Goal: Task Accomplishment & Management: Manage account settings

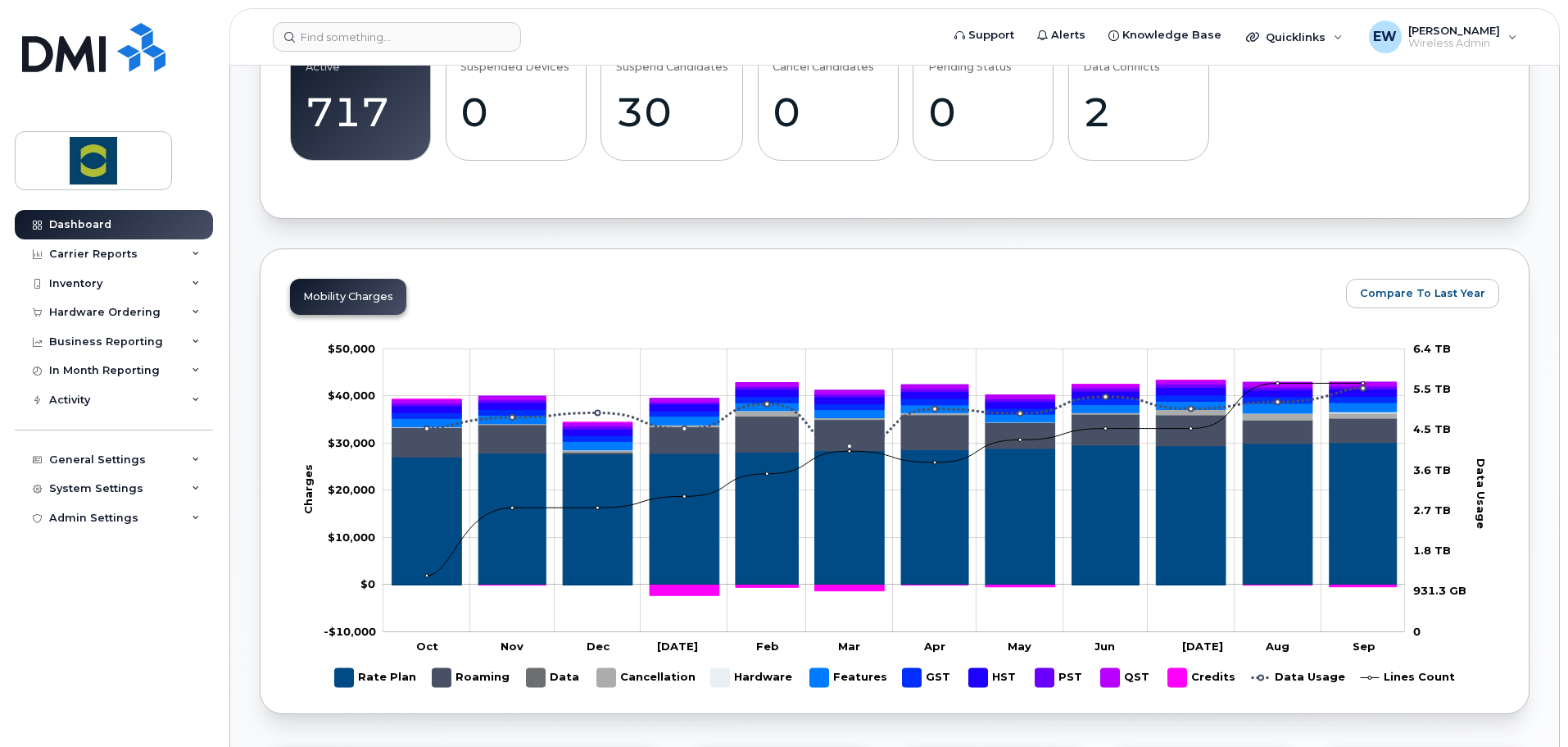
scroll to position [410, 0]
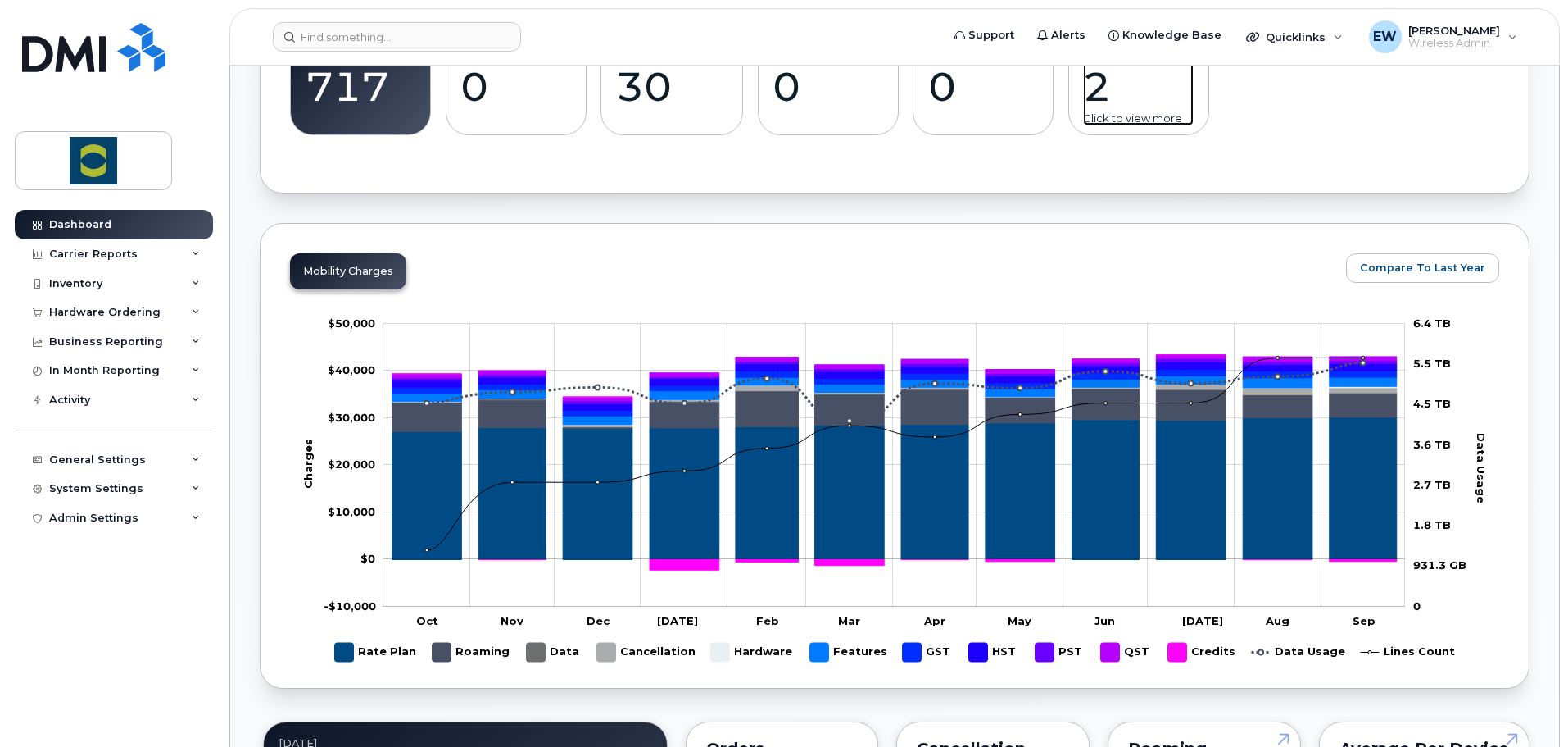
click at [1108, 90] on div "2" at bounding box center [1138, 87] width 110 height 48
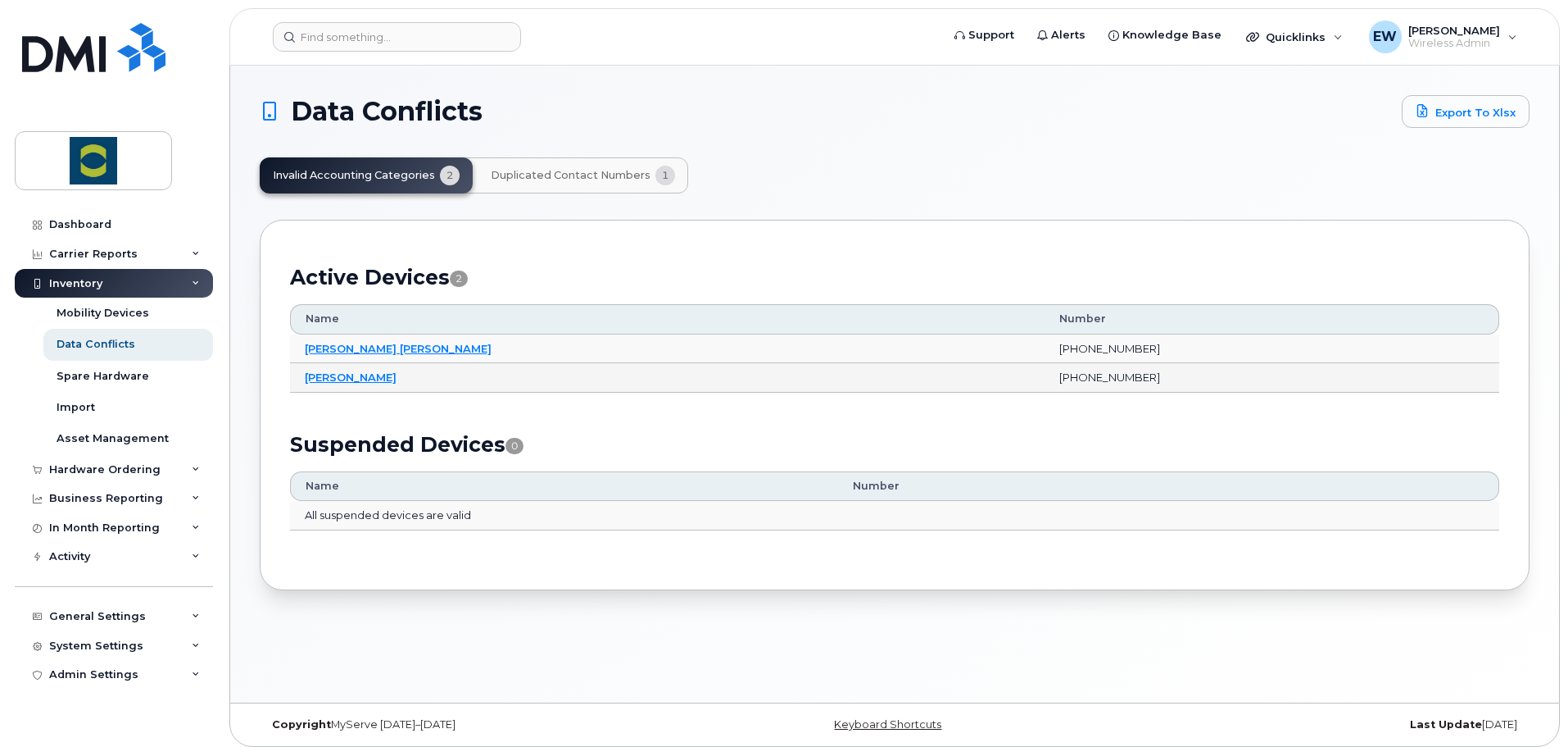
click at [1044, 381] on td "226-261-3753" at bounding box center [1271, 378] width 454 height 30
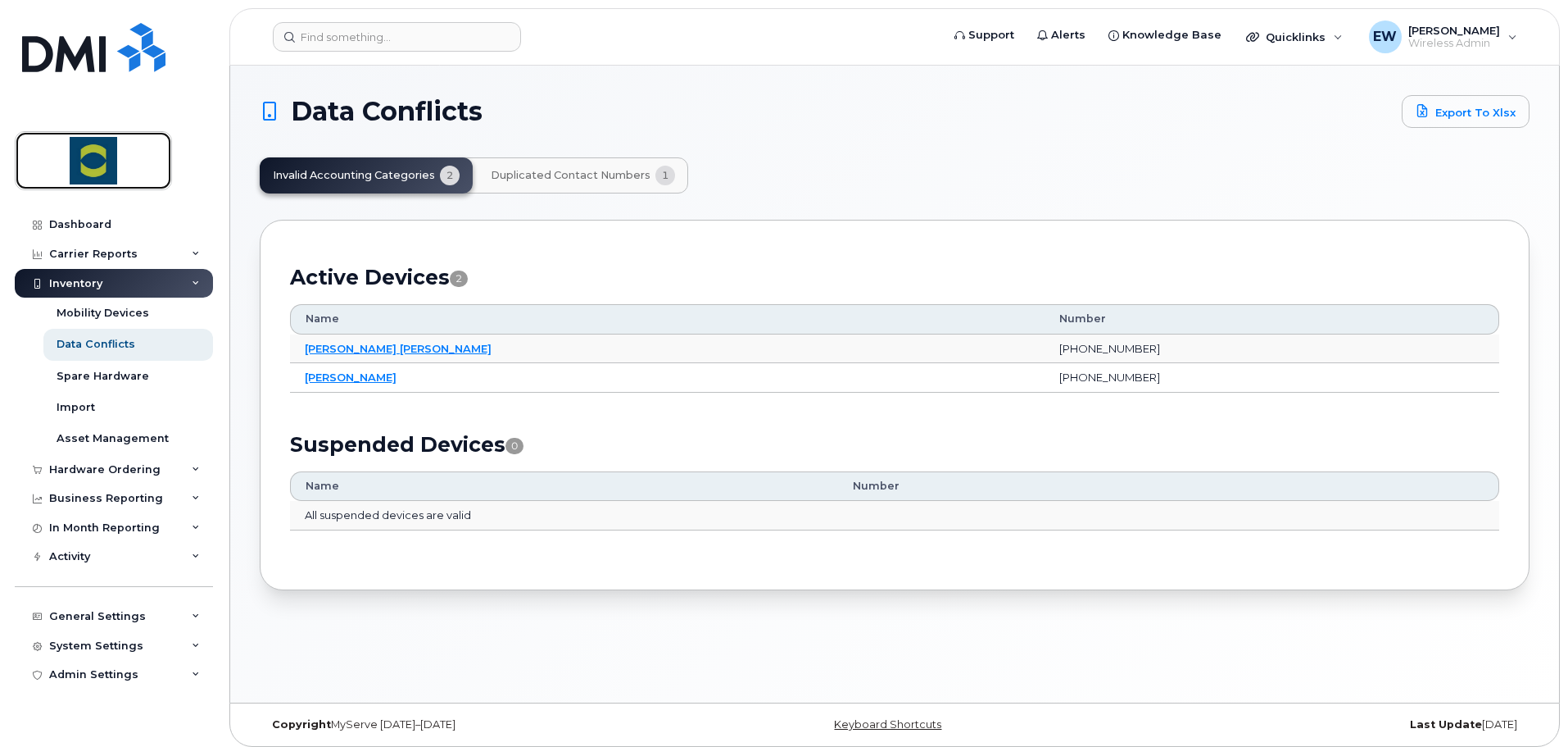
click at [93, 161] on img at bounding box center [93, 160] width 126 height 47
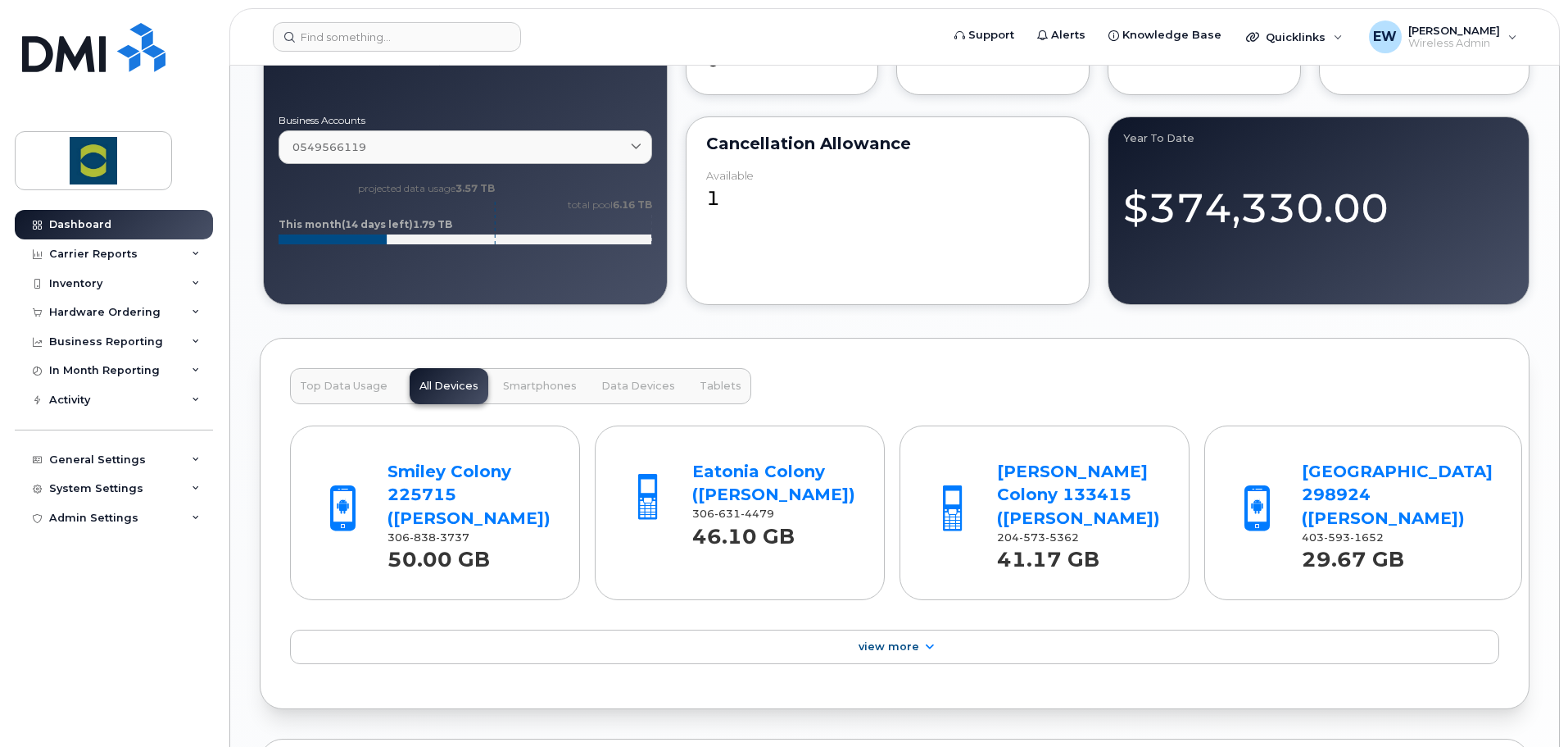
scroll to position [1230, 0]
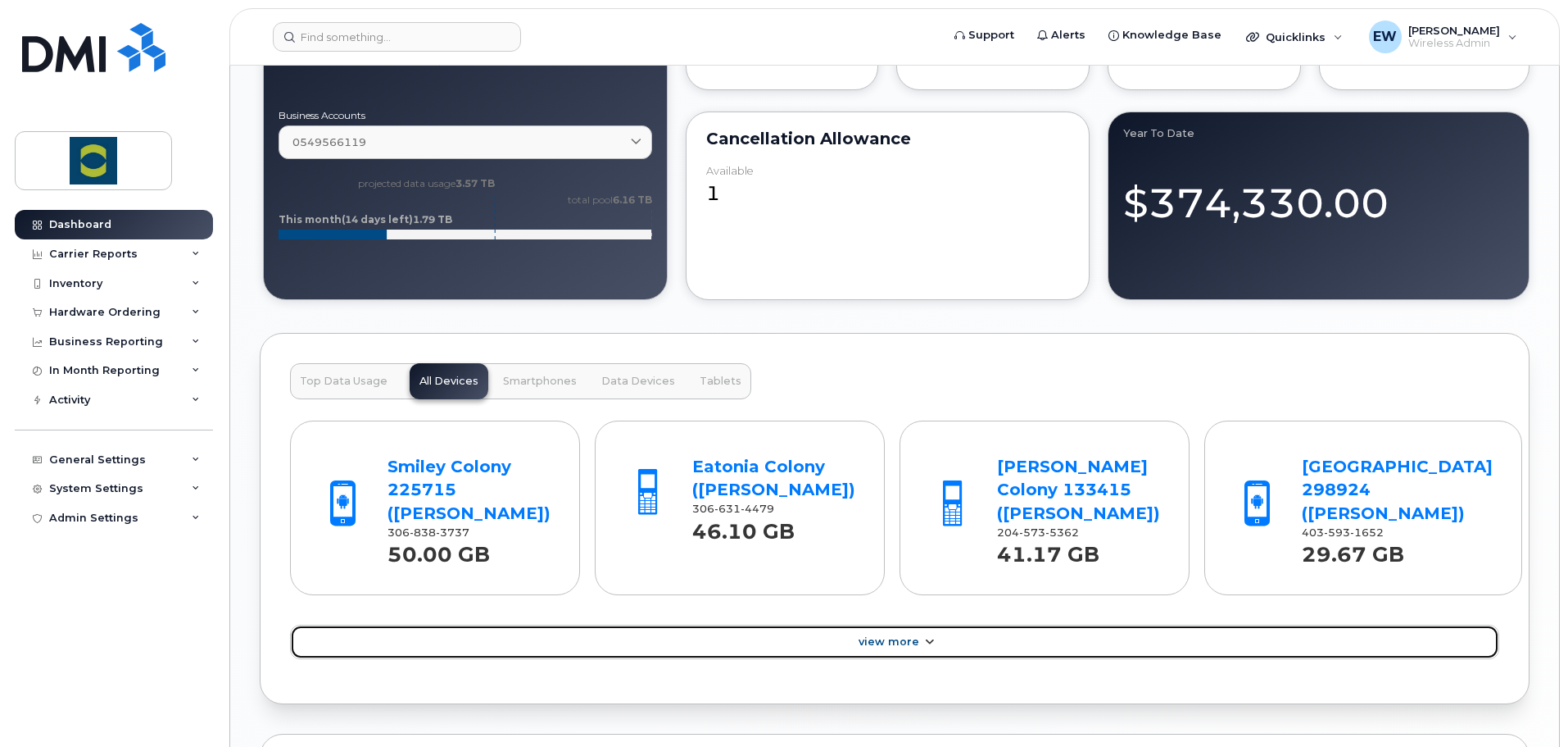
click at [942, 642] on link "View More" at bounding box center [894, 642] width 1209 height 35
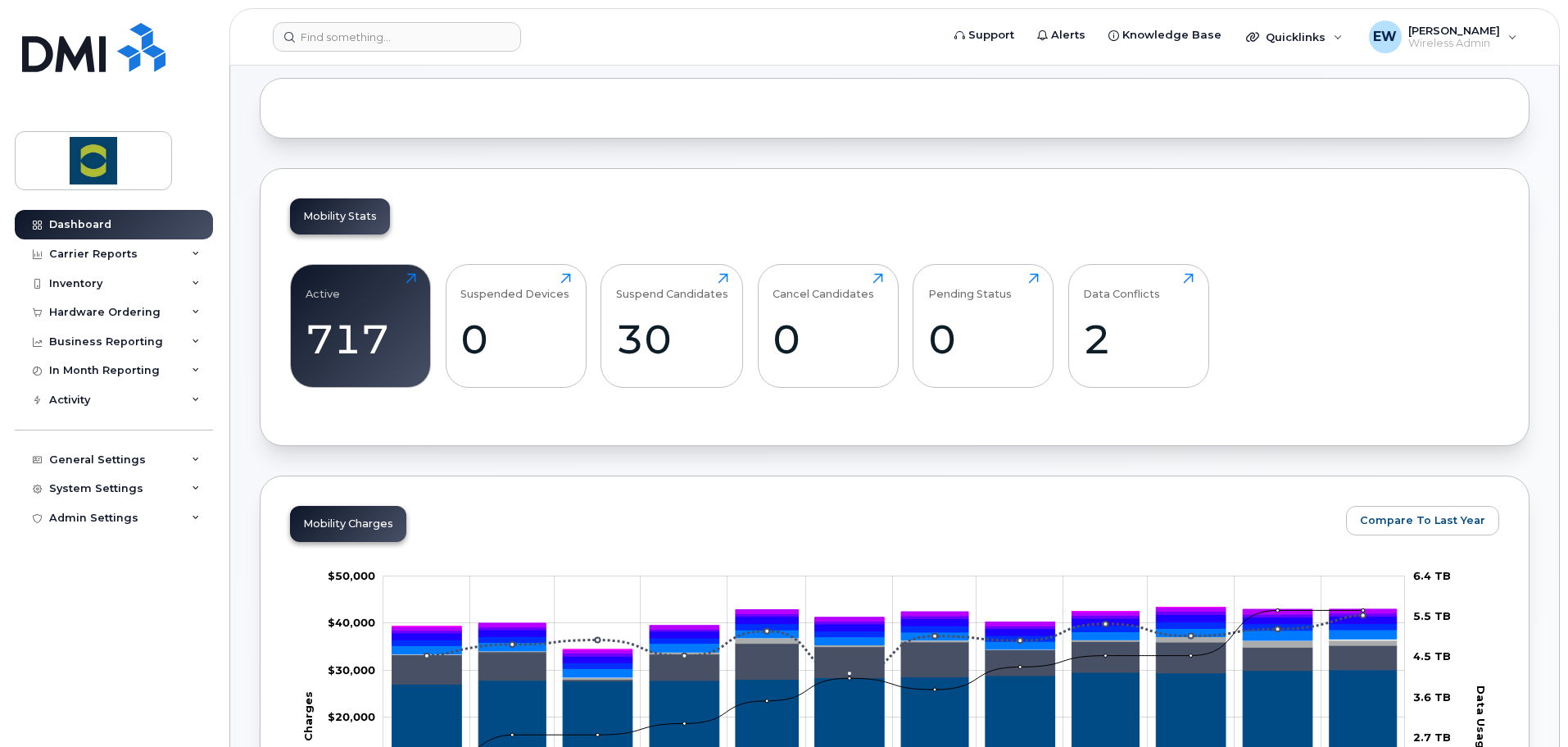
scroll to position [0, 0]
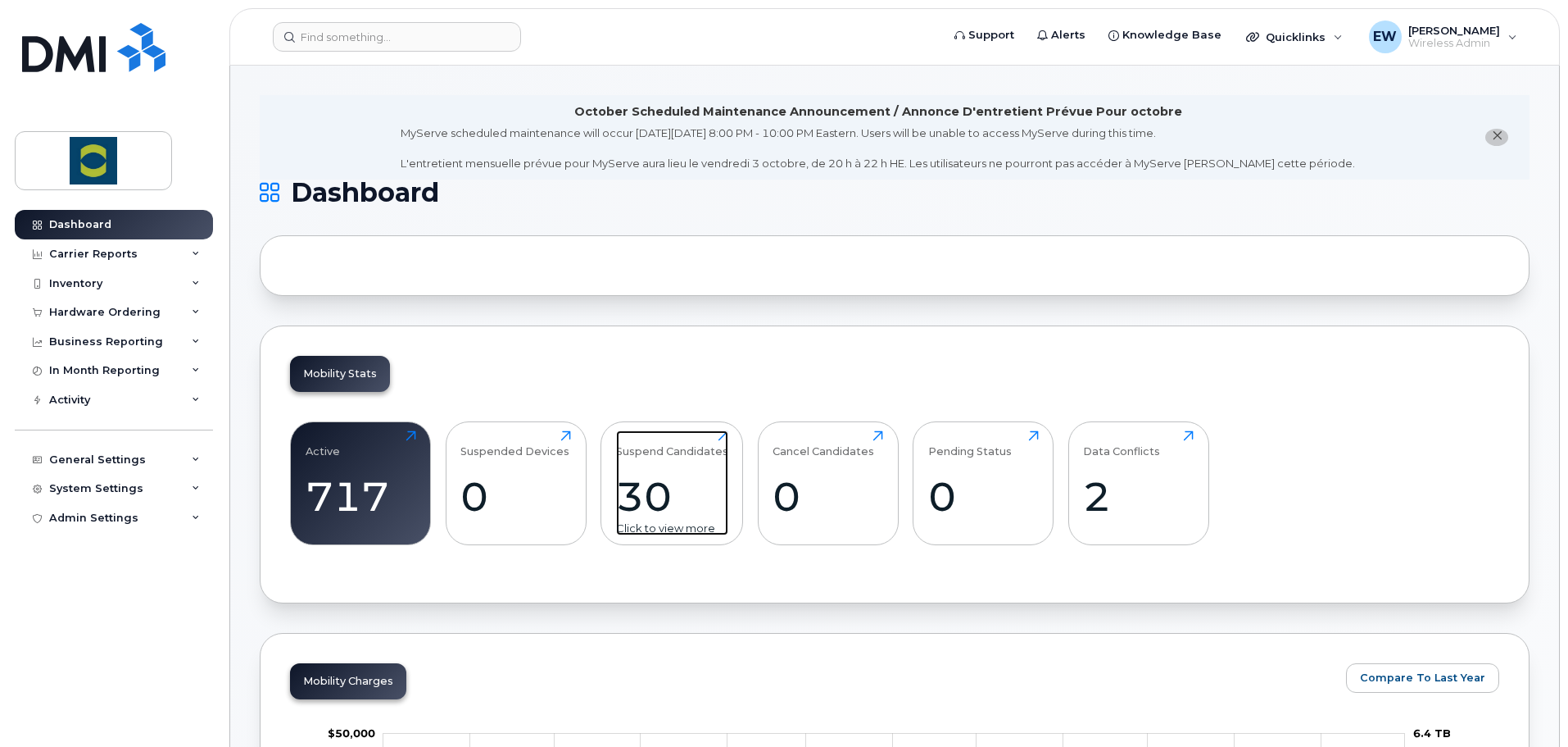
click at [665, 488] on div "30" at bounding box center [672, 496] width 112 height 48
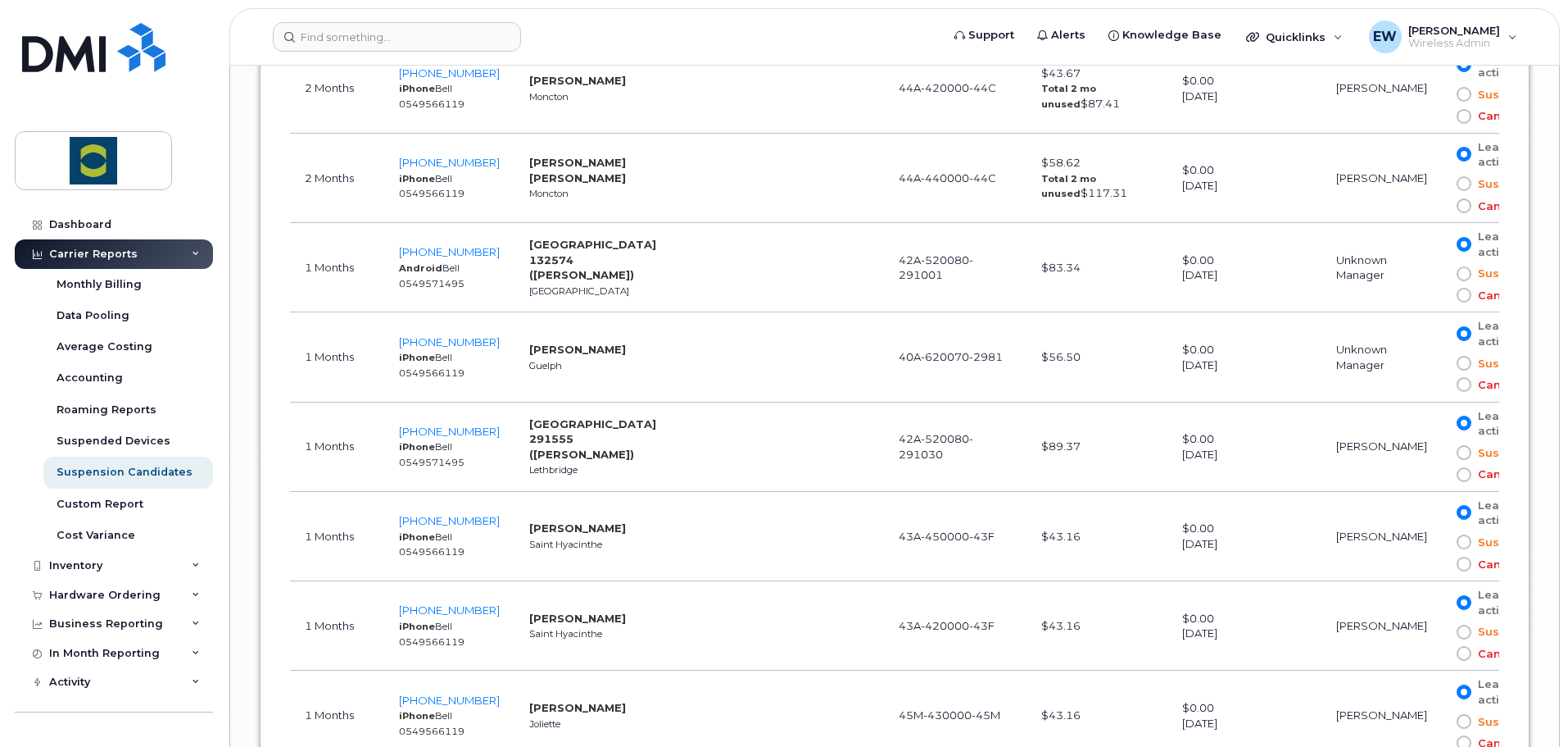
scroll to position [2499, 0]
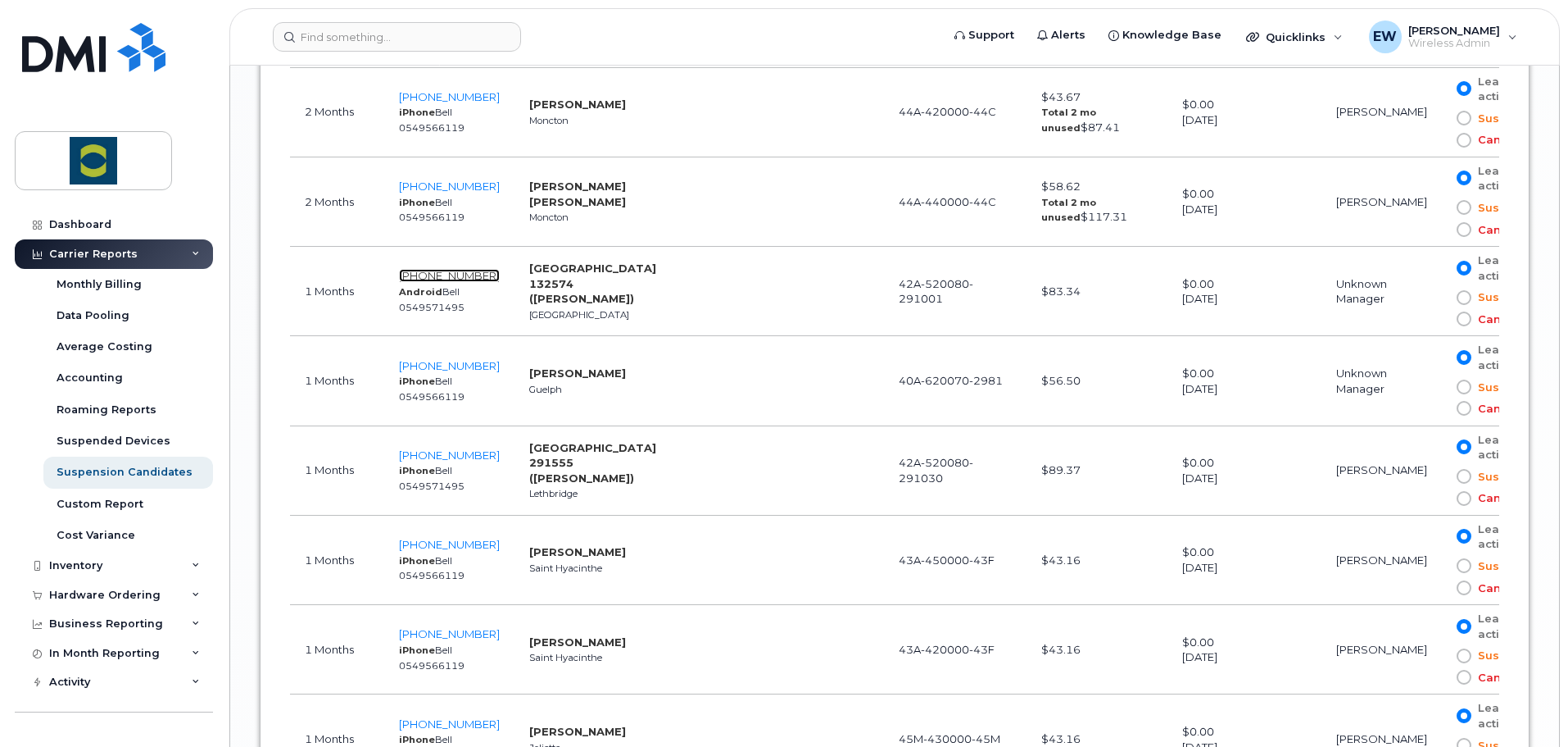
click at [482, 275] on span "204-595-8506" at bounding box center [449, 276] width 101 height 13
click at [463, 275] on span "204-595-8506" at bounding box center [449, 276] width 101 height 13
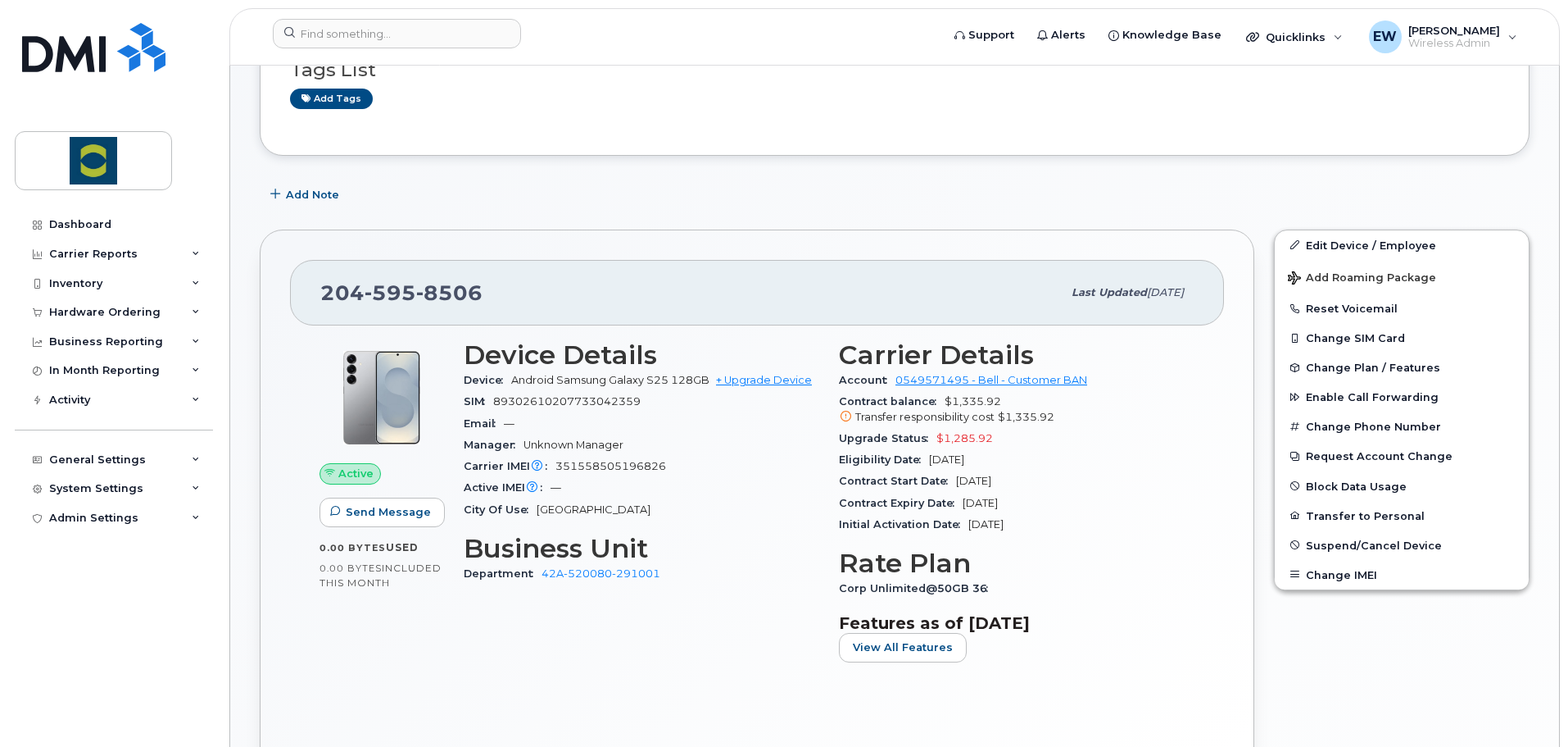
scroll to position [328, 0]
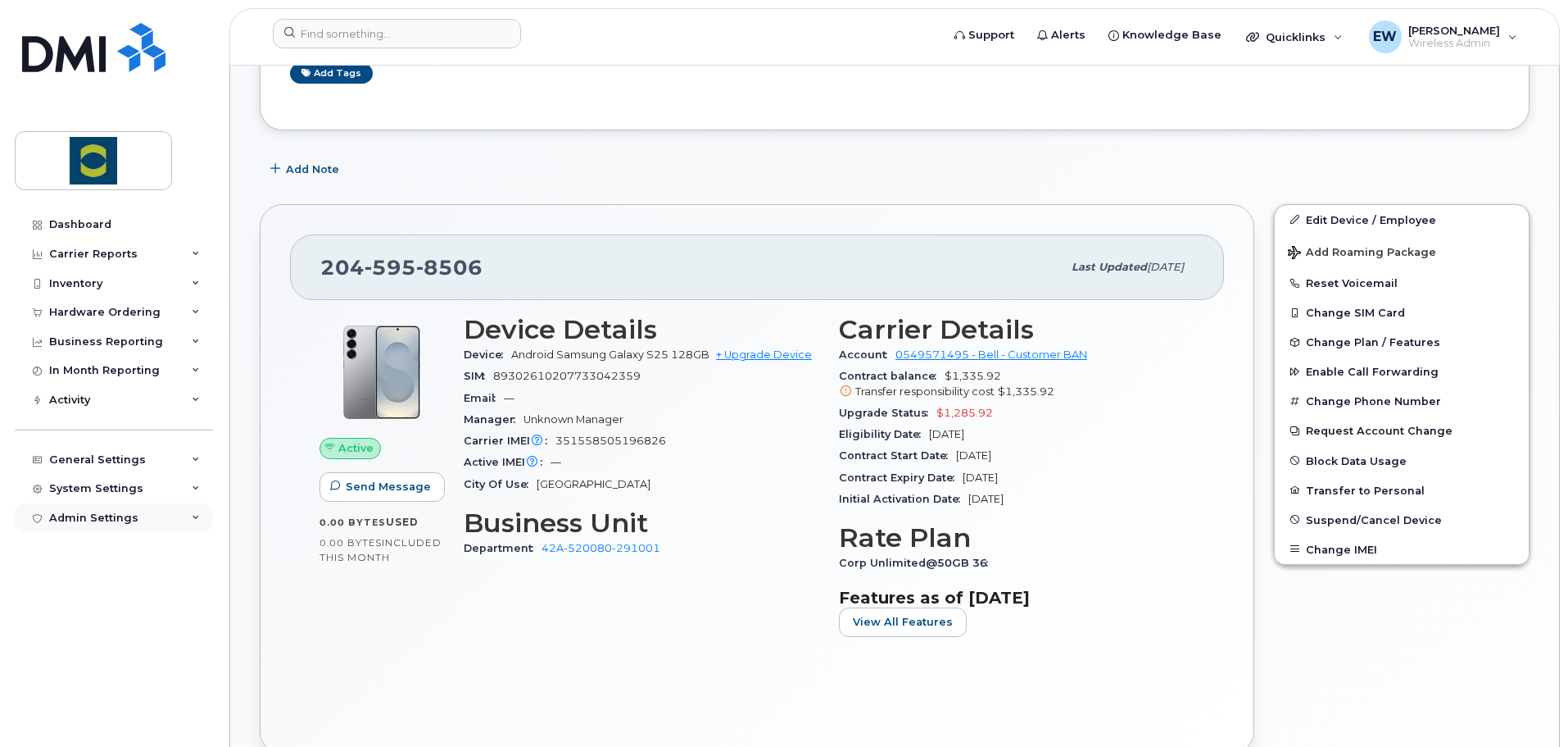
click at [160, 514] on div "Admin Settings" at bounding box center [113, 517] width 198 height 30
click at [139, 490] on div "System Settings" at bounding box center [113, 488] width 198 height 30
click at [110, 459] on div "General Settings" at bounding box center [97, 460] width 97 height 13
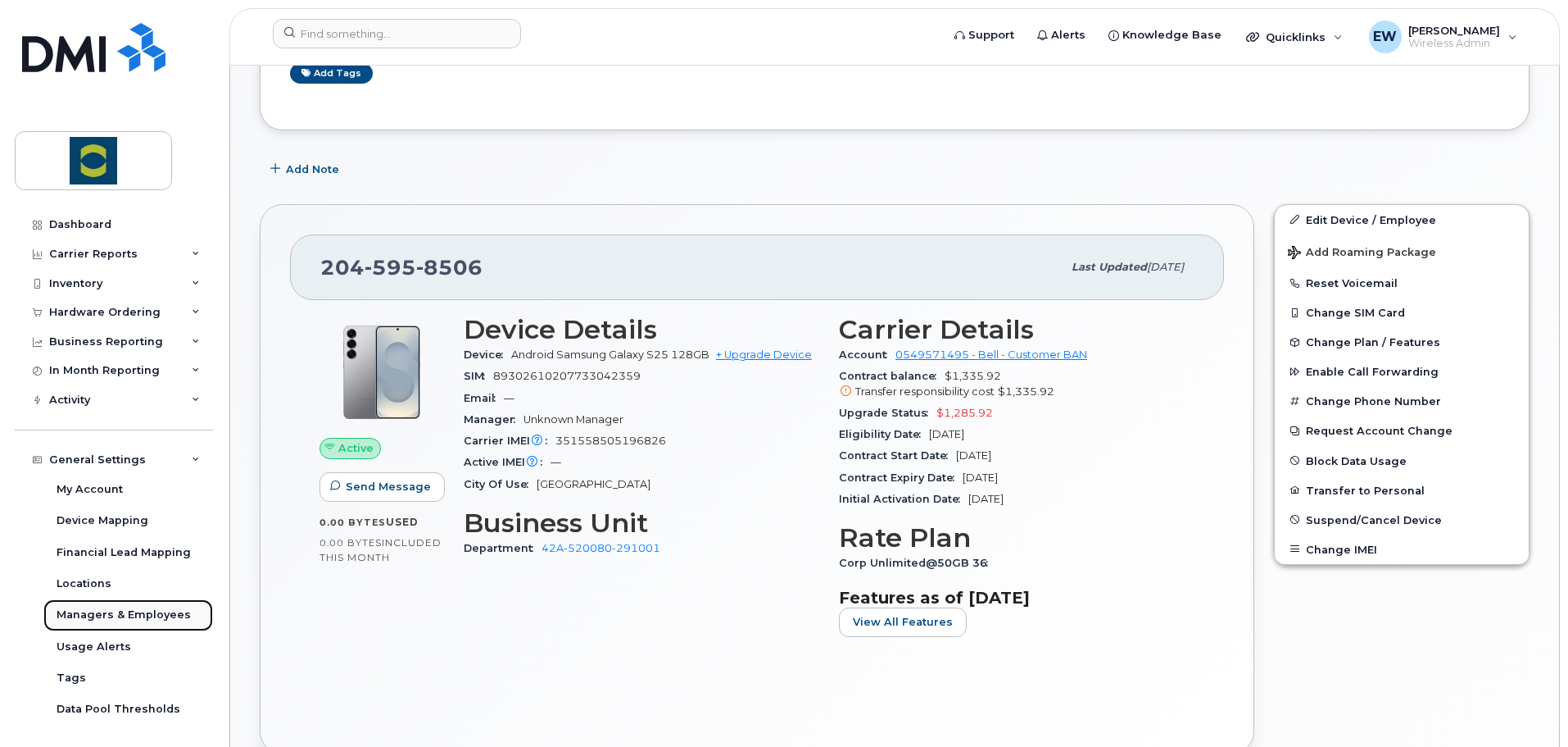
click at [109, 616] on div "Managers & Employees" at bounding box center [124, 614] width 135 height 14
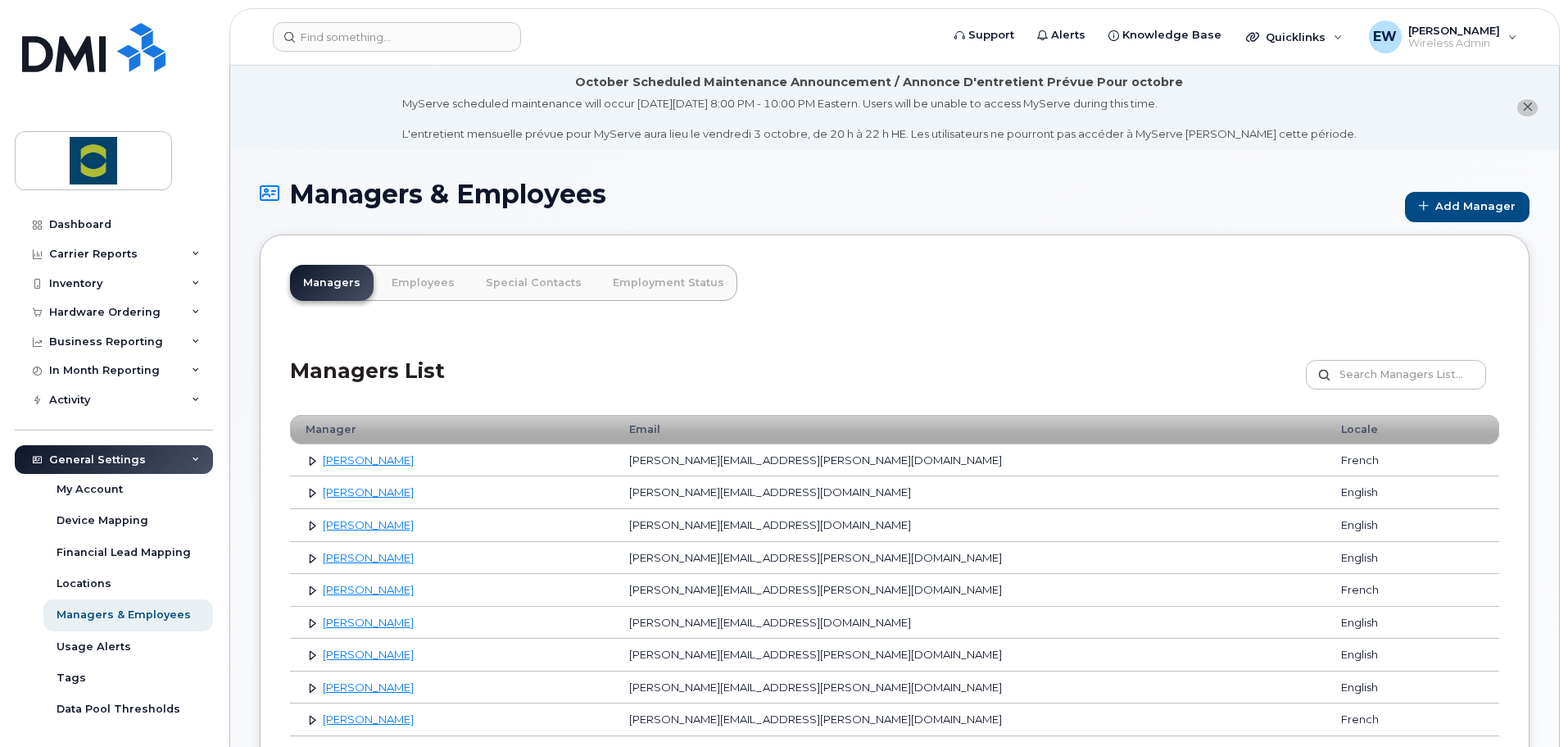
click at [438, 205] on h1 "Managers & Employees" at bounding box center [827, 194] width 1137 height 29
click at [428, 282] on link "Employees" at bounding box center [423, 283] width 89 height 37
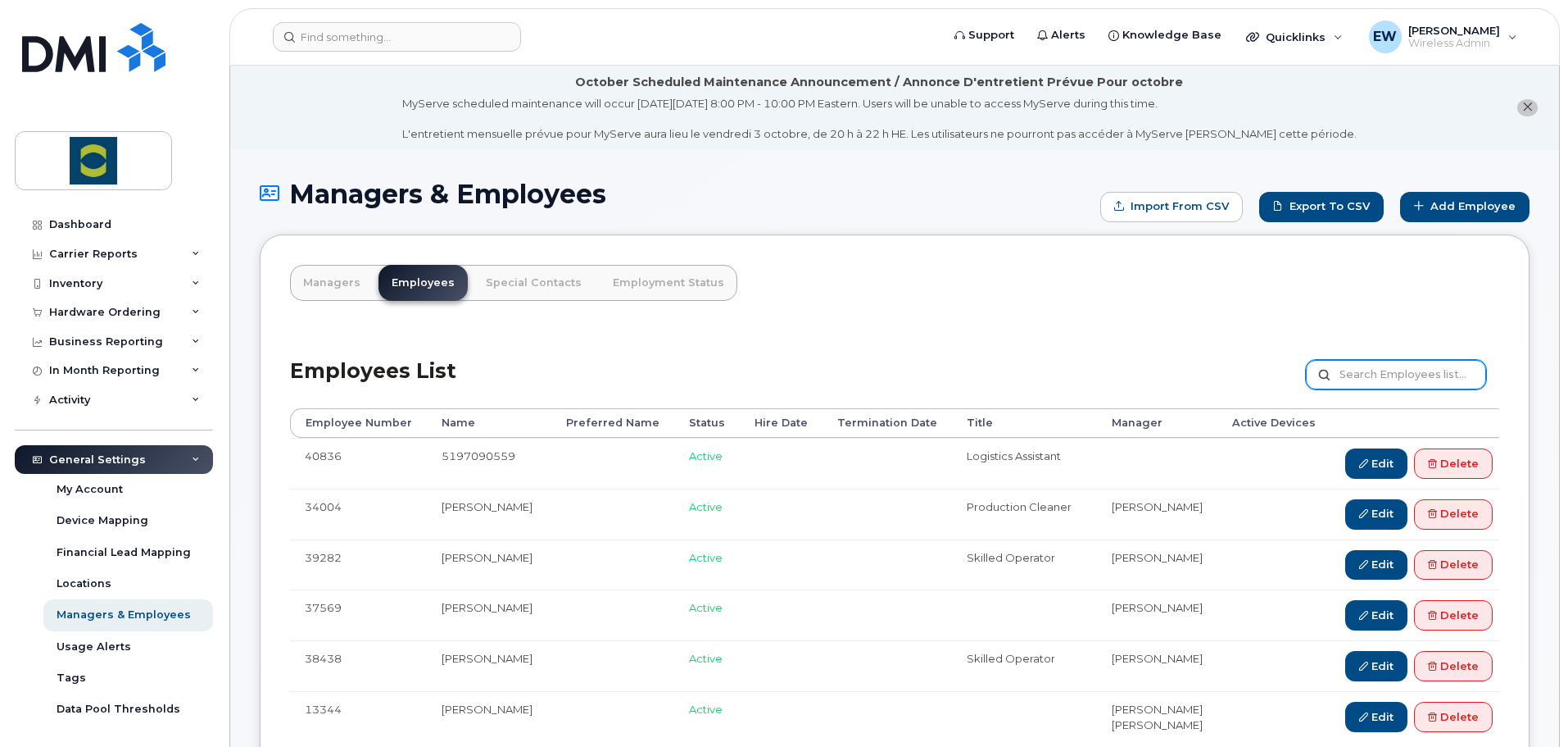
click at [1363, 367] on input "text" at bounding box center [1396, 374] width 181 height 30
type input "noah"
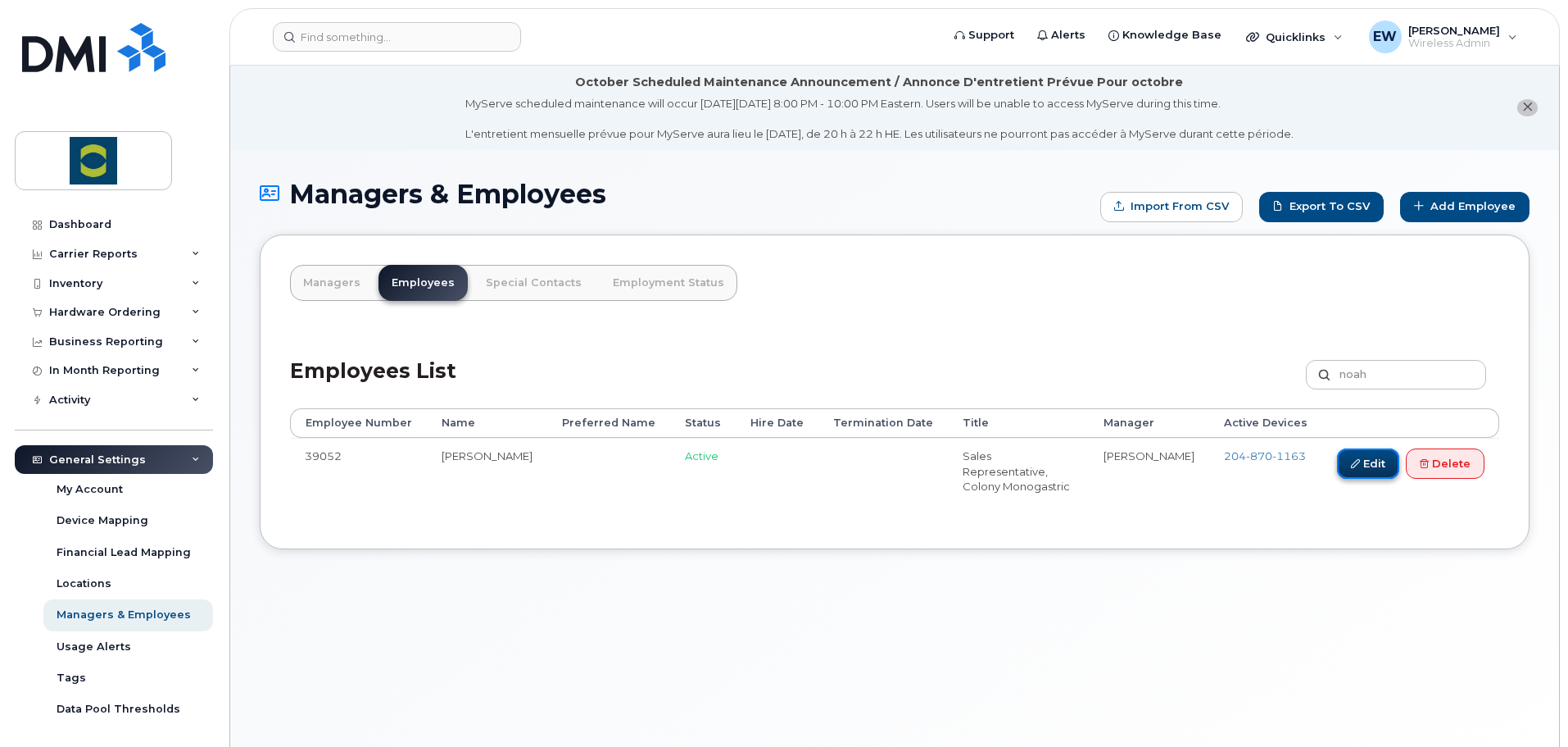
click at [1368, 459] on link "Edit" at bounding box center [1367, 463] width 62 height 31
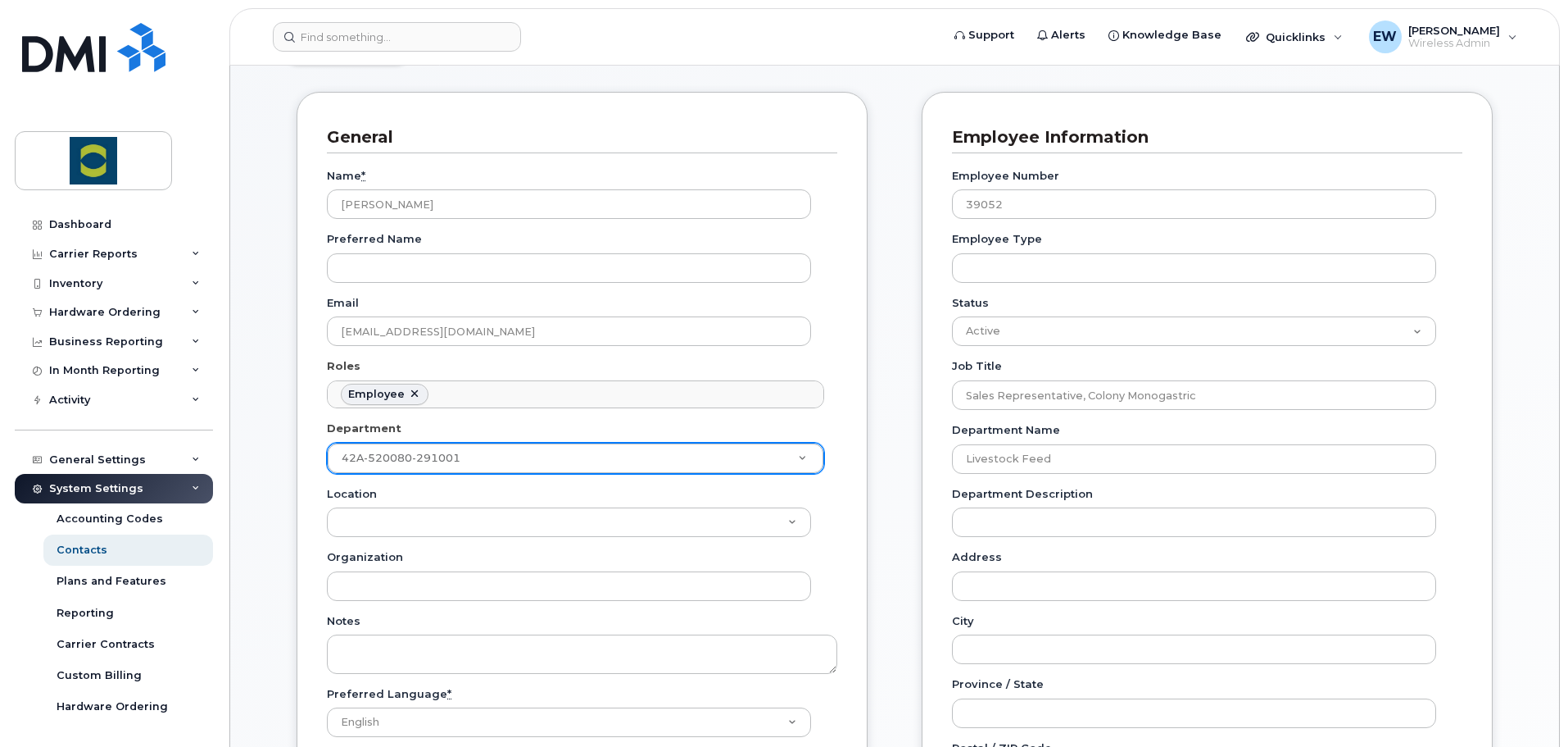
scroll to position [246, 0]
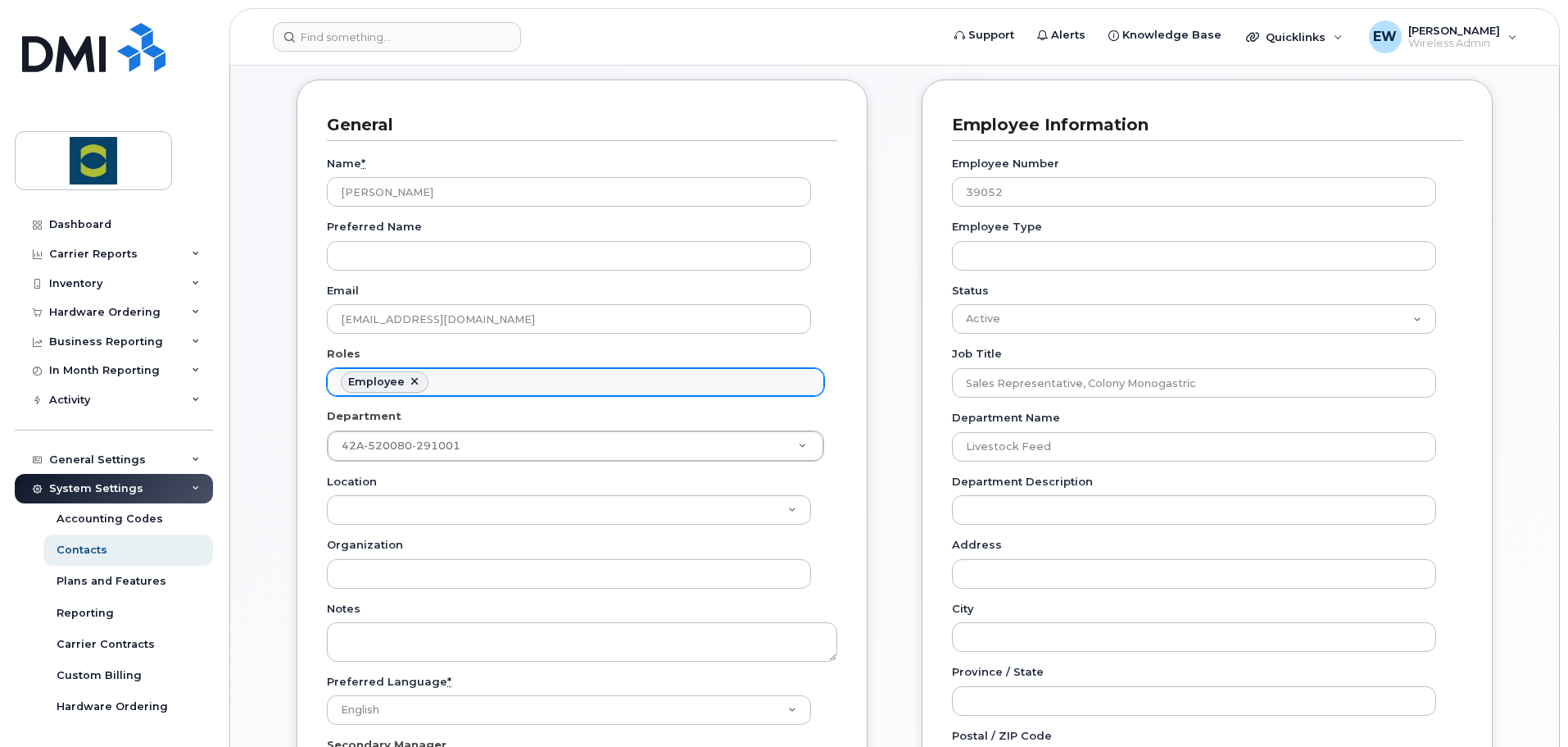
click at [463, 381] on ul "Employee" at bounding box center [576, 382] width 496 height 26
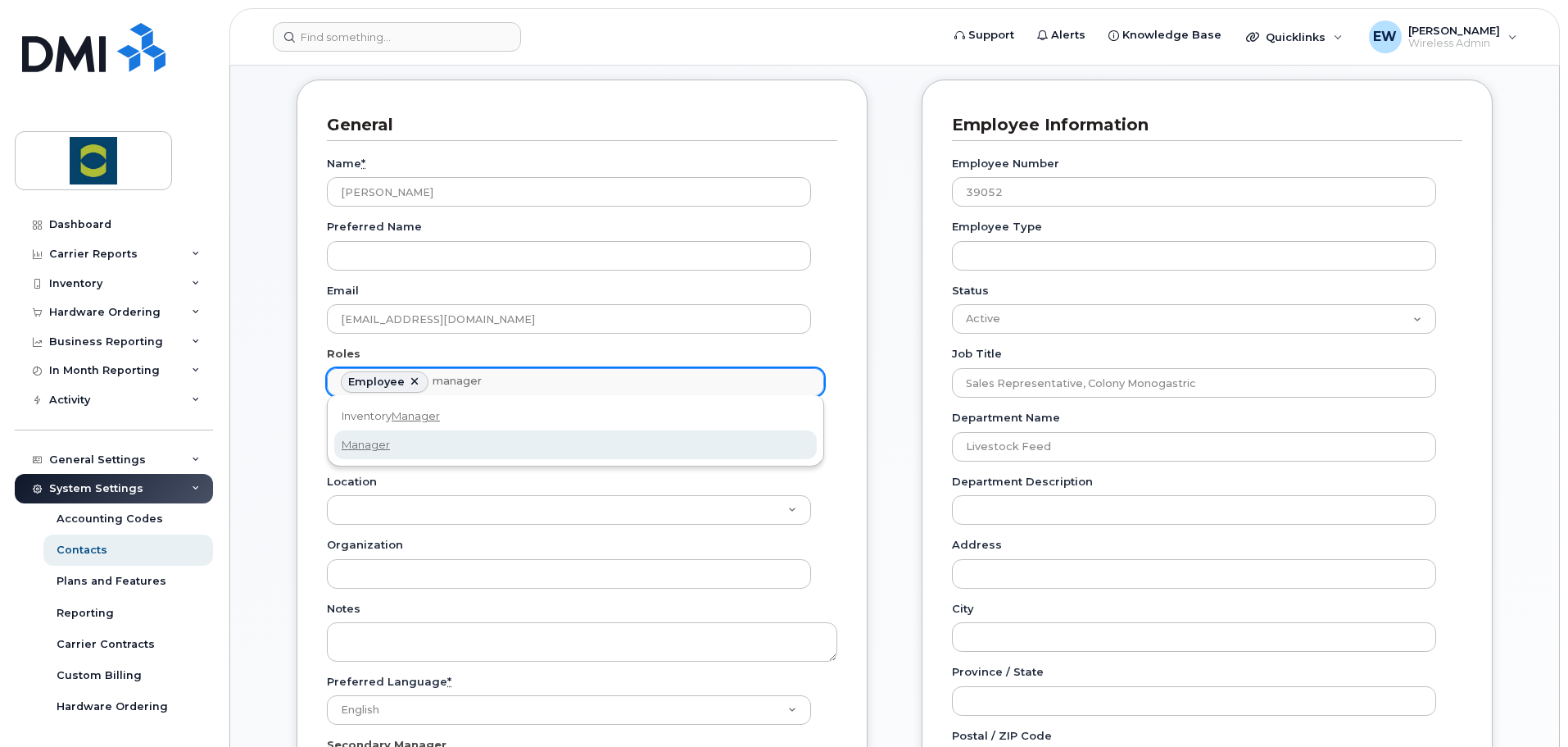
type input "manager"
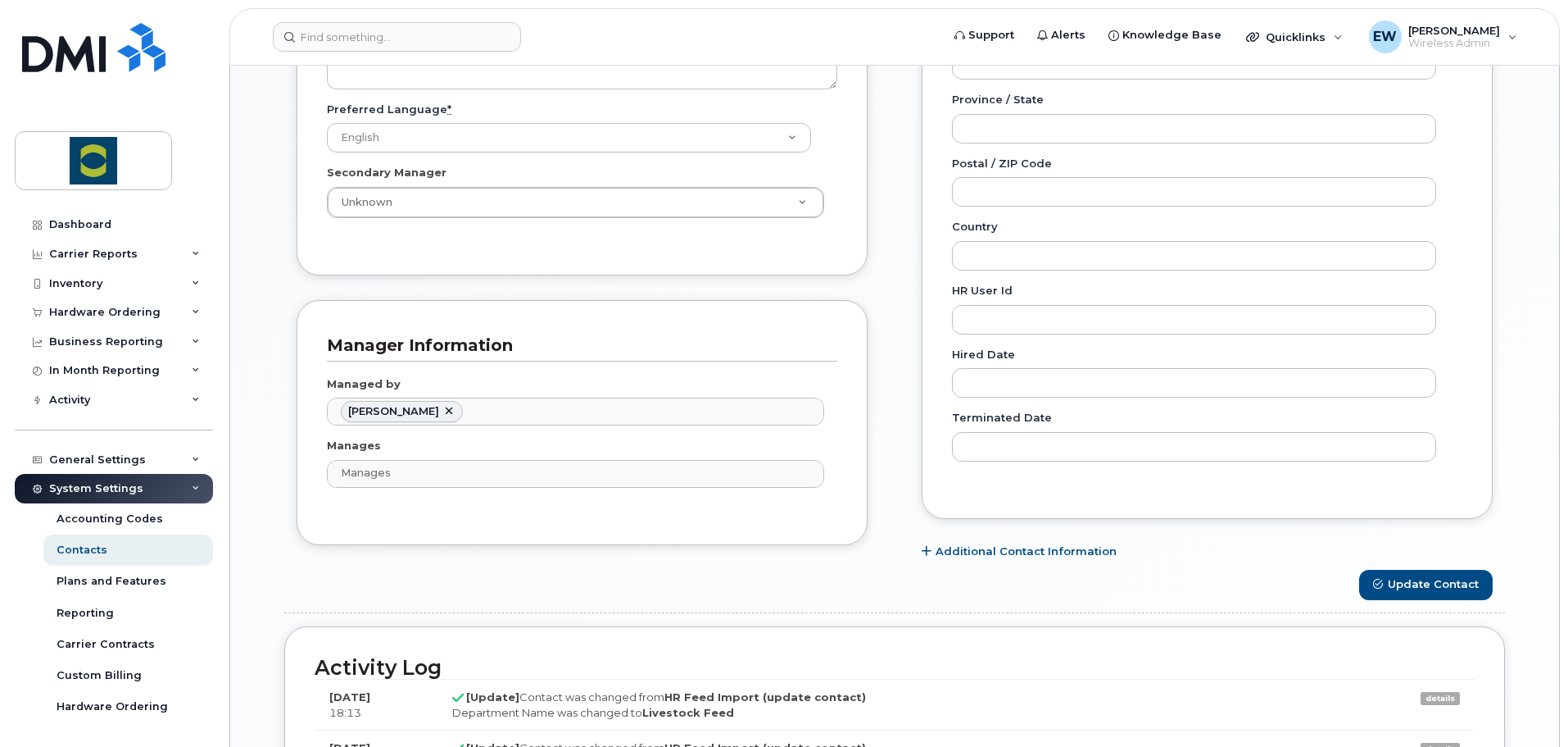
scroll to position [820, 0]
click at [1427, 583] on button "Update Contact" at bounding box center [1425, 584] width 134 height 31
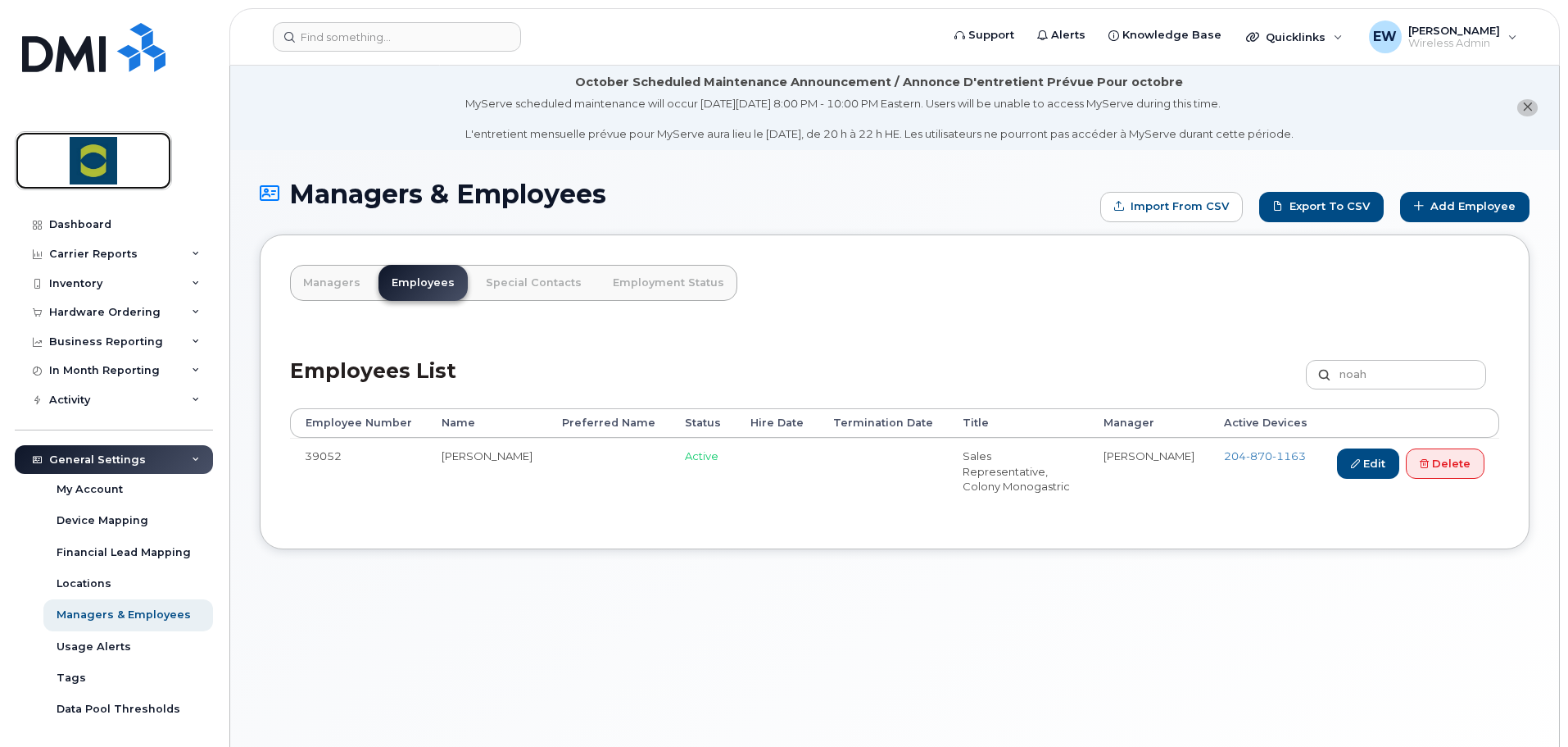
click at [97, 147] on img at bounding box center [93, 160] width 126 height 47
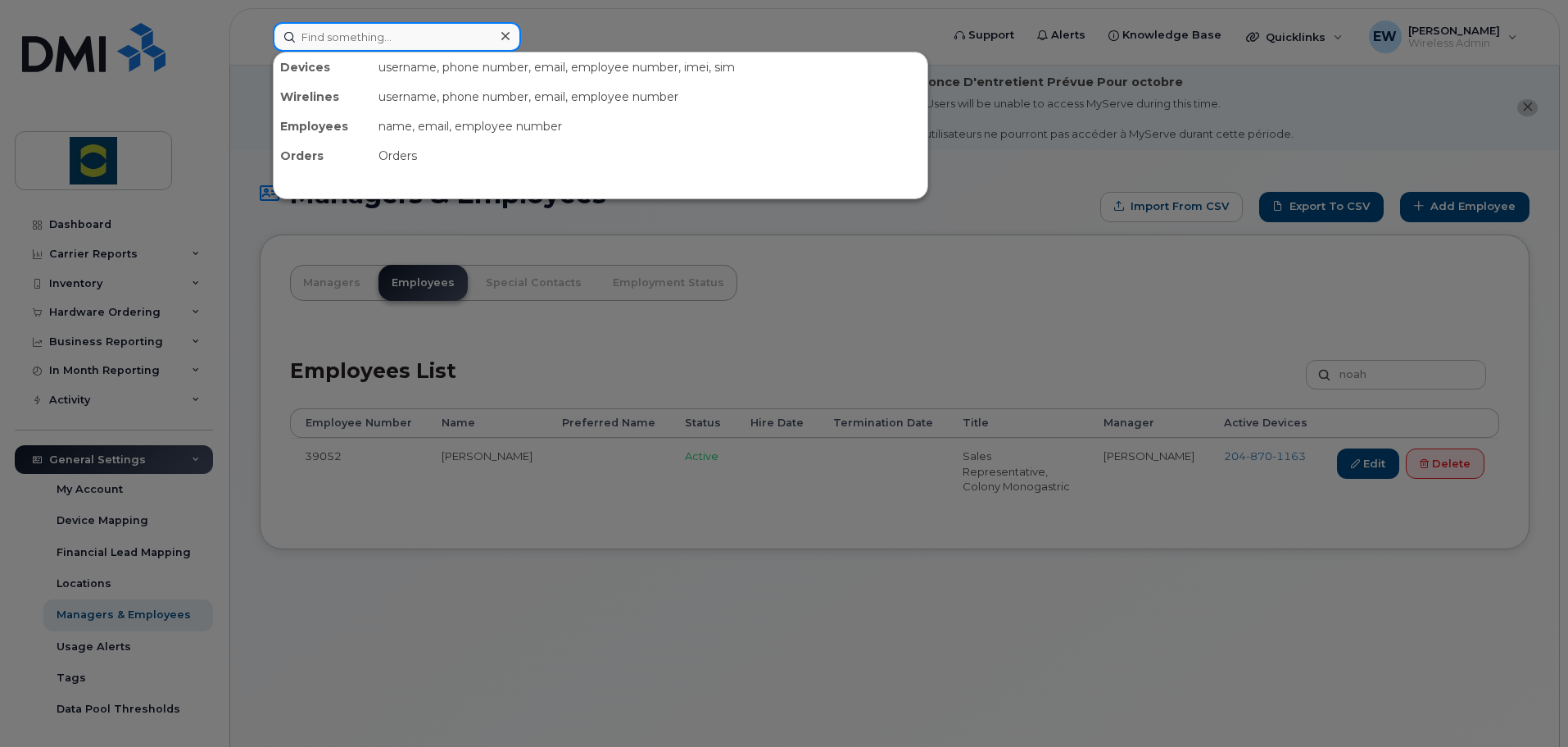
click at [336, 41] on input at bounding box center [397, 37] width 248 height 30
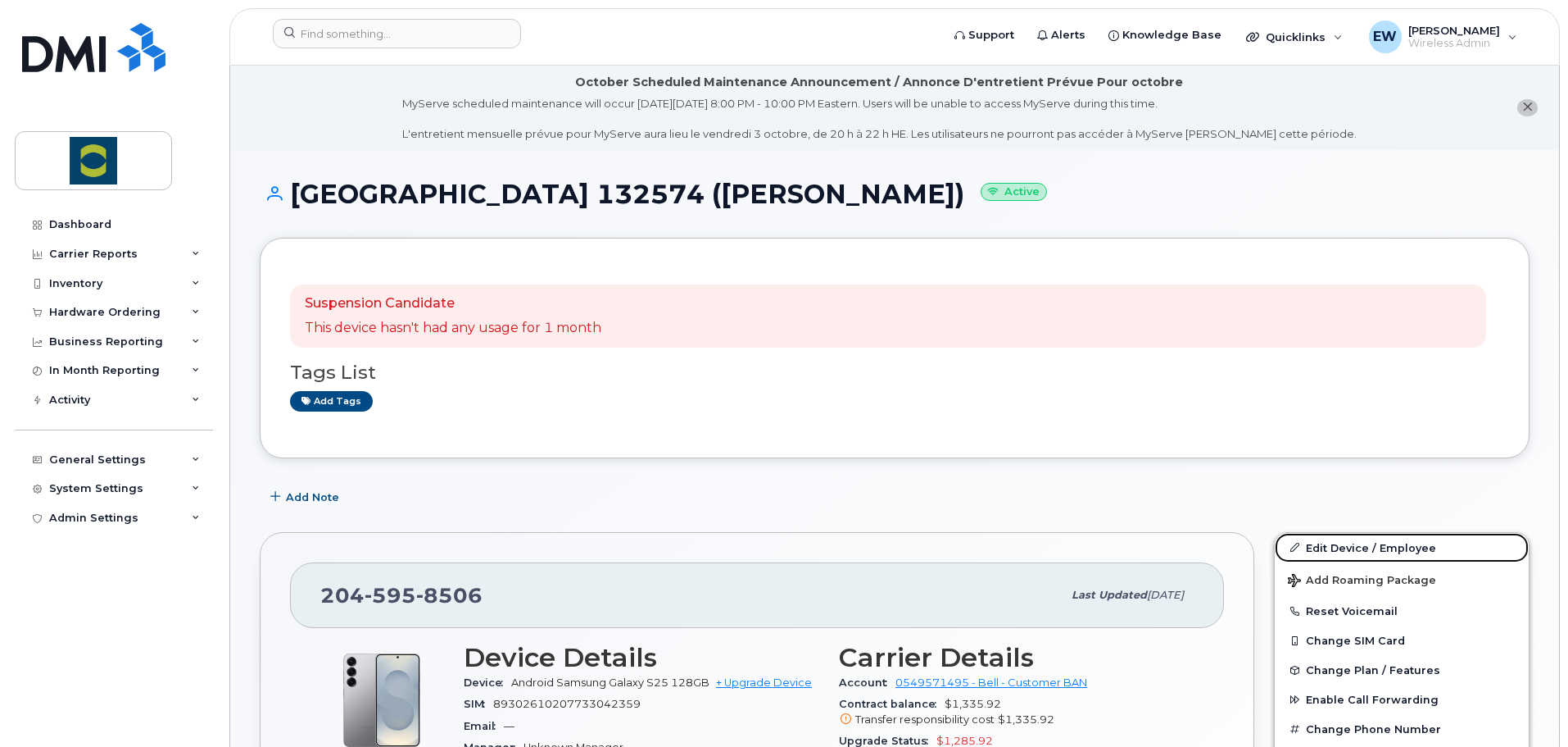
drag, startPoint x: 1312, startPoint y: 546, endPoint x: 1211, endPoint y: 736, distance: 215.2
click at [1312, 546] on link "Edit Device / Employee" at bounding box center [1402, 547] width 254 height 30
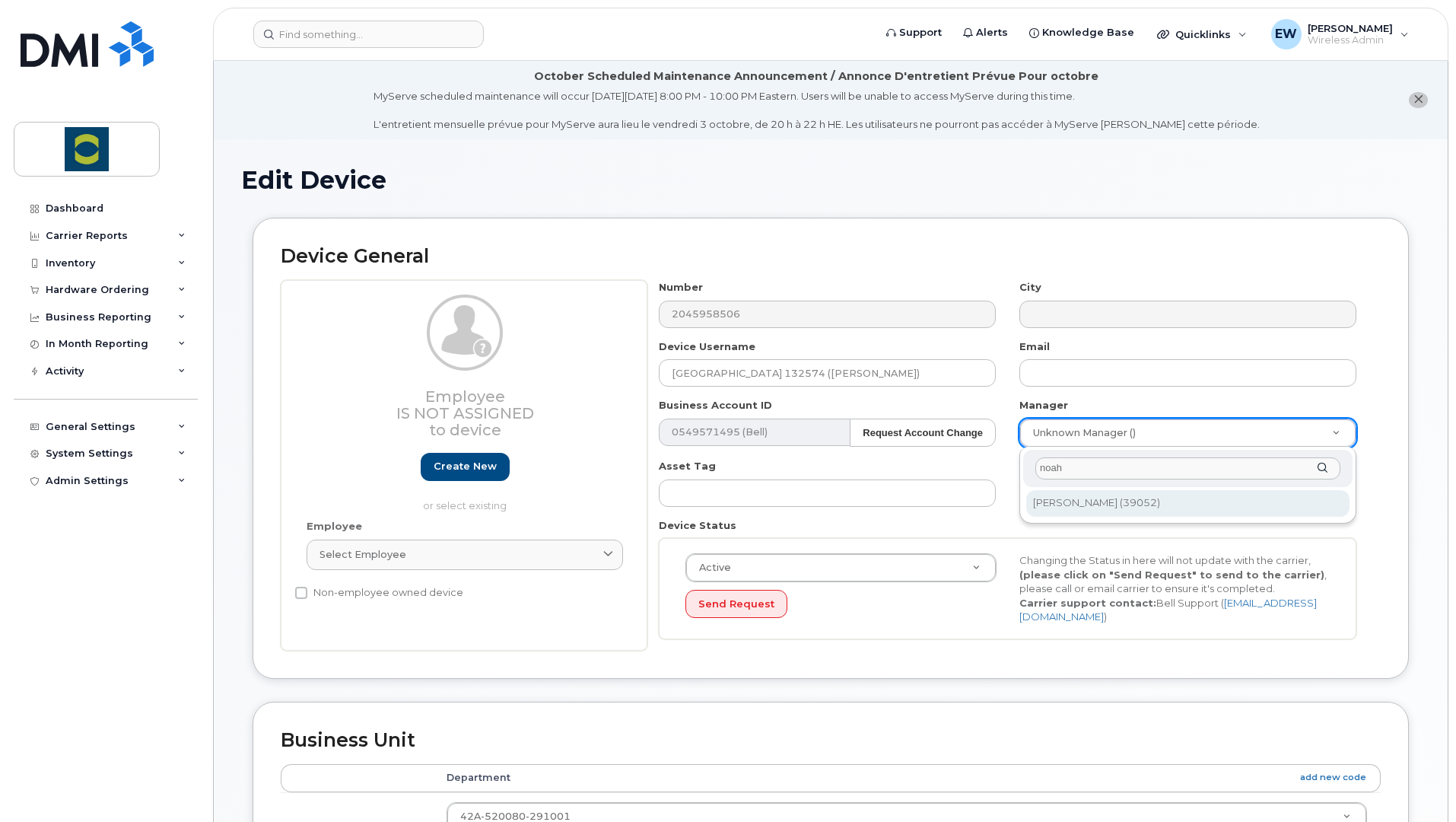
type input "noah"
type input "2010774"
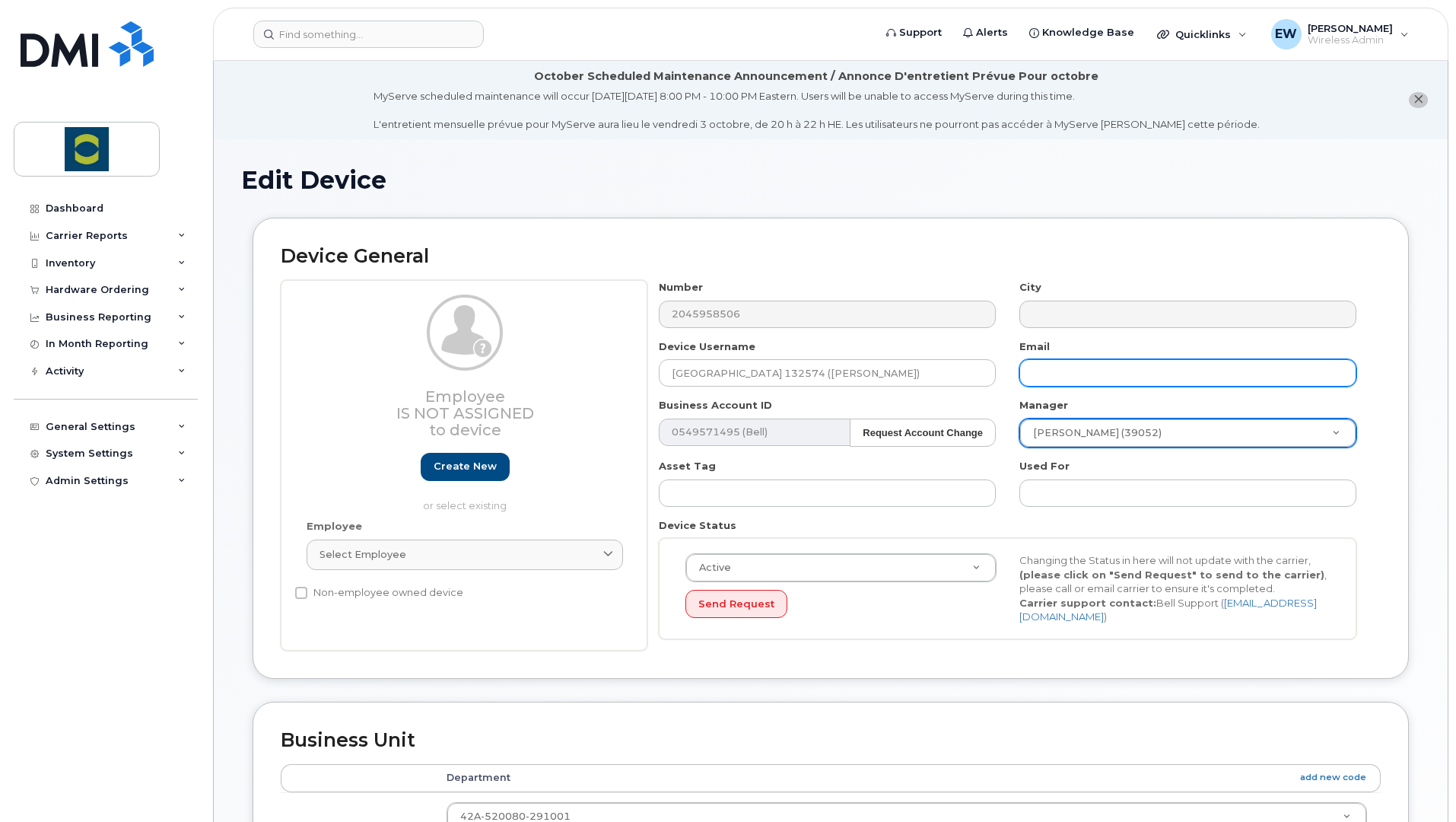
click at [1071, 386] on input "text" at bounding box center [1187, 372] width 337 height 28
click at [1106, 376] on input "noah" at bounding box center [1187, 372] width 337 height 28
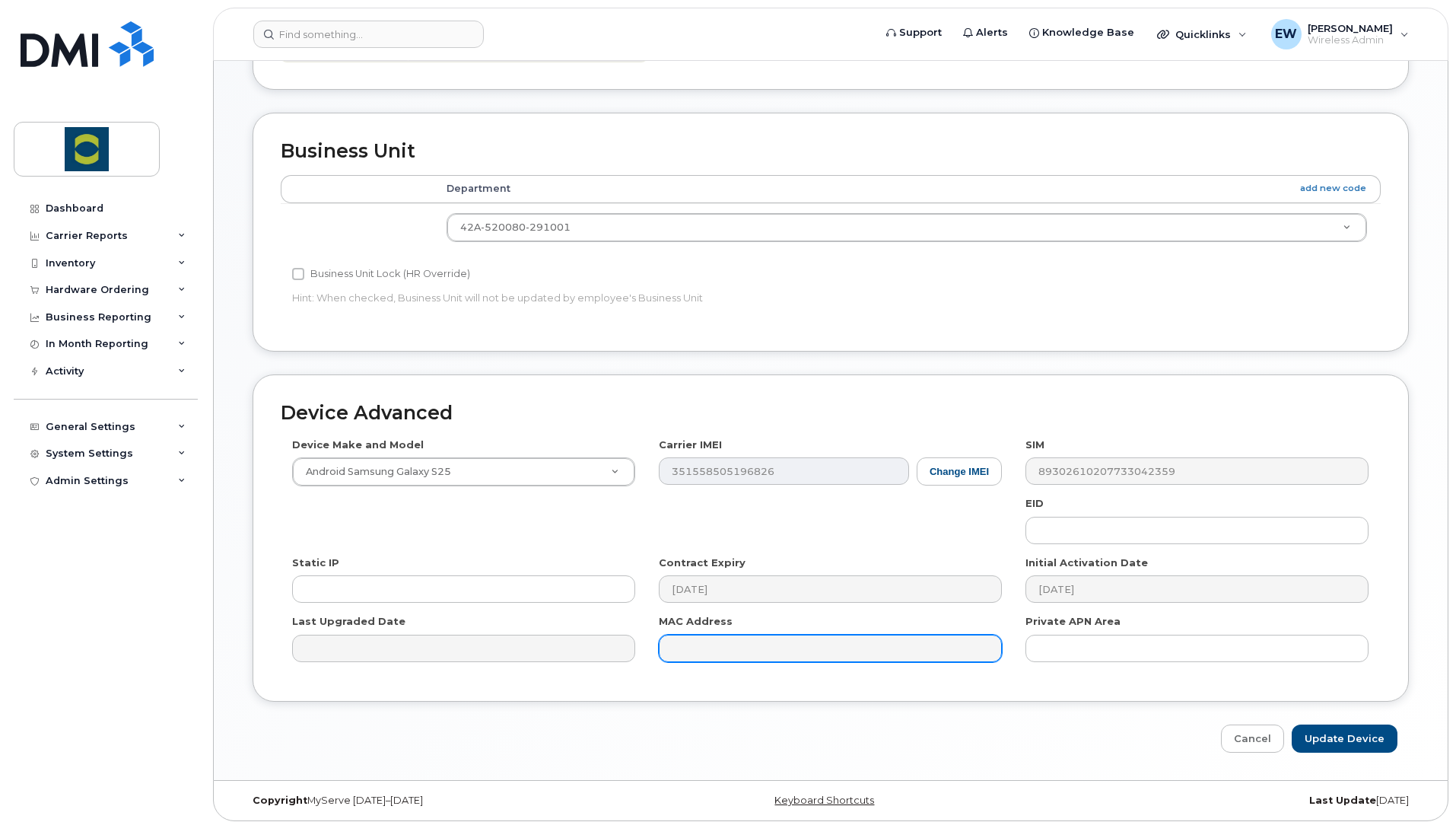
scroll to position [590, 0]
type input "noah.de.rocquigny@trouwnutrition.com"
click at [1349, 693] on input "Update Device" at bounding box center [1344, 738] width 106 height 29
type input "Saving..."
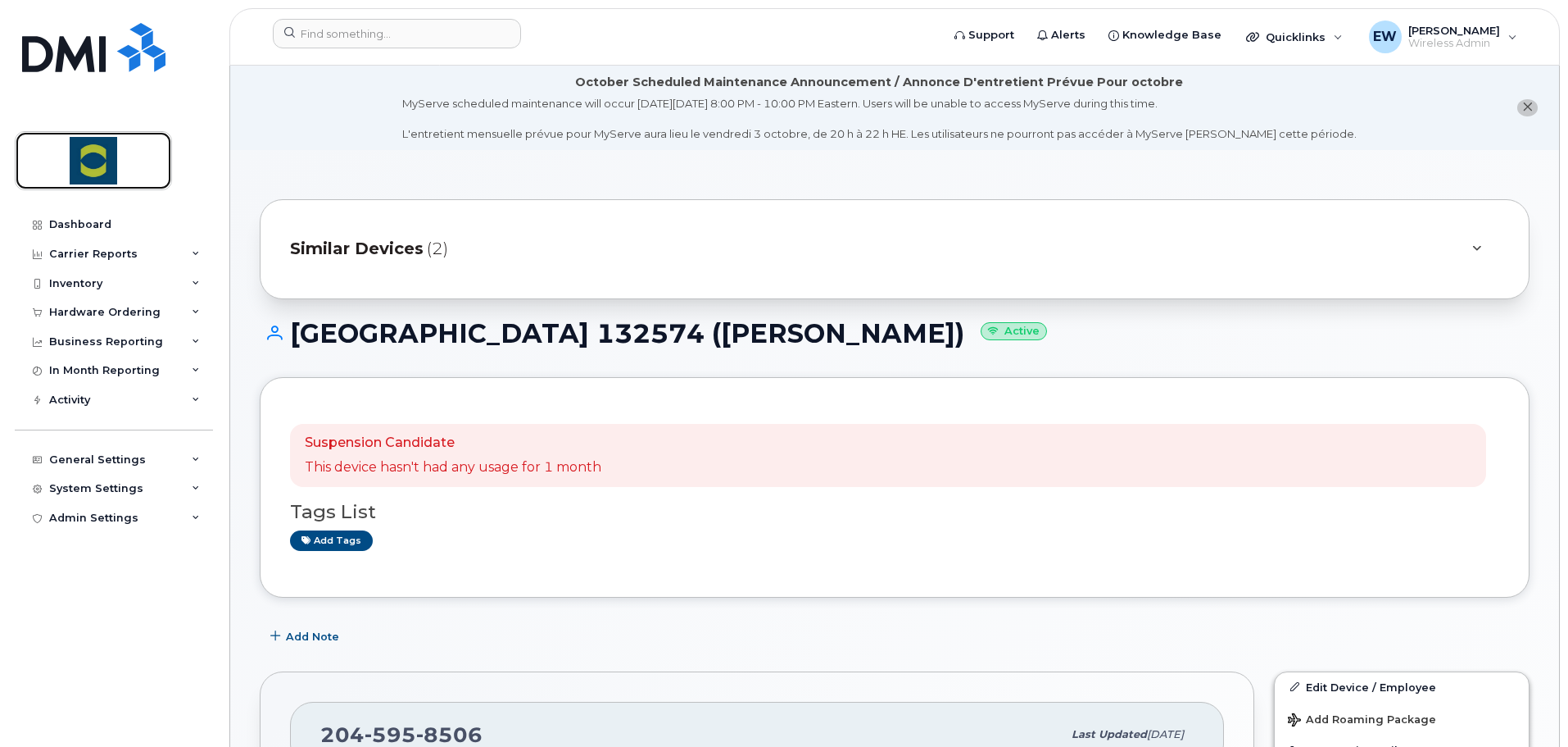
click at [141, 162] on img at bounding box center [93, 160] width 126 height 47
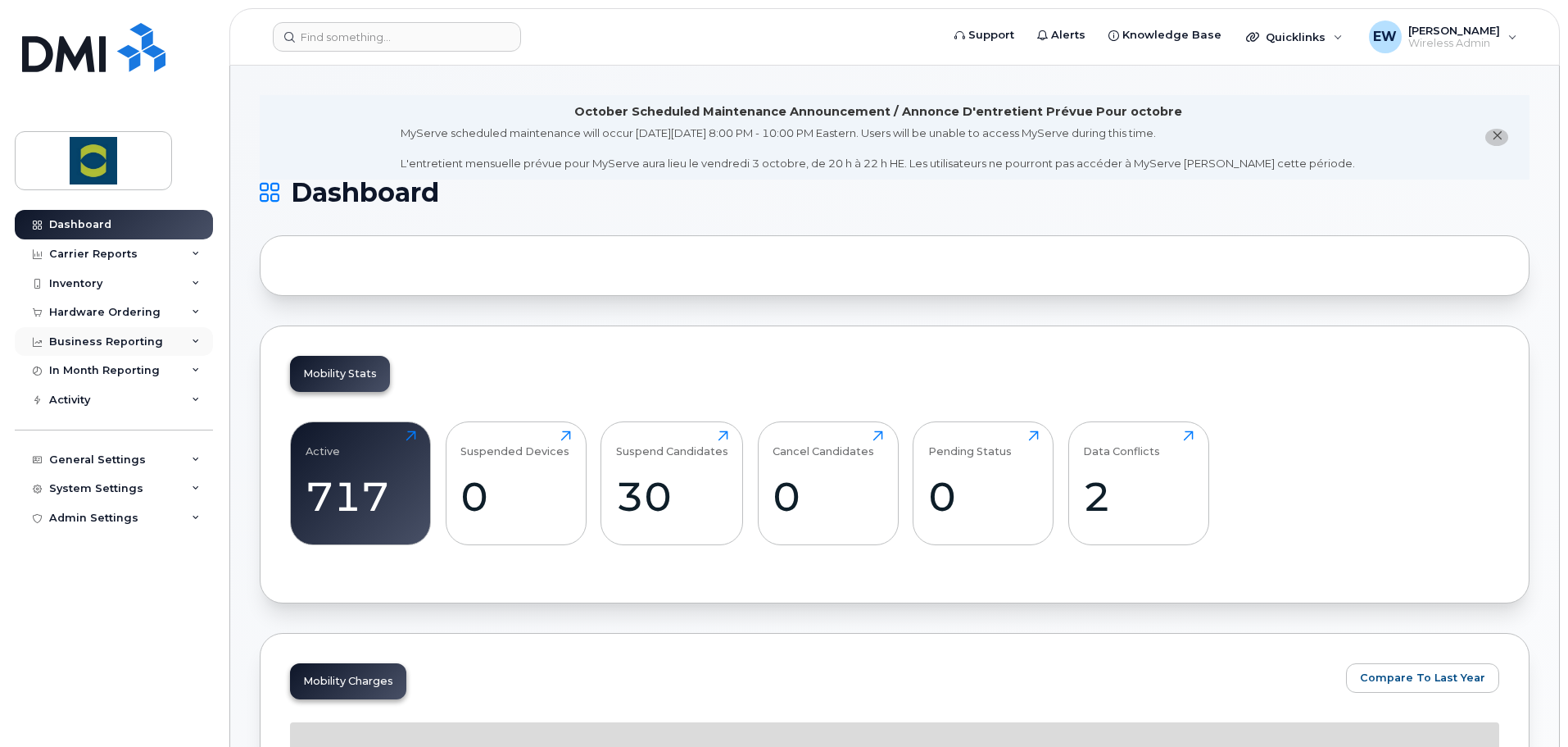
click at [95, 342] on div "Business Reporting" at bounding box center [106, 342] width 114 height 13
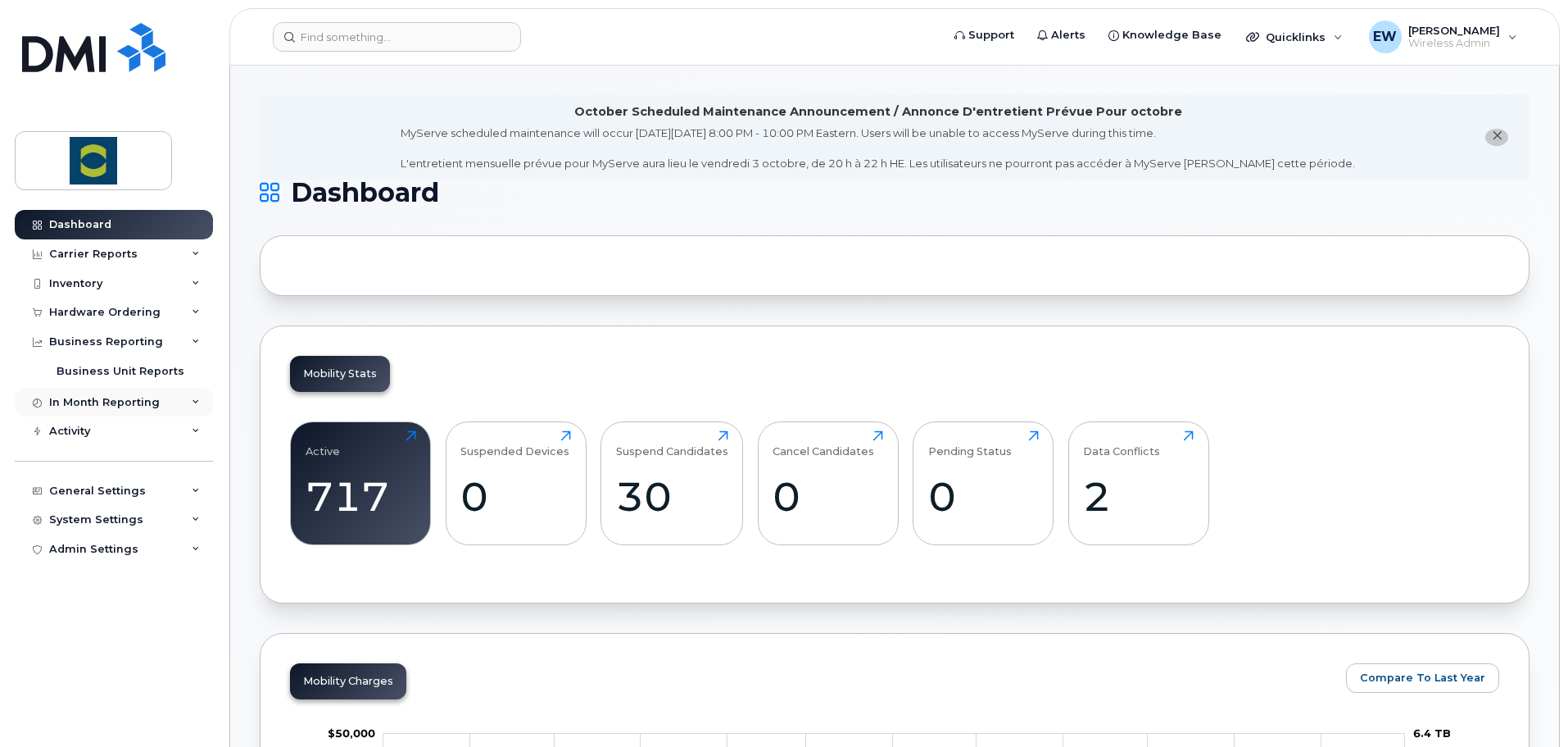
click at [95, 387] on div "In Month Reporting" at bounding box center [113, 402] width 198 height 30
click at [107, 284] on div "Inventory" at bounding box center [113, 284] width 198 height 30
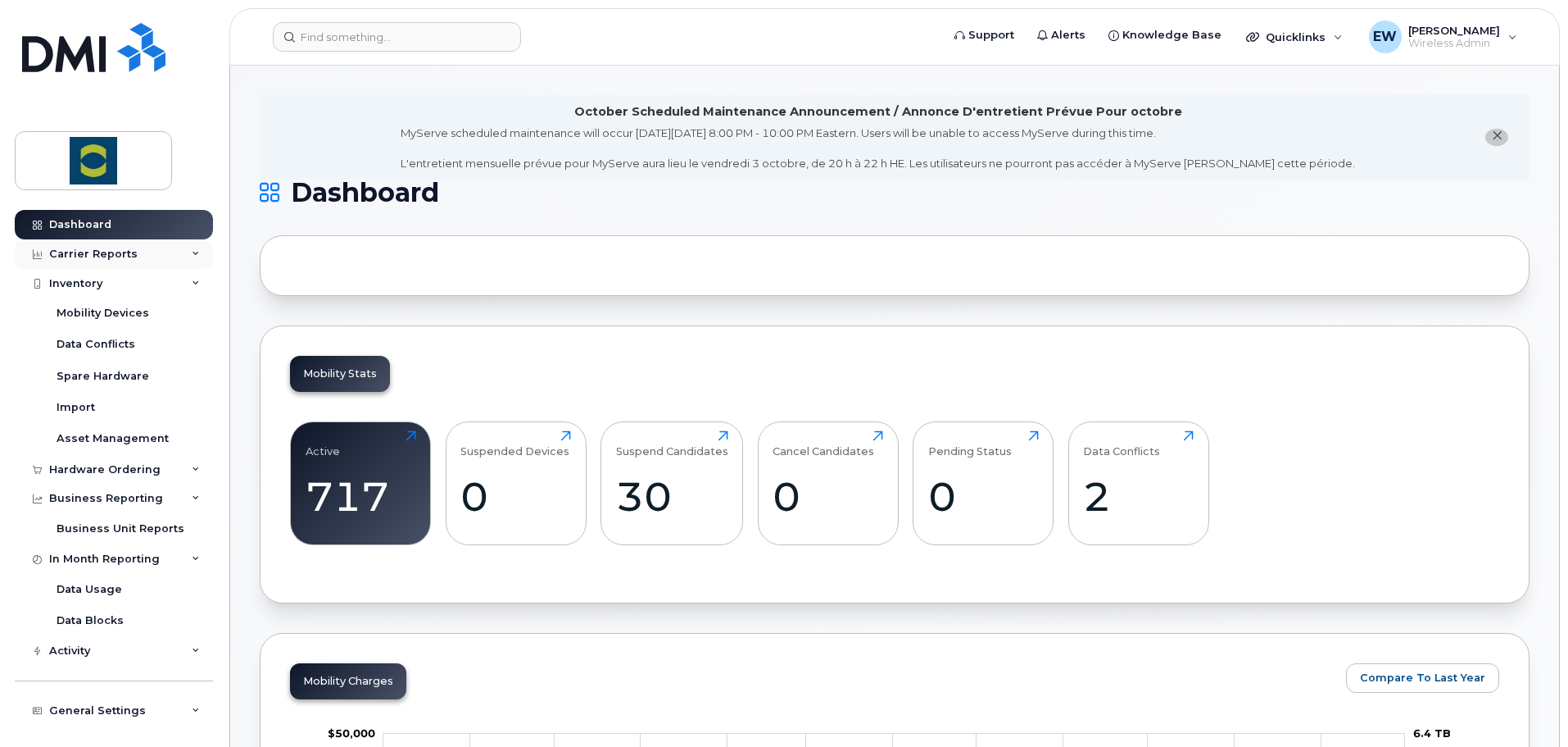
click at [119, 242] on div "Carrier Reports" at bounding box center [113, 254] width 198 height 30
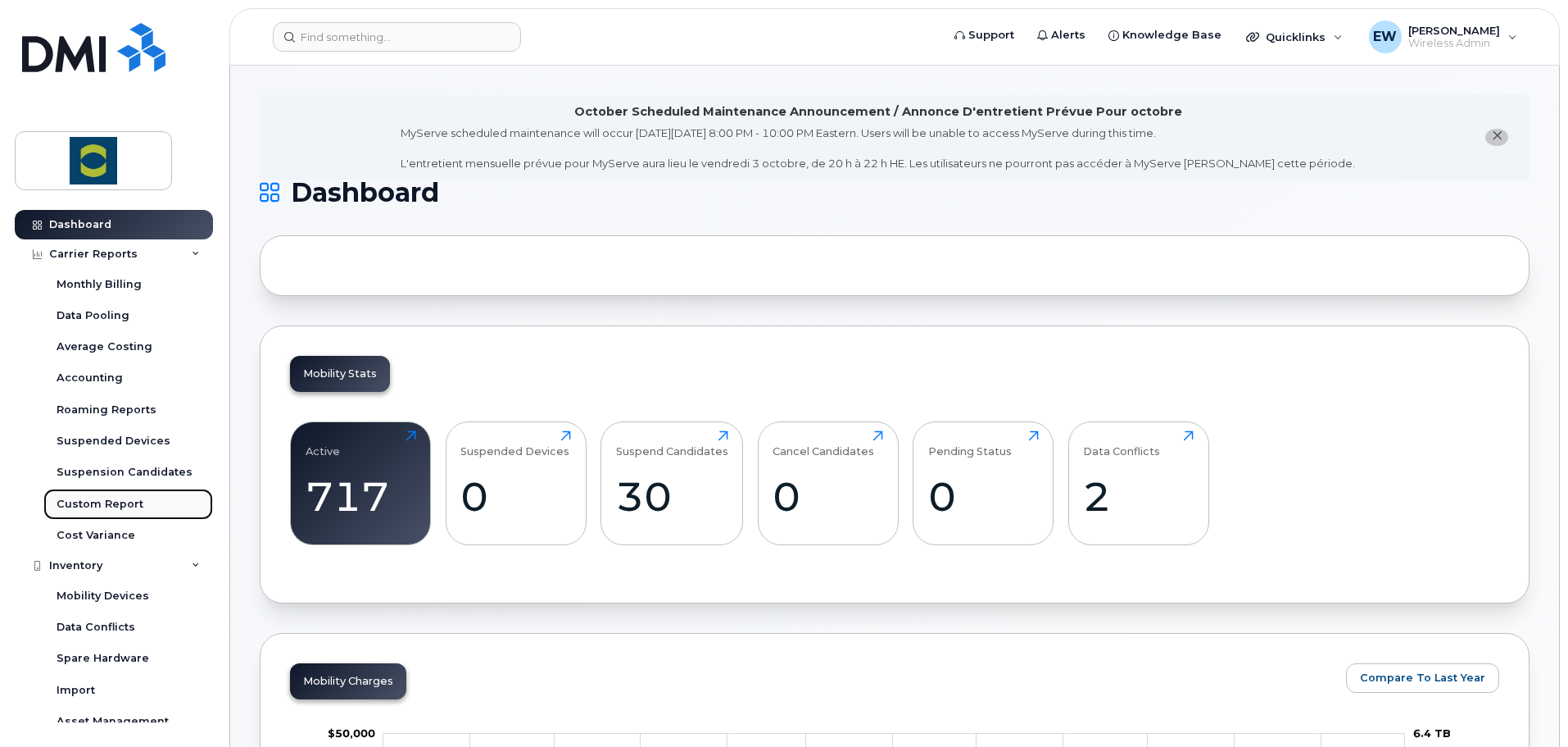
click at [114, 502] on div "Custom Report" at bounding box center [100, 504] width 86 height 14
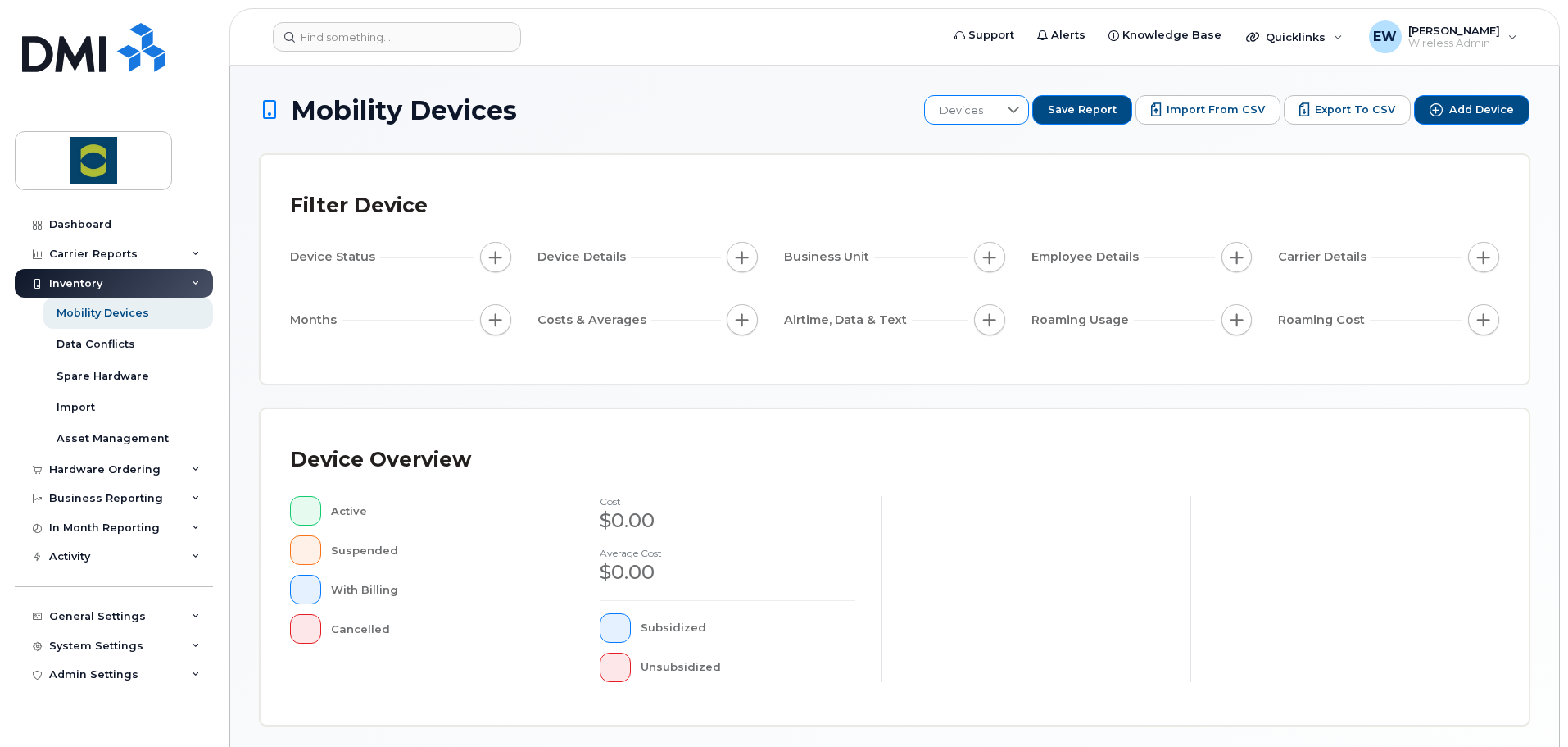
click at [997, 114] on span "Devices" at bounding box center [962, 111] width 73 height 30
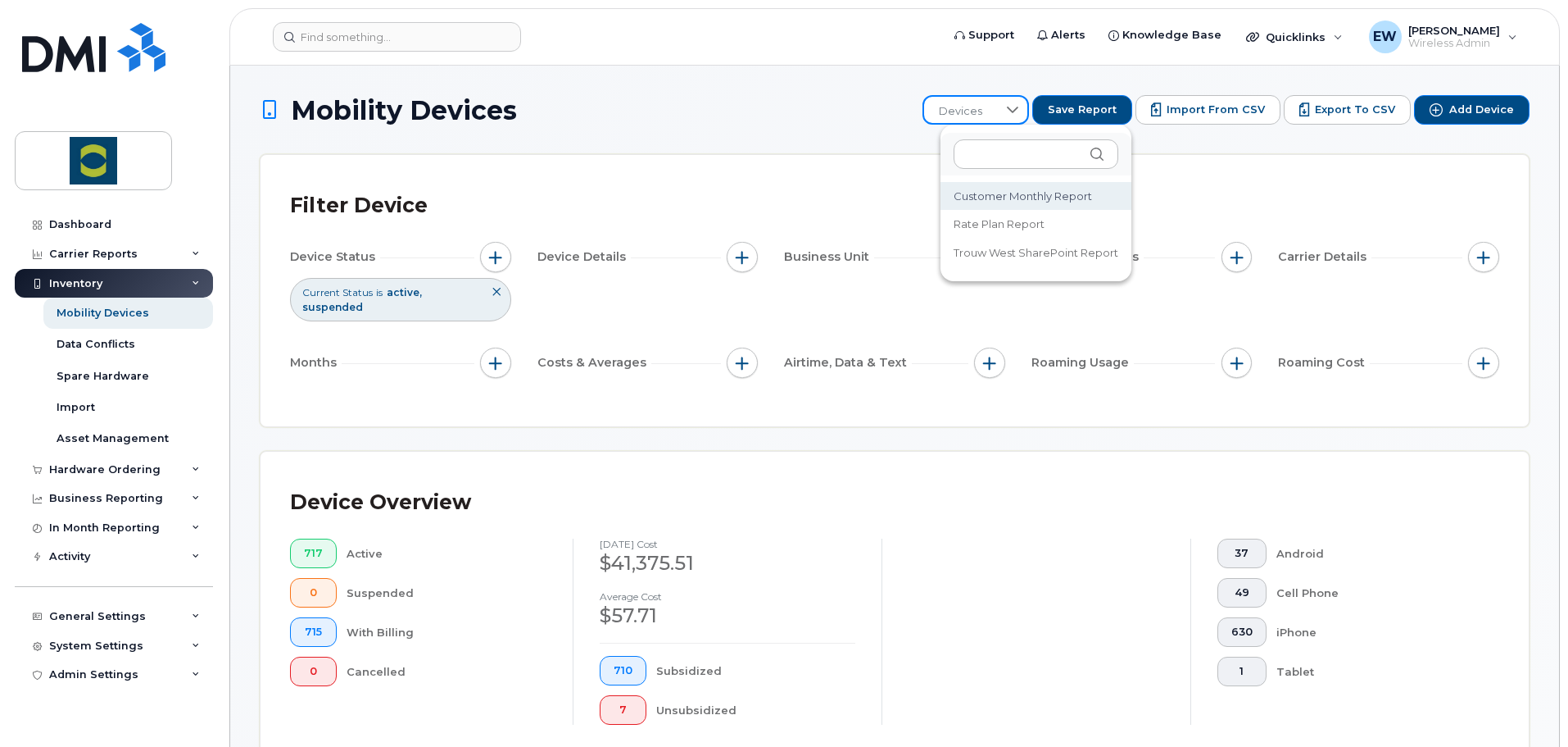
click at [1005, 197] on span "Customer Monthly Report" at bounding box center [1022, 196] width 138 height 15
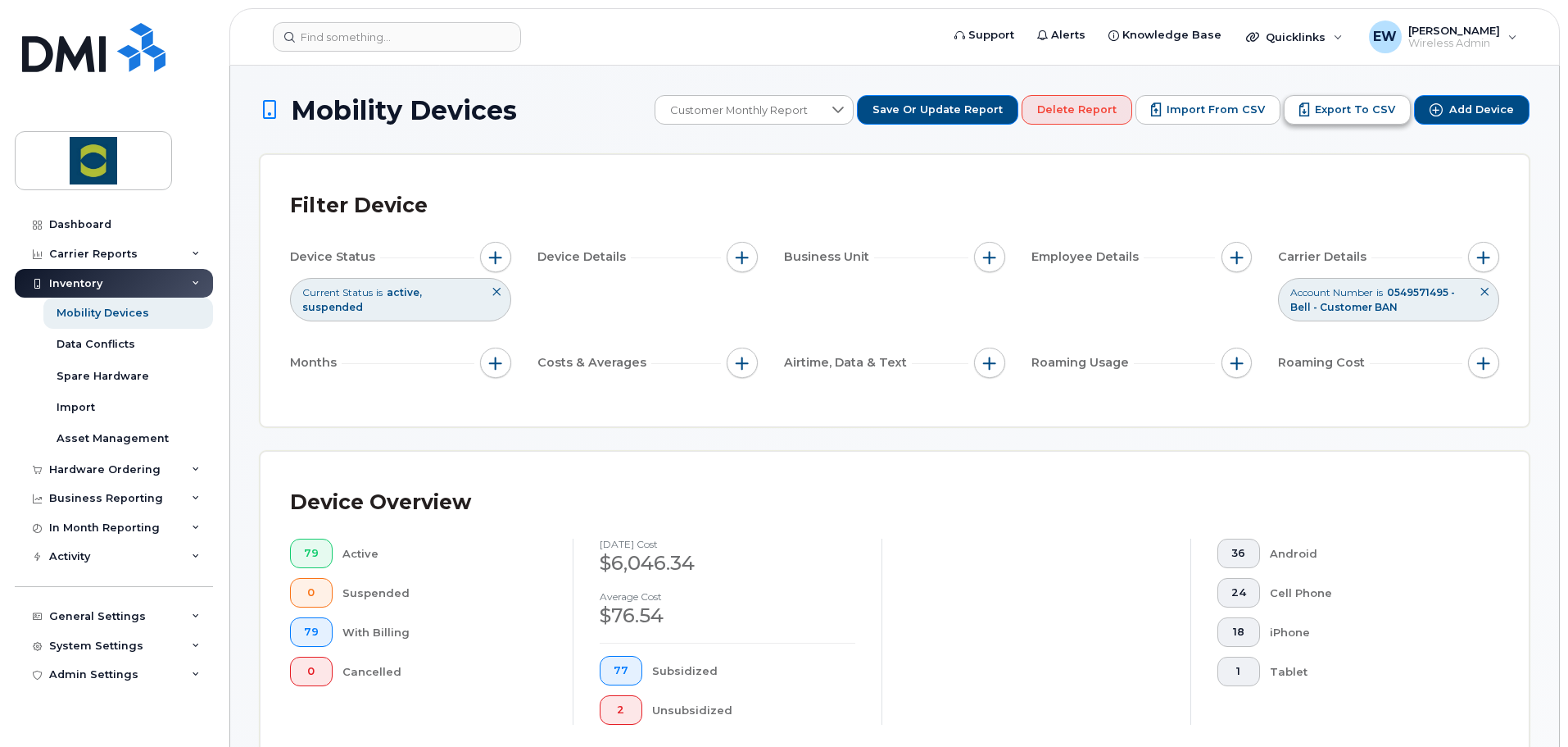
click at [1338, 112] on span "Export to CSV" at bounding box center [1355, 110] width 81 height 14
click at [942, 578] on div at bounding box center [1035, 632] width 308 height 187
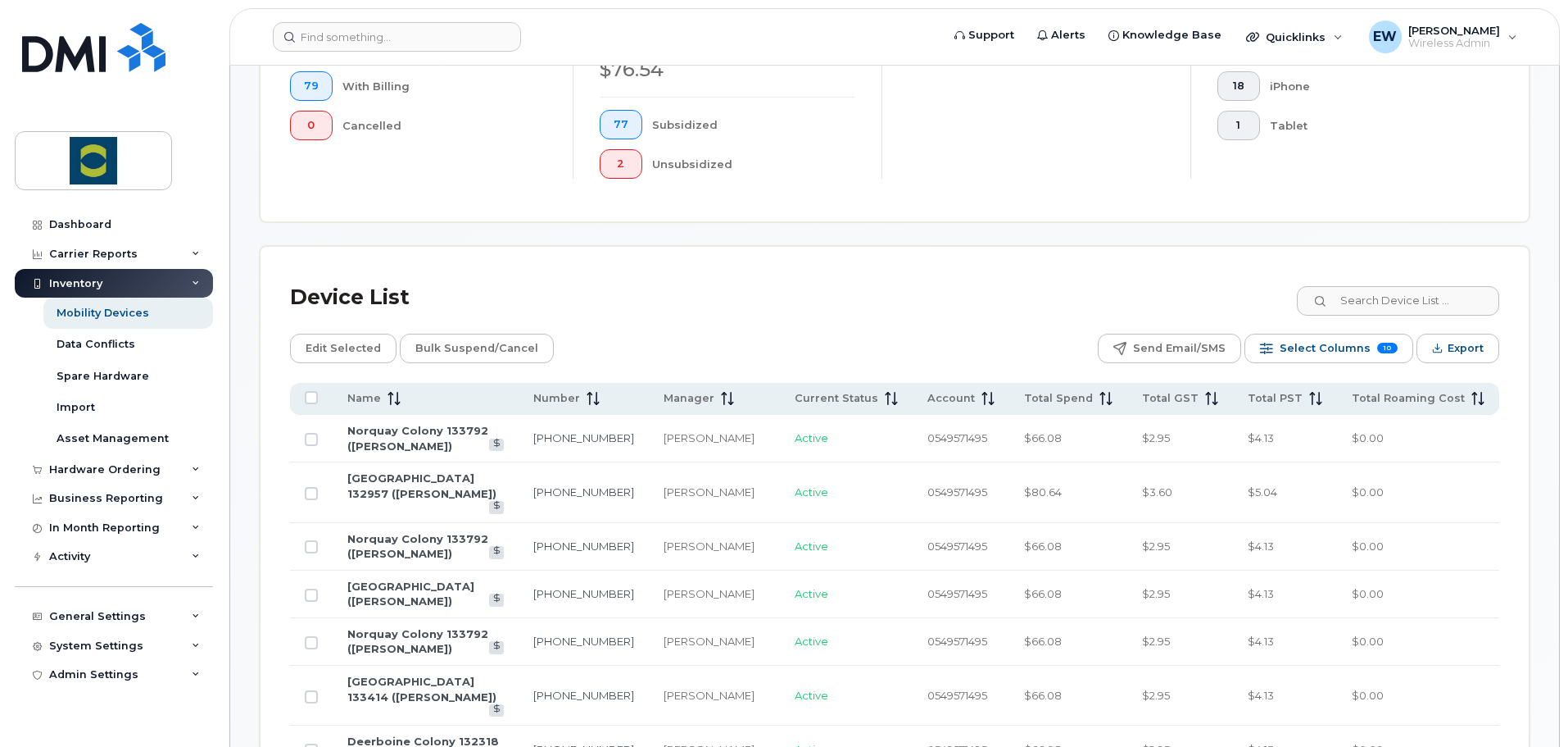
scroll to position [737, 0]
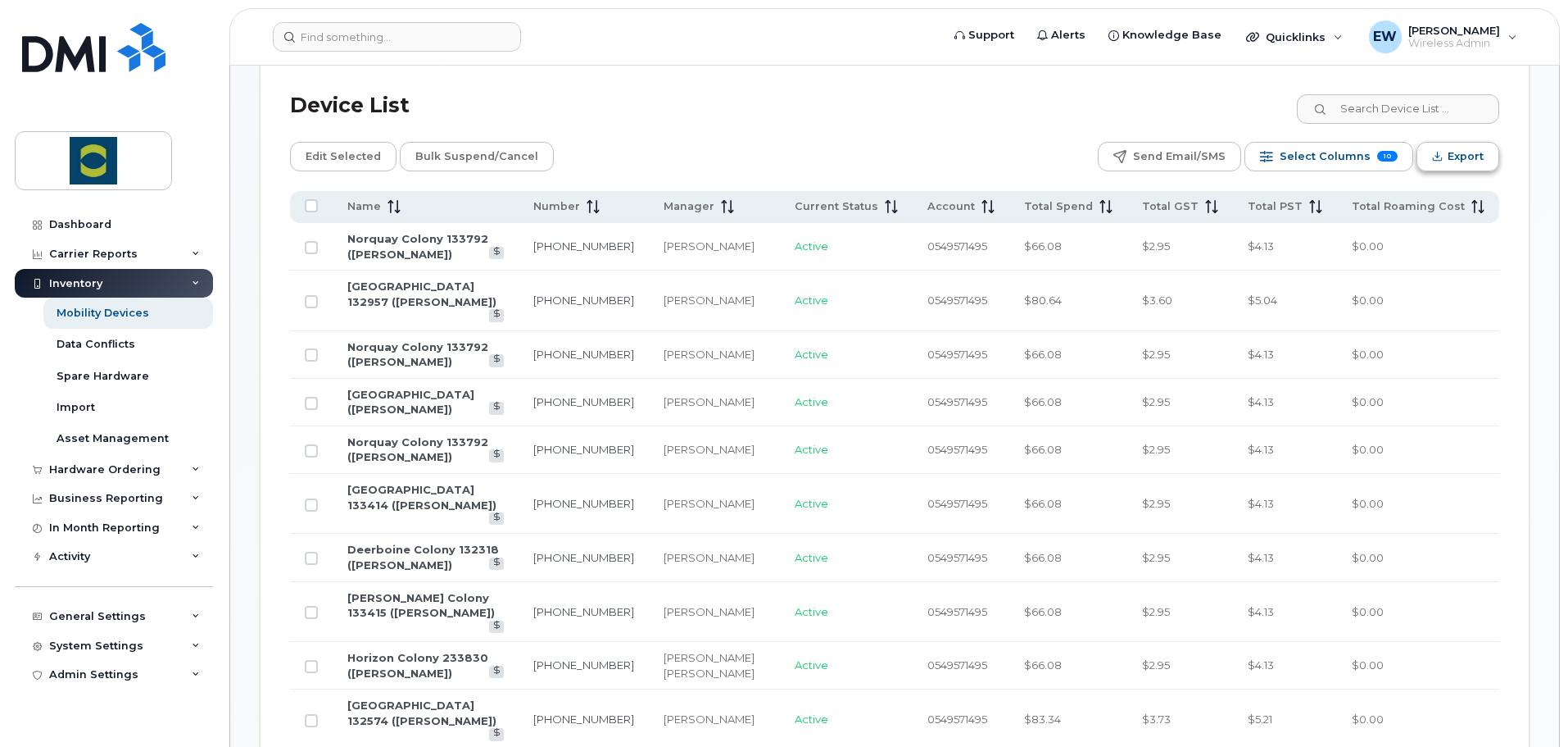
click at [1450, 163] on span "Export" at bounding box center [1465, 157] width 37 height 25
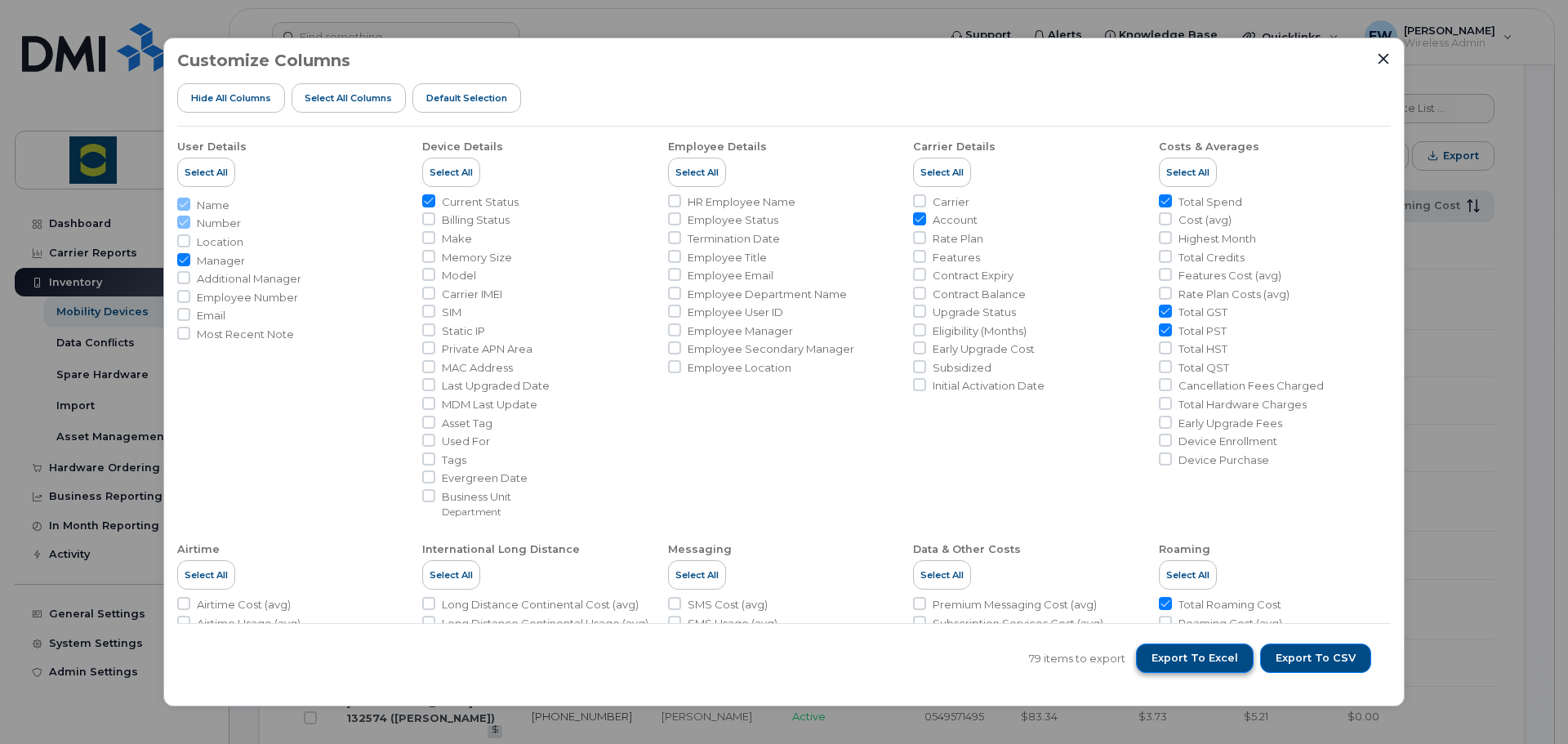
click at [1224, 662] on span "Export to Excel" at bounding box center [1194, 657] width 86 height 14
click at [1385, 59] on icon "Close" at bounding box center [1383, 57] width 11 height 11
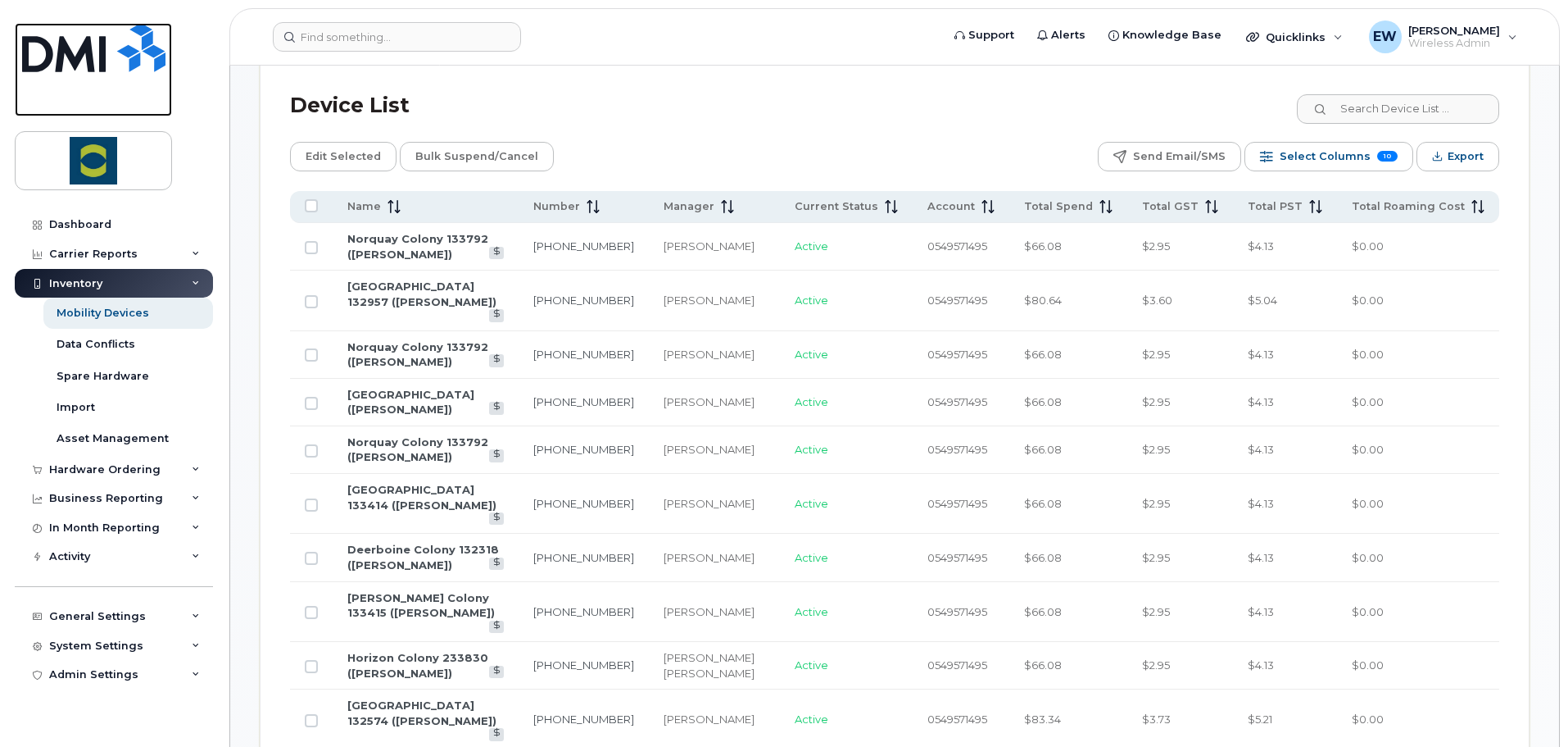
drag, startPoint x: 118, startPoint y: 45, endPoint x: 196, endPoint y: 9, distance: 85.9
click at [118, 45] on img at bounding box center [93, 47] width 143 height 49
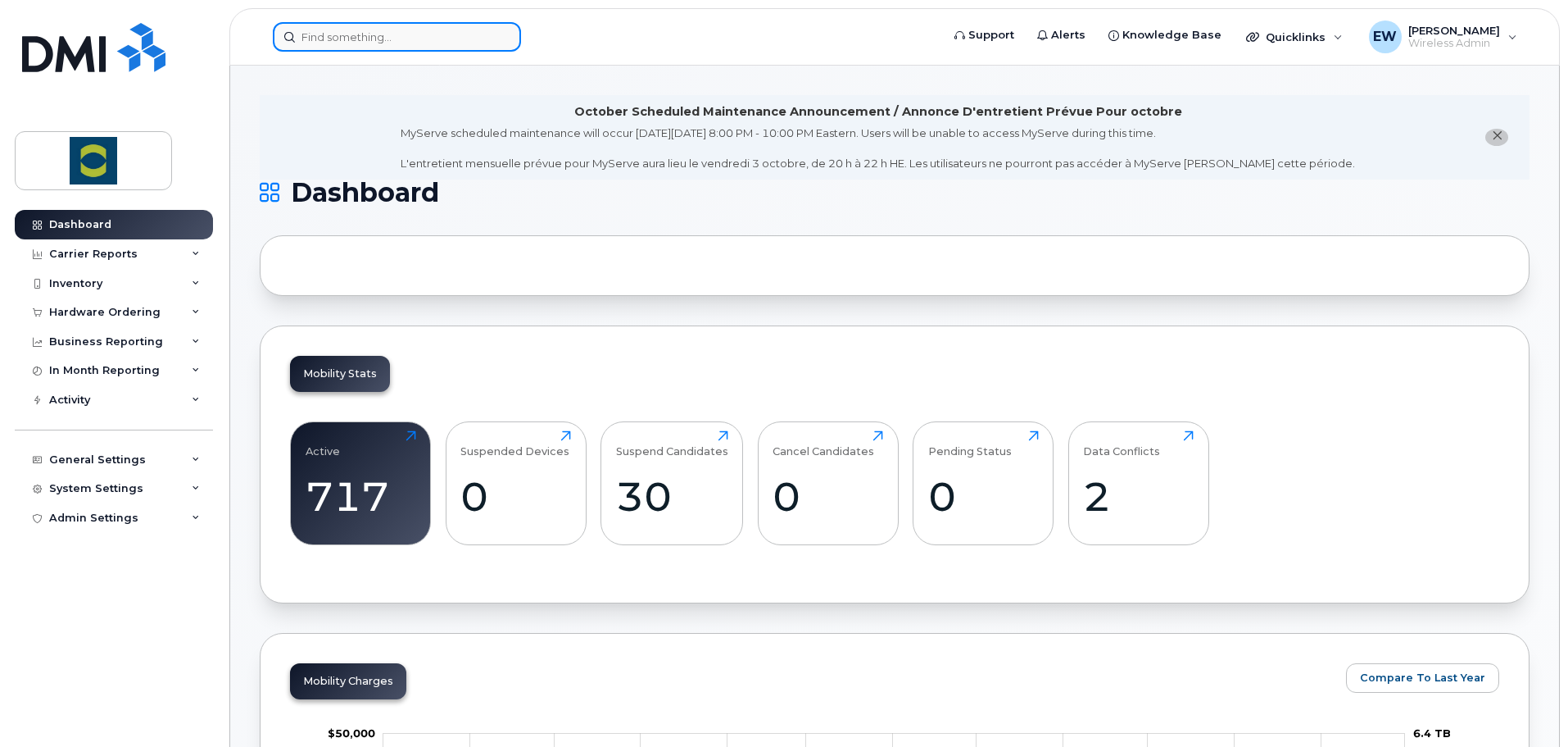
click at [380, 28] on input at bounding box center [397, 37] width 248 height 30
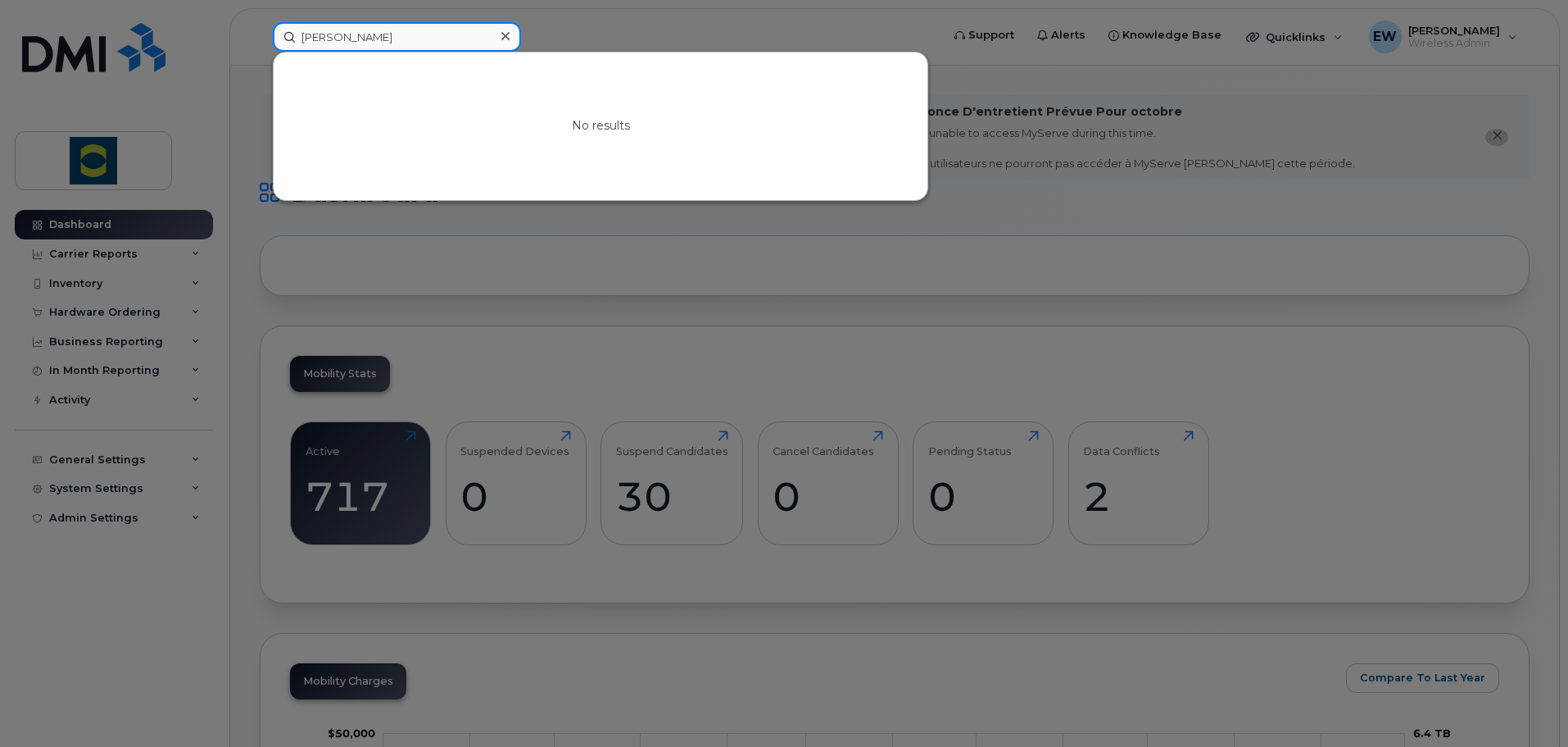
click at [319, 36] on input "jenifer" at bounding box center [397, 37] width 248 height 30
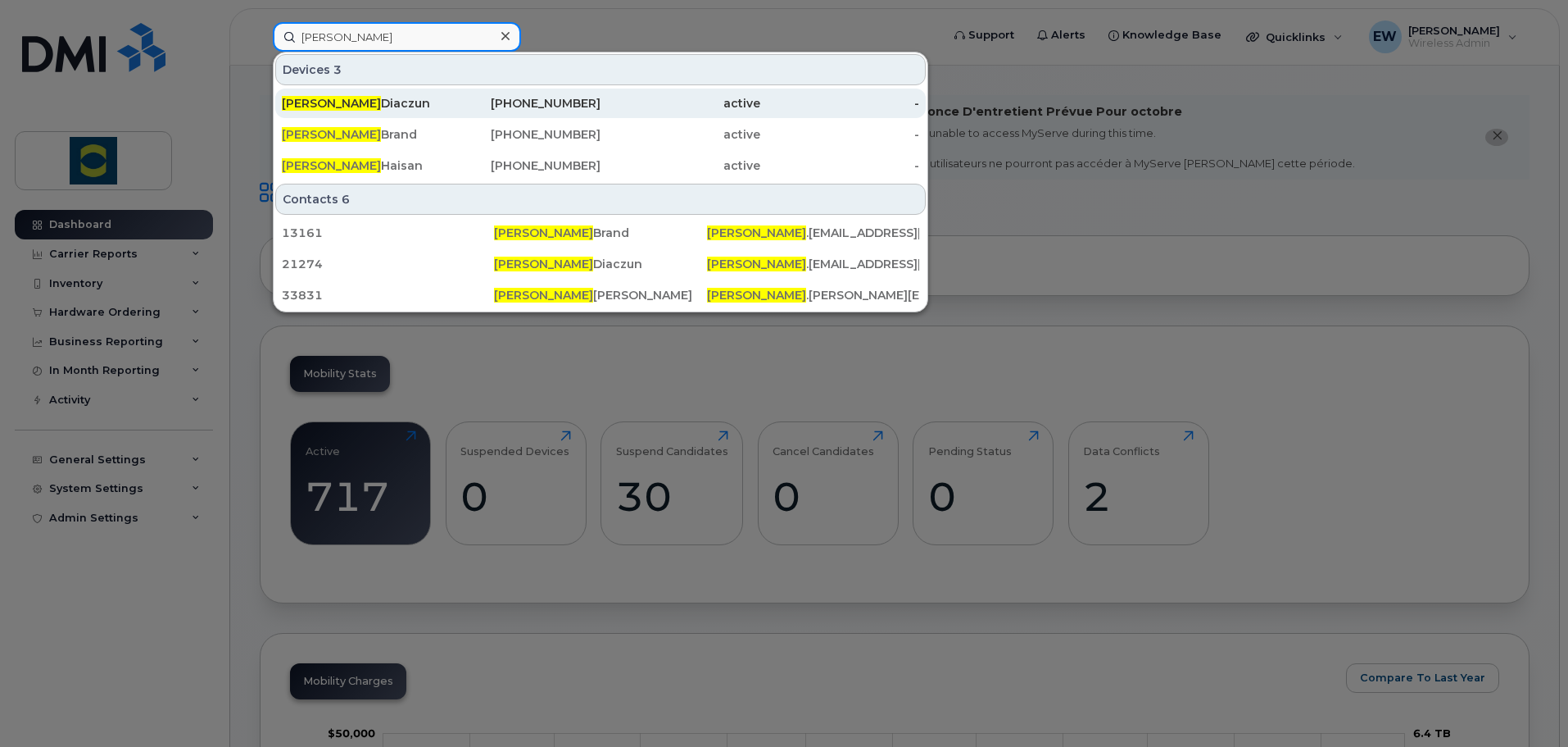
type input "jennifer"
click at [373, 98] on div "Jennifer Diaczun" at bounding box center [361, 103] width 159 height 16
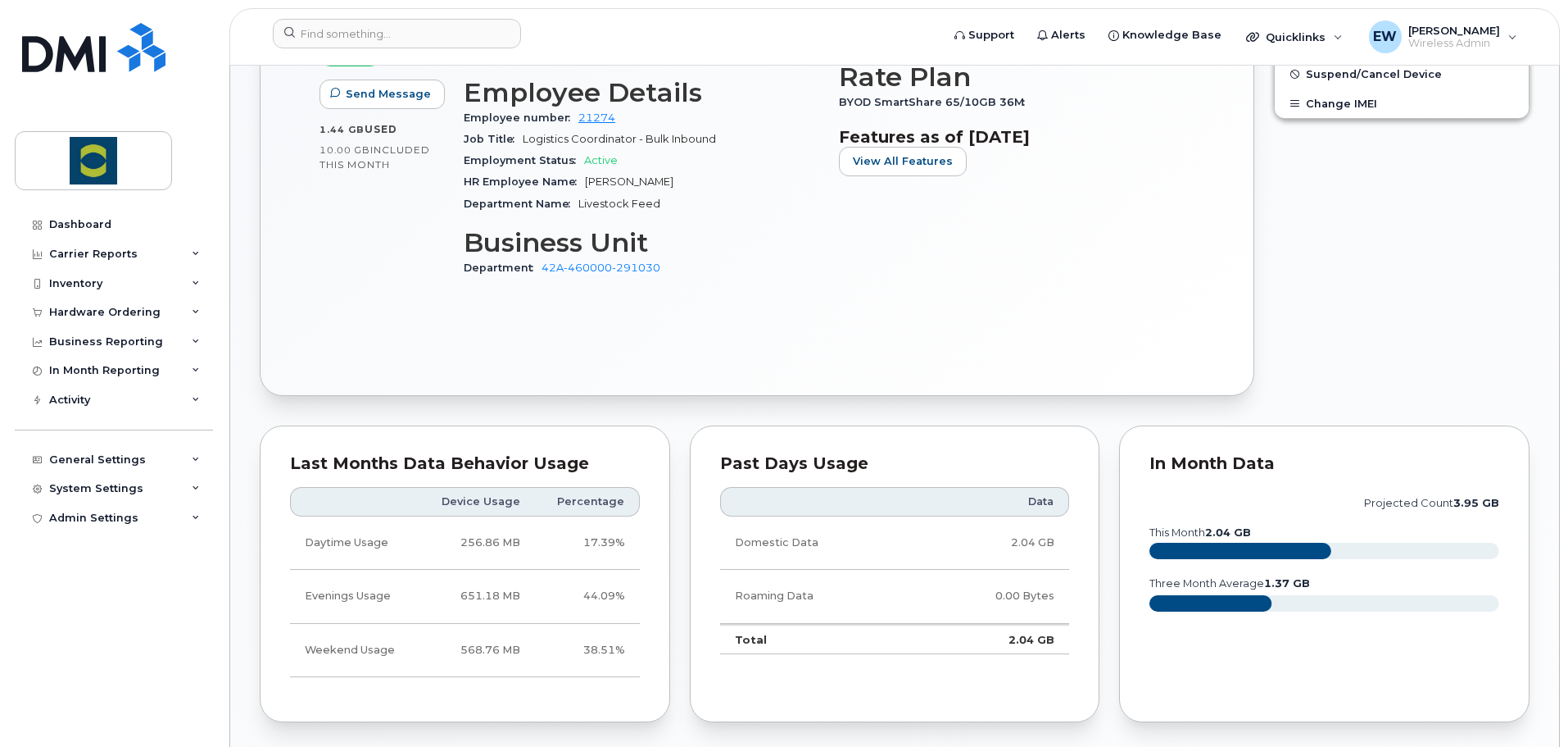
scroll to position [410, 0]
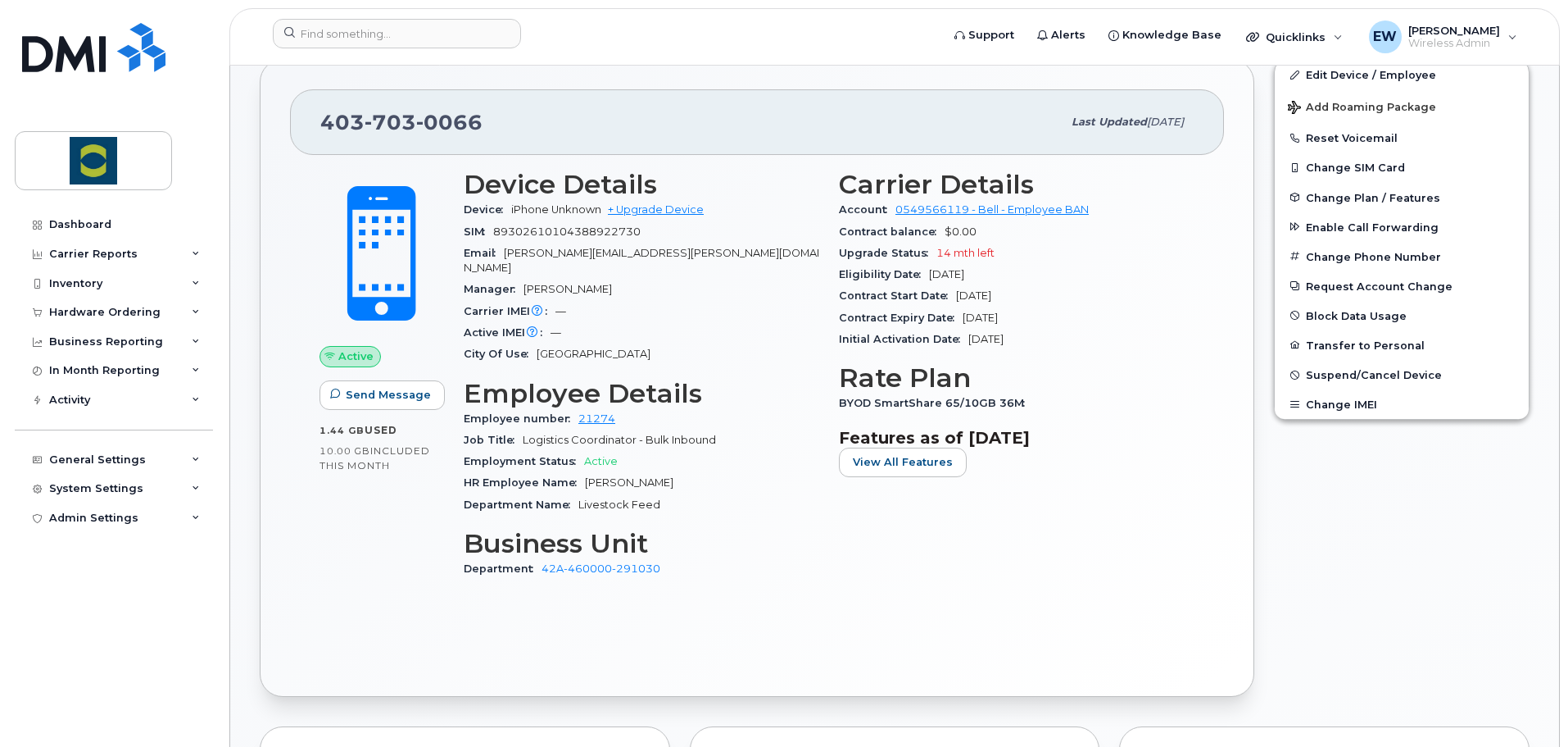
click at [717, 568] on div "Device Details Device iPhone Unknown + Upgrade Device SIM [TECHNICAL_ID] Email …" at bounding box center [641, 381] width 375 height 442
click at [698, 595] on div "Active Send Message 1.44 GB  used 10.00 GB  included this month Device Details …" at bounding box center [757, 411] width 934 height 511
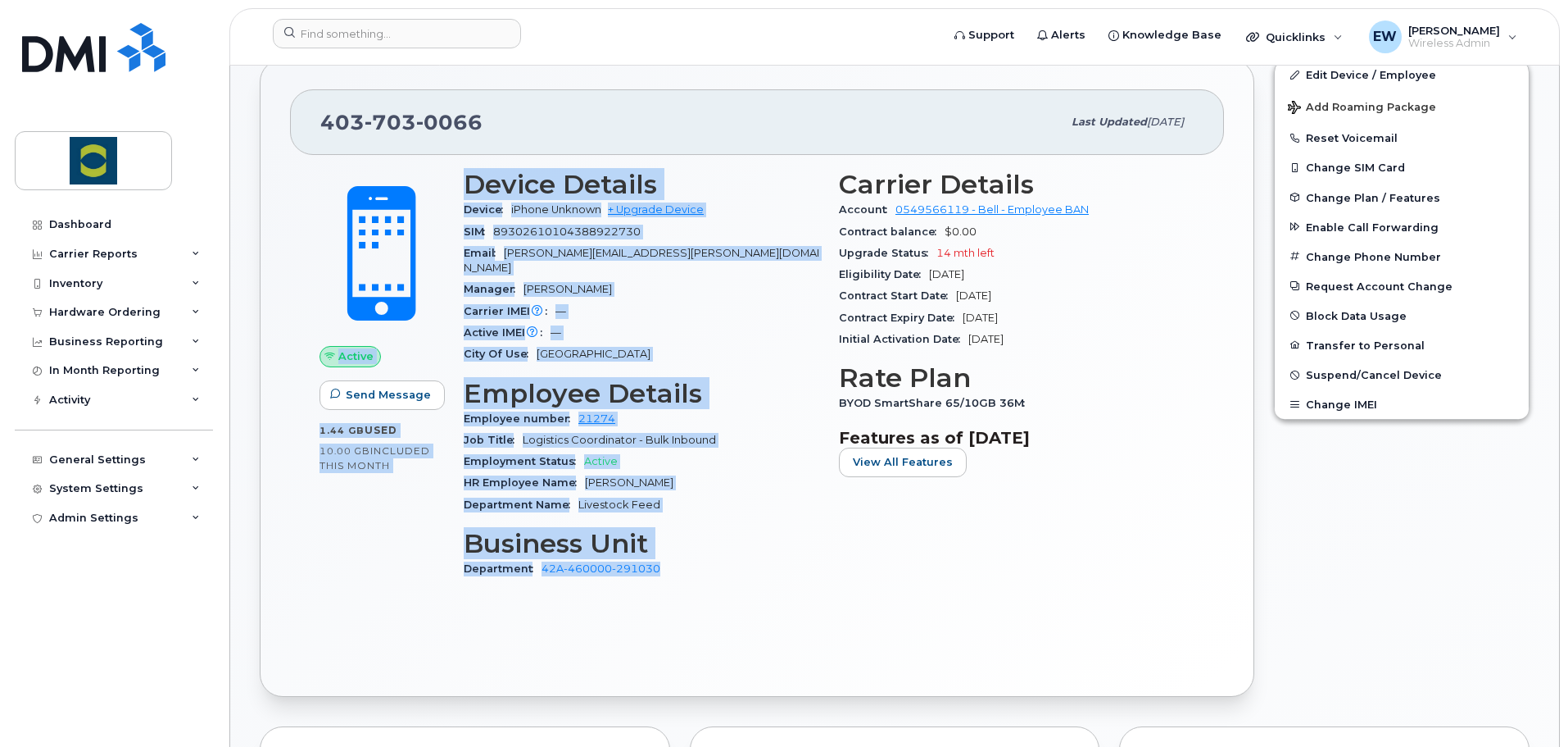
drag, startPoint x: 698, startPoint y: 580, endPoint x: 430, endPoint y: 173, distance: 487.3
click at [430, 173] on div "Active Send Message 1.44 GB  used 10.00 GB  included this month Device Details …" at bounding box center [756, 381] width 894 height 442
click at [650, 562] on link "42A-460000-291030" at bounding box center [601, 568] width 119 height 12
click at [681, 689] on div "403 703 0066 Last updated May 05, 2025 Active Send Message 1.44 GB  used 10.00 …" at bounding box center [756, 378] width 1014 height 658
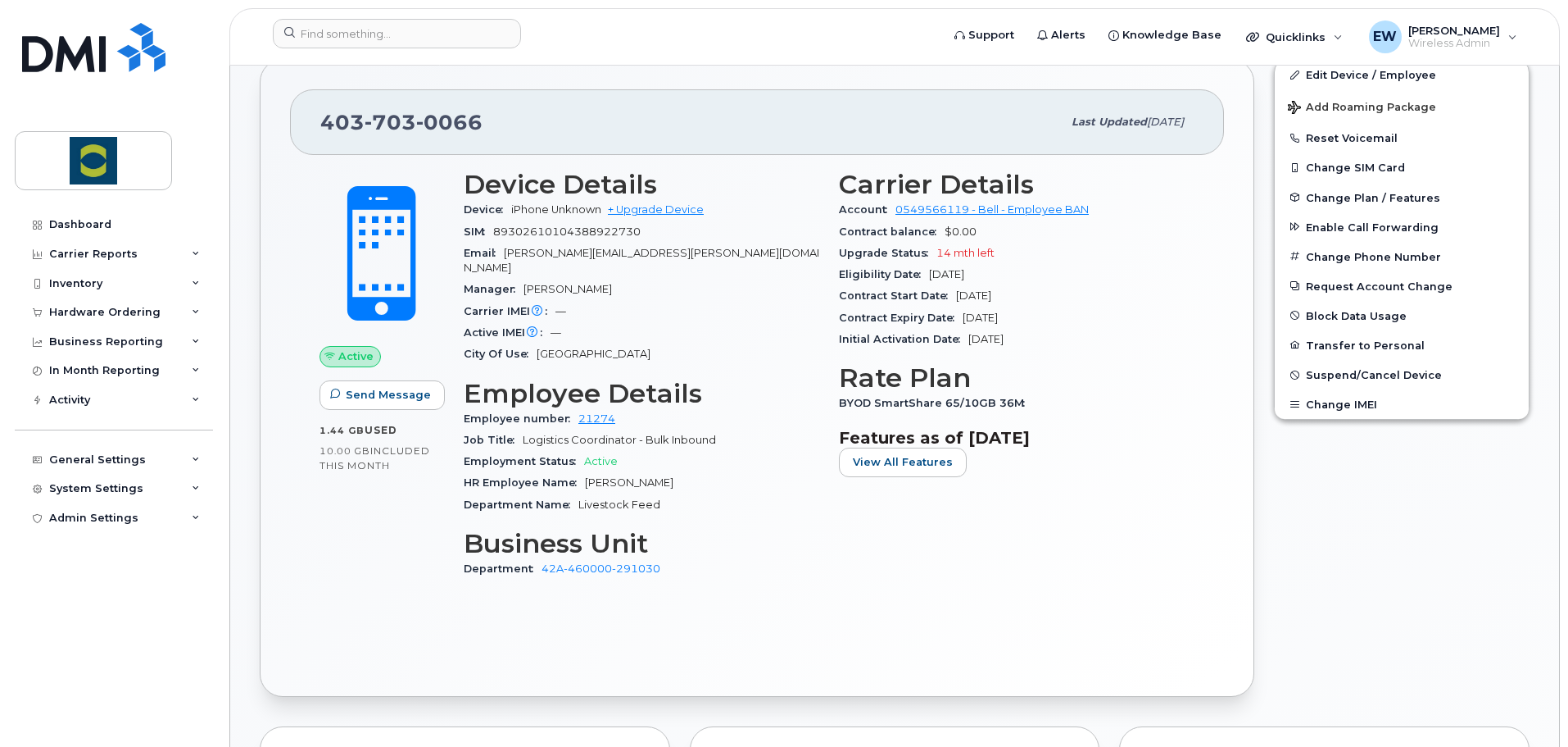
click at [737, 621] on div "Active Send Message 1.44 GB  used 10.00 GB  included this month Device Details …" at bounding box center [757, 411] width 934 height 511
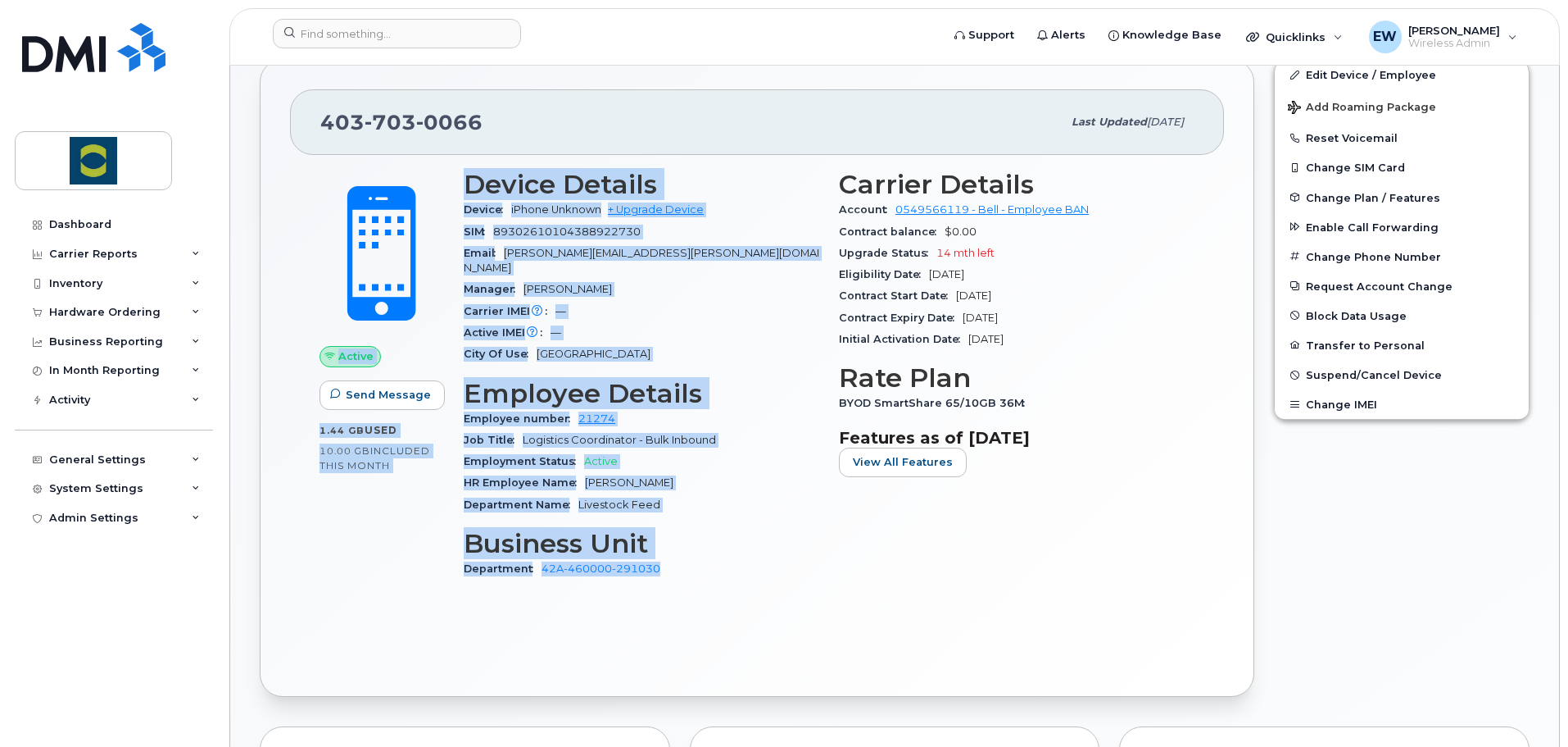
drag, startPoint x: 706, startPoint y: 570, endPoint x: 445, endPoint y: 199, distance: 453.6
click at [445, 199] on div "Active Send Message 1.44 GB  used 10.00 GB  included this month Device Details …" at bounding box center [756, 381] width 894 height 442
click at [717, 590] on div "Active Send Message 1.44 GB  used 10.00 GB  included this month Device Details …" at bounding box center [757, 411] width 934 height 511
drag, startPoint x: 695, startPoint y: 553, endPoint x: 453, endPoint y: 187, distance: 438.8
click at [453, 187] on div "Active Send Message 1.44 GB  used 10.00 GB  included this month Device Details …" at bounding box center [756, 381] width 894 height 442
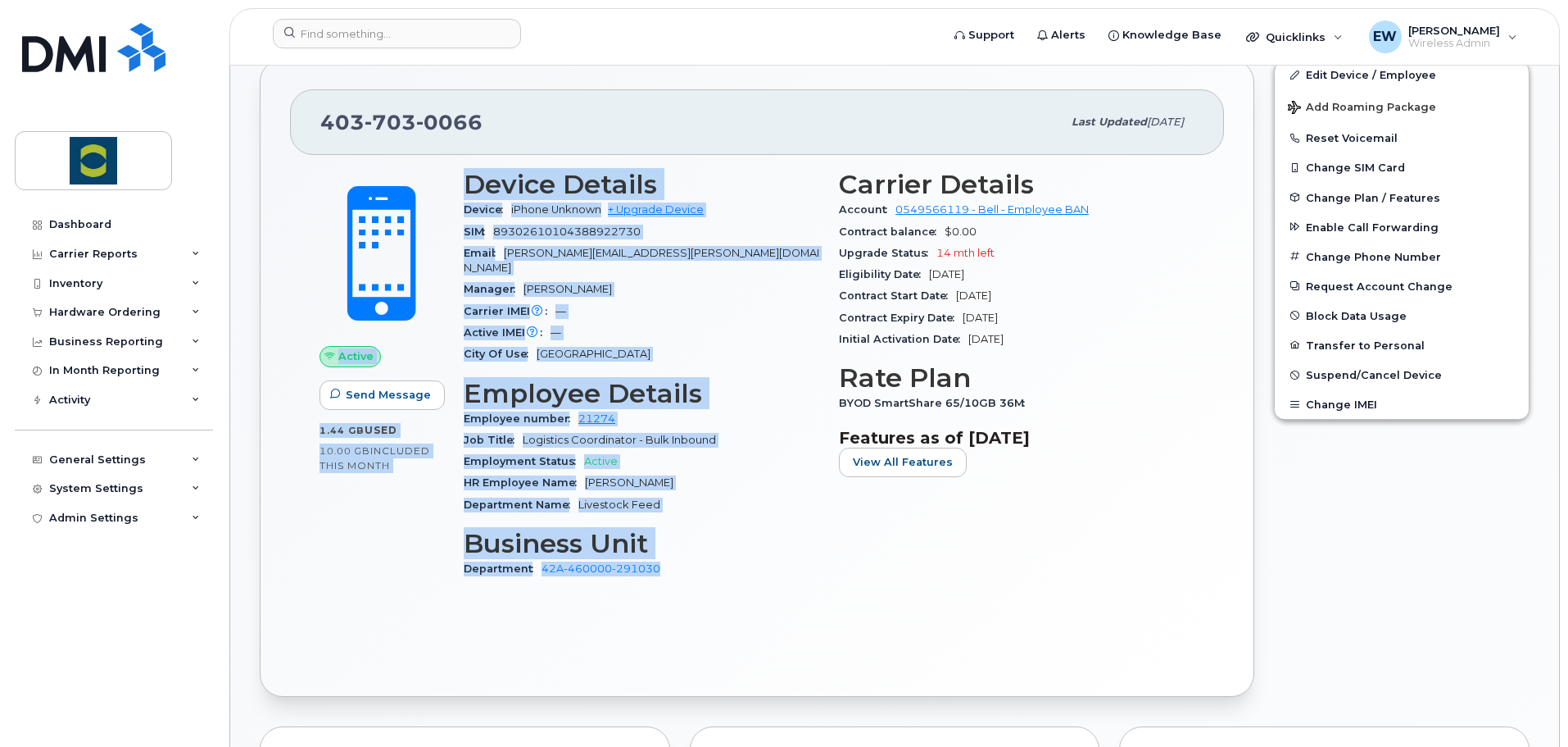
click at [737, 584] on div "Device Details Device iPhone Unknown + Upgrade Device SIM 89302610104388922730 …" at bounding box center [641, 381] width 375 height 442
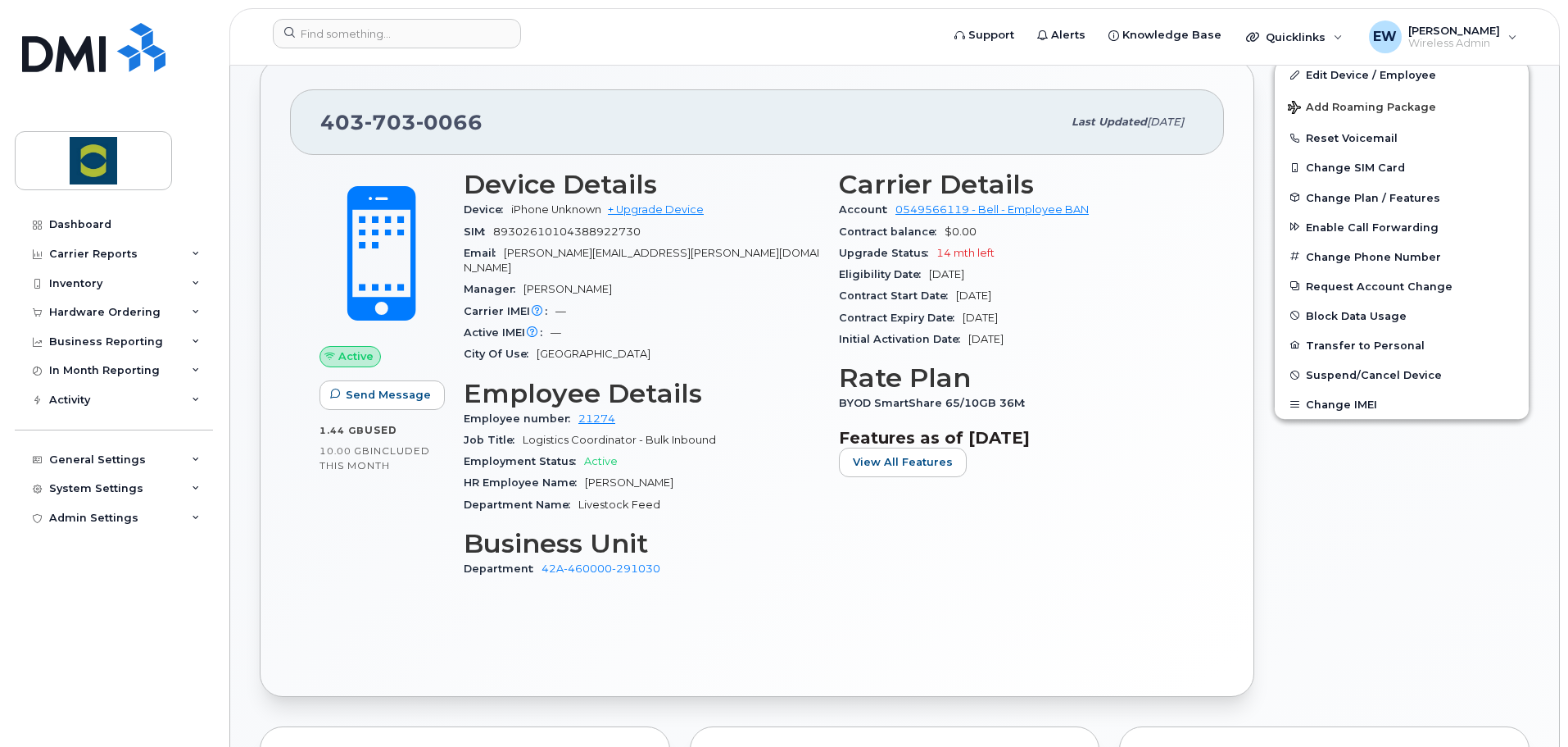
click at [716, 559] on div "Department 42A-460000-291030" at bounding box center [642, 569] width 355 height 21
click at [731, 621] on div "Active Send Message 1.44 GB  used 10.00 GB  included this month Device Details …" at bounding box center [757, 411] width 934 height 511
click at [792, 609] on div "Active Send Message 1.44 GB  used 10.00 GB  included this month Device Details …" at bounding box center [757, 411] width 934 height 511
drag, startPoint x: 159, startPoint y: 58, endPoint x: 241, endPoint y: 3, distance: 98.7
click at [159, 58] on img at bounding box center [93, 47] width 143 height 49
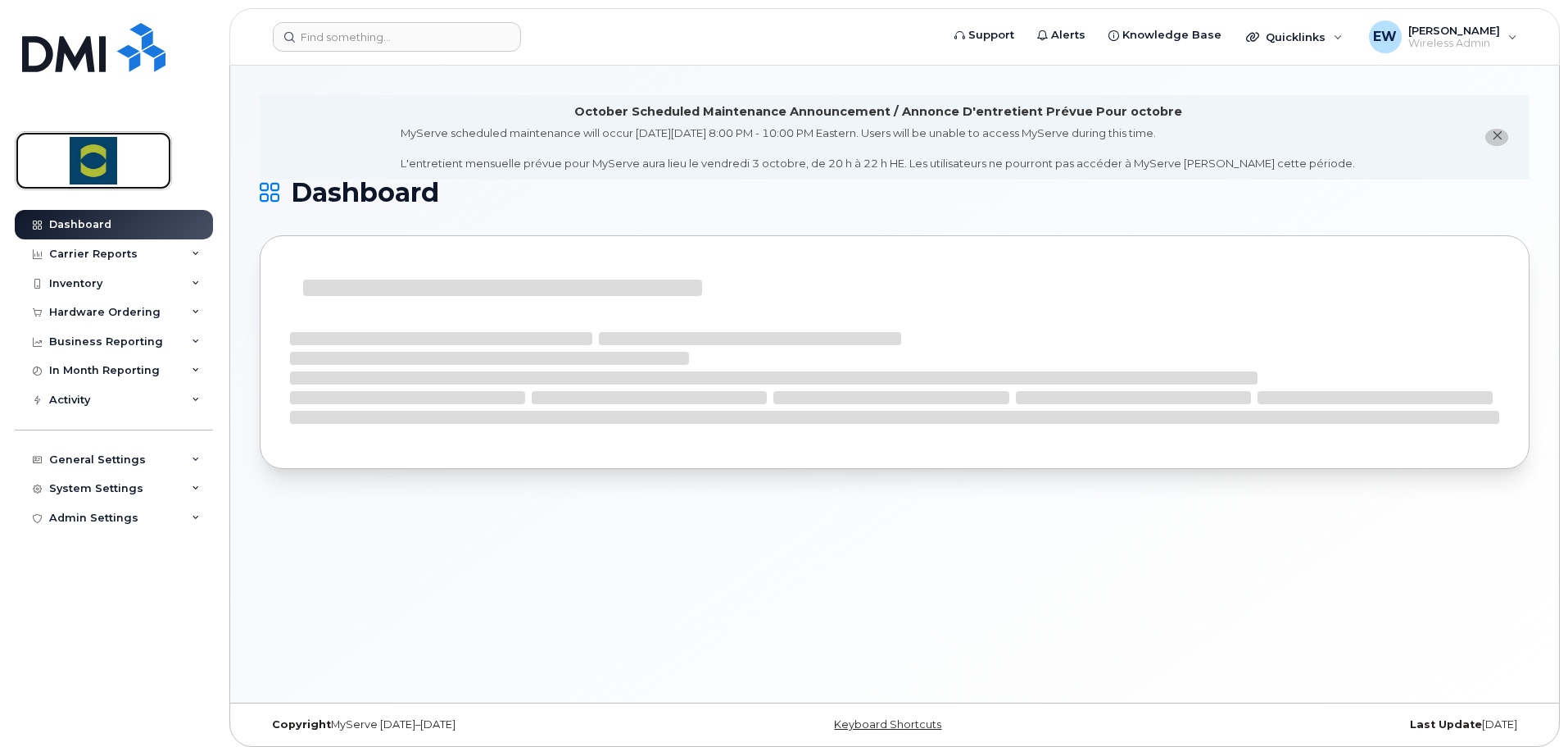
click at [119, 164] on img at bounding box center [93, 160] width 126 height 47
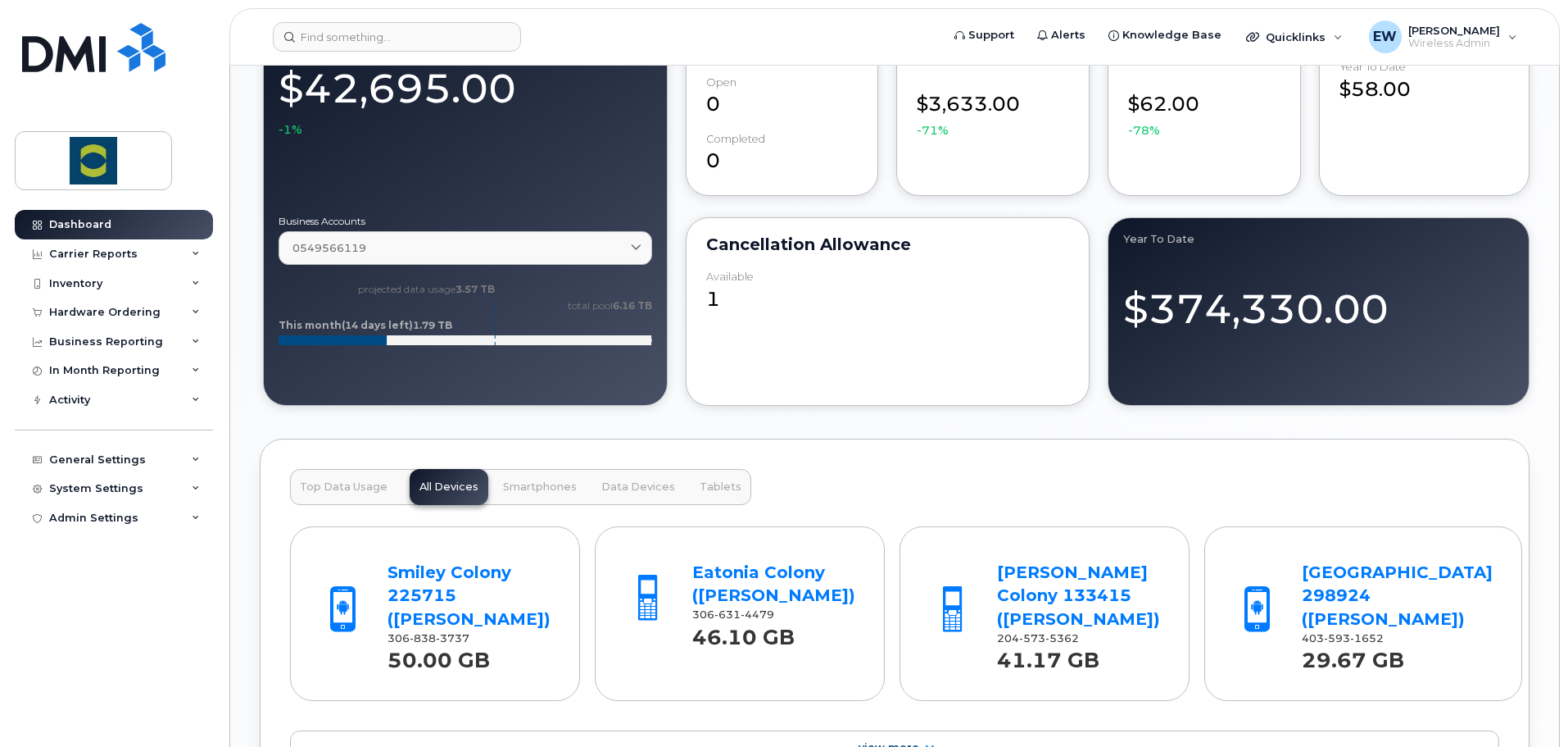
scroll to position [1148, 0]
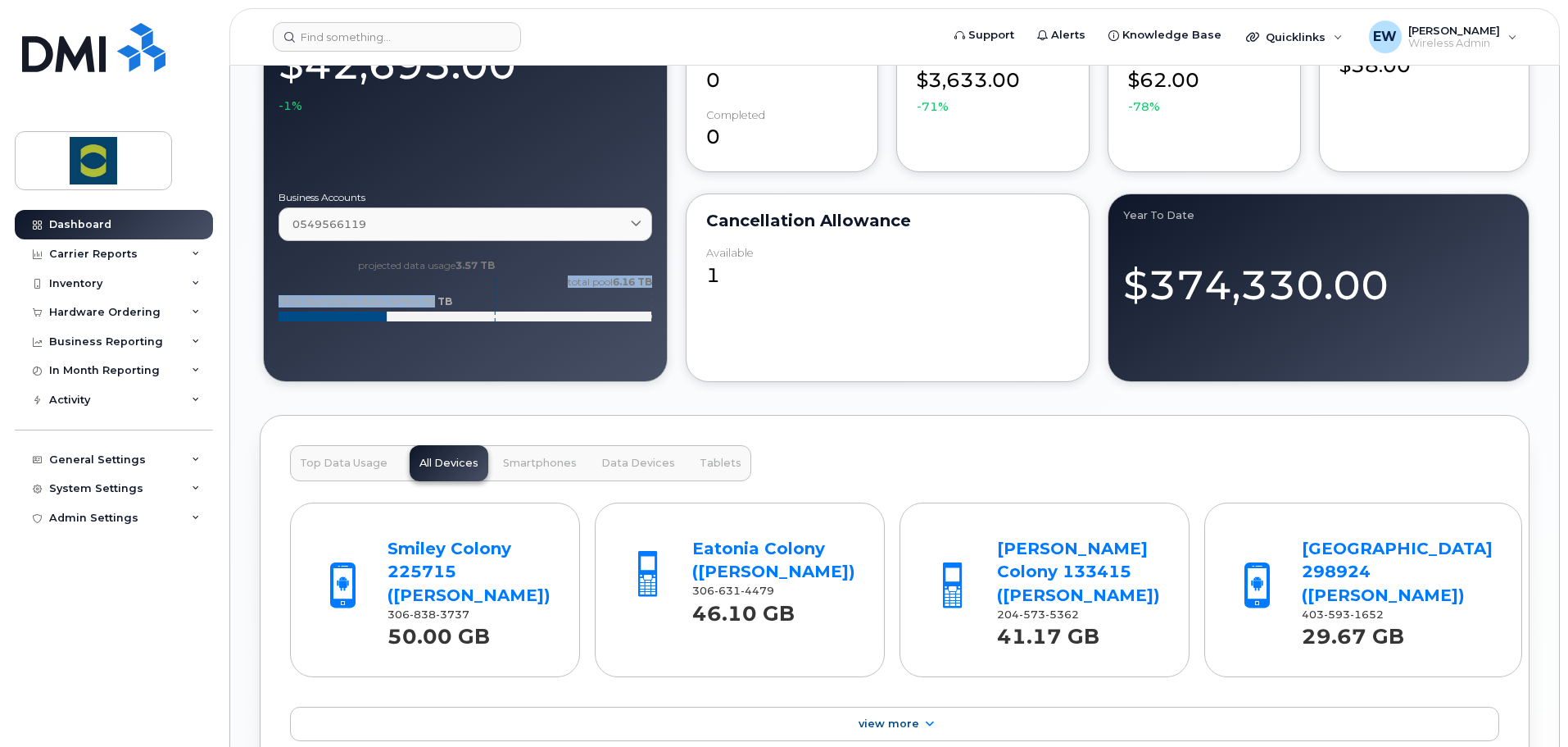
drag, startPoint x: 429, startPoint y: 299, endPoint x: 522, endPoint y: 304, distance: 93.1
click at [515, 304] on icon "projected data usage 3.57 TB total pool 6.16 TB This month (14 days left) 1.79 …" at bounding box center [465, 296] width 374 height 82
click at [640, 362] on div "September 2025 $42,695.00 -1% Business Accounts 0549566119 0549566119 Employee …" at bounding box center [465, 183] width 404 height 398
click at [816, 359] on div "Cancellation Allowance available 1" at bounding box center [888, 287] width 404 height 188
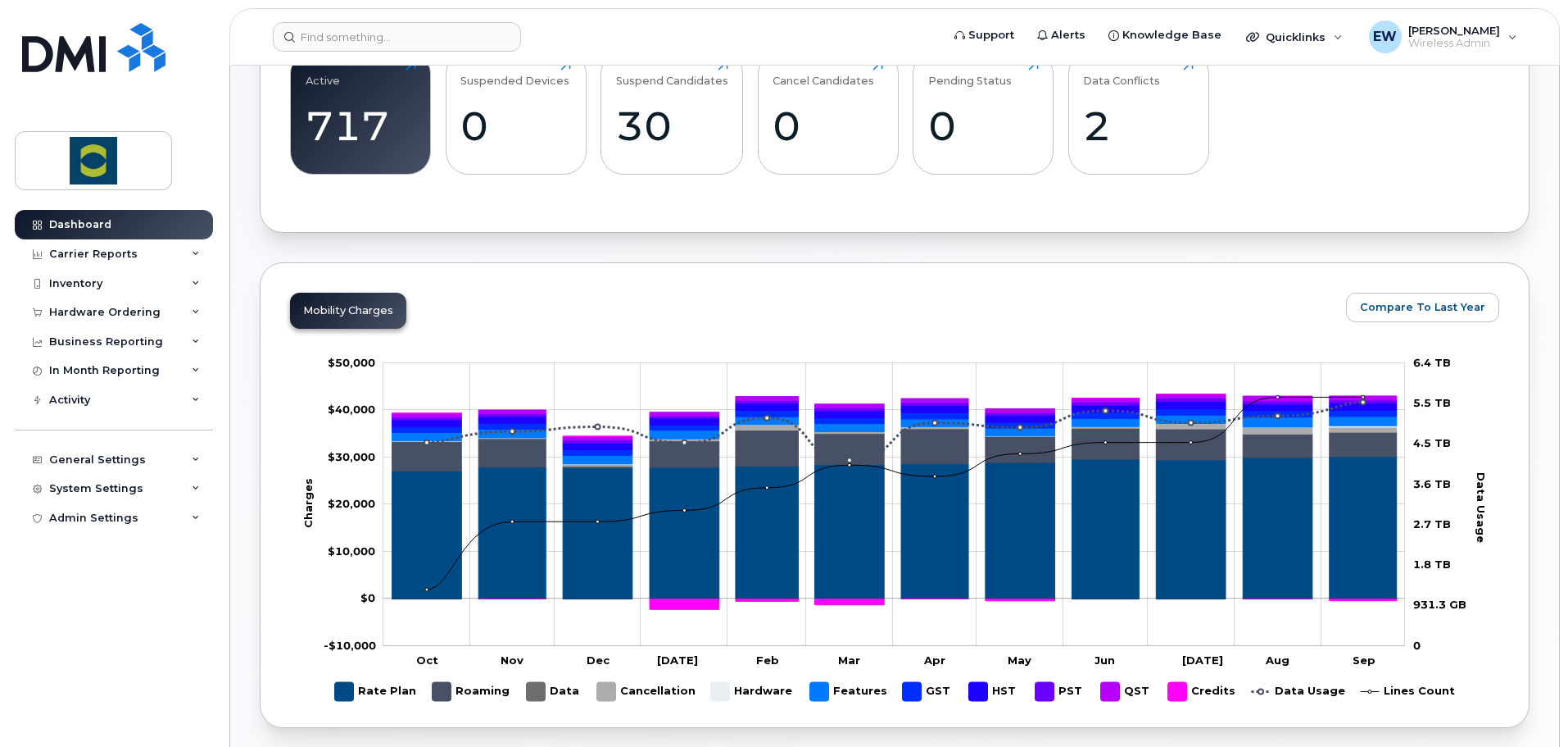
scroll to position [0, 0]
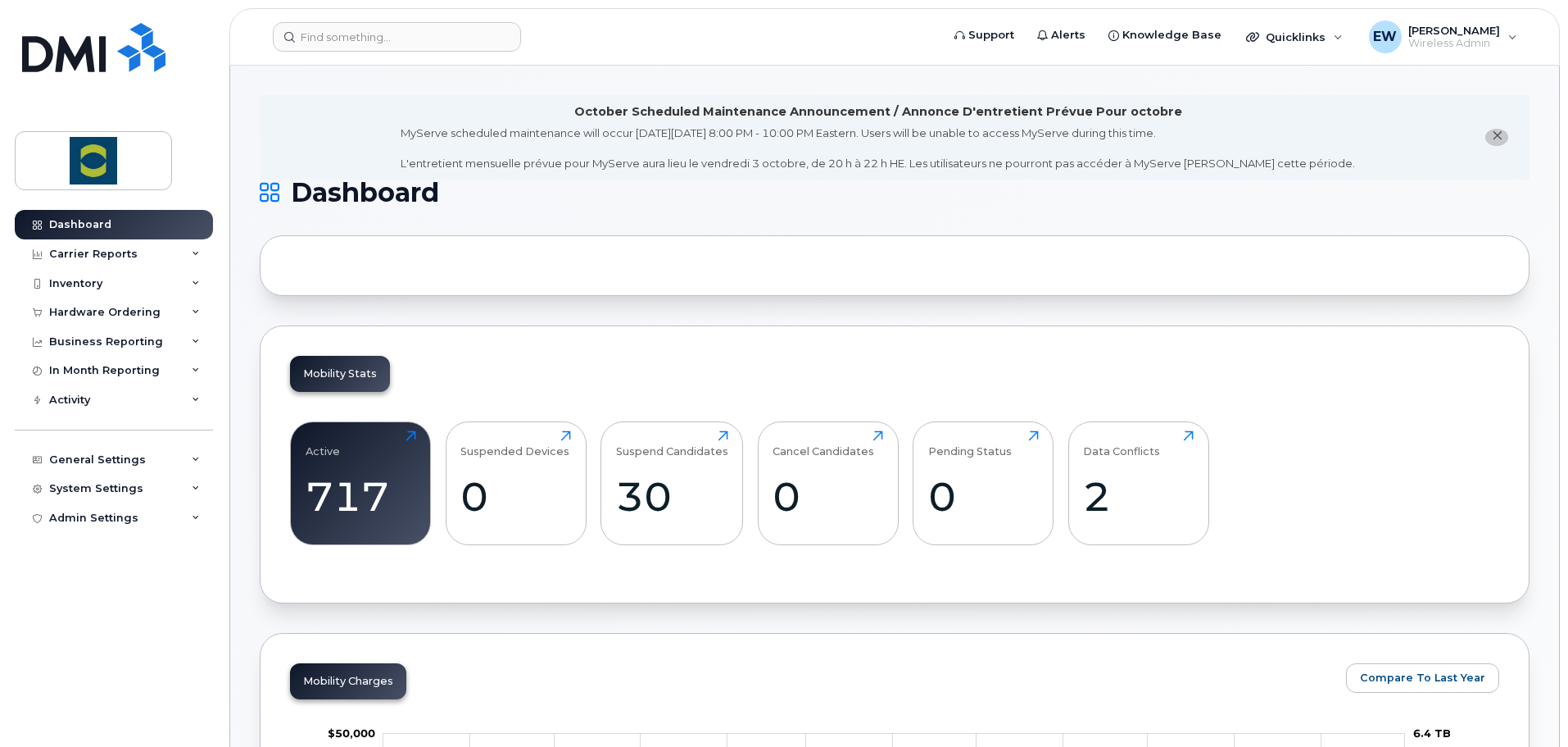
click at [282, 264] on div at bounding box center [894, 265] width 1269 height 61
click at [453, 573] on div "Mobility Stats Active 717 Click to view more Suspended Devices 0 Click to view …" at bounding box center [894, 463] width 1269 height 278
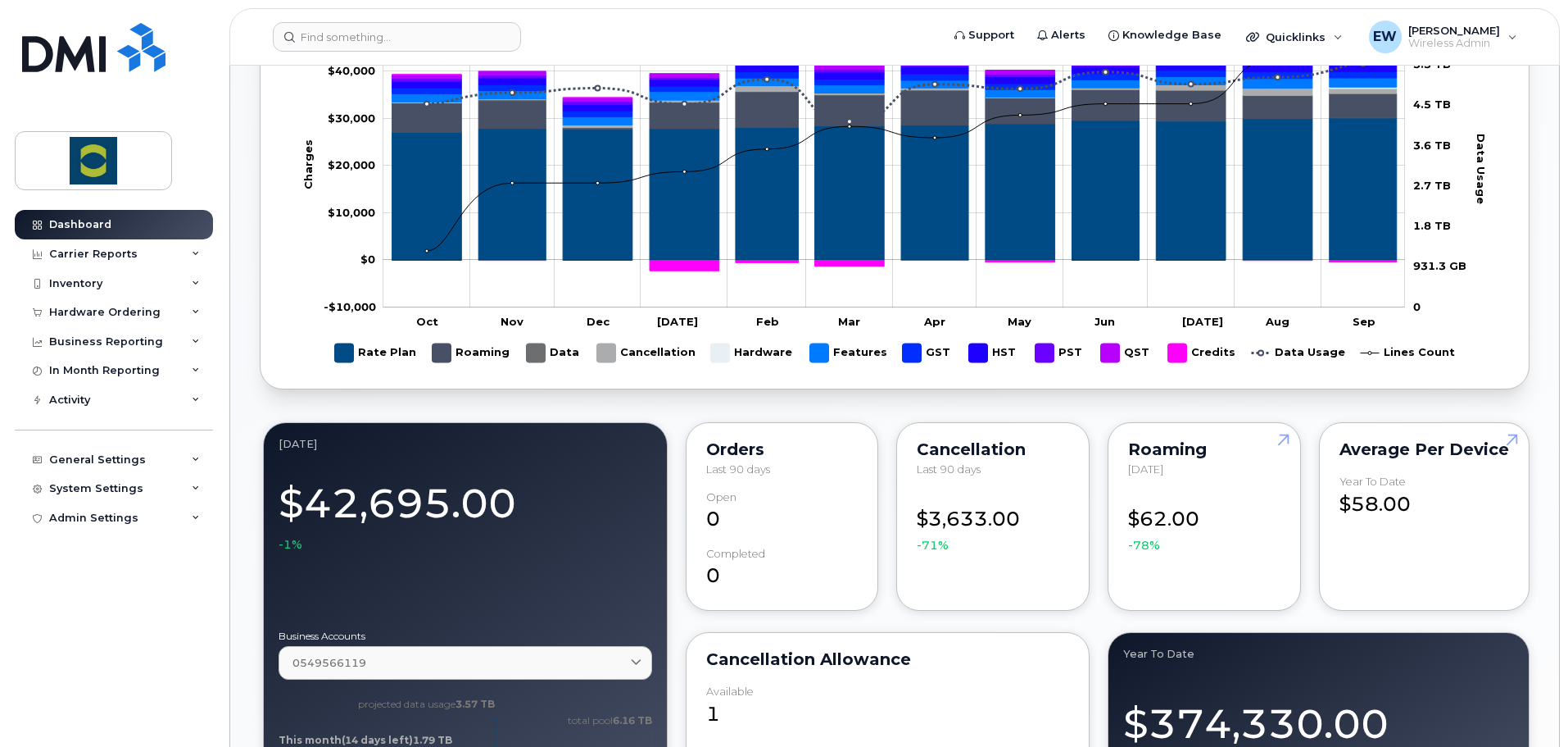
scroll to position [737, 0]
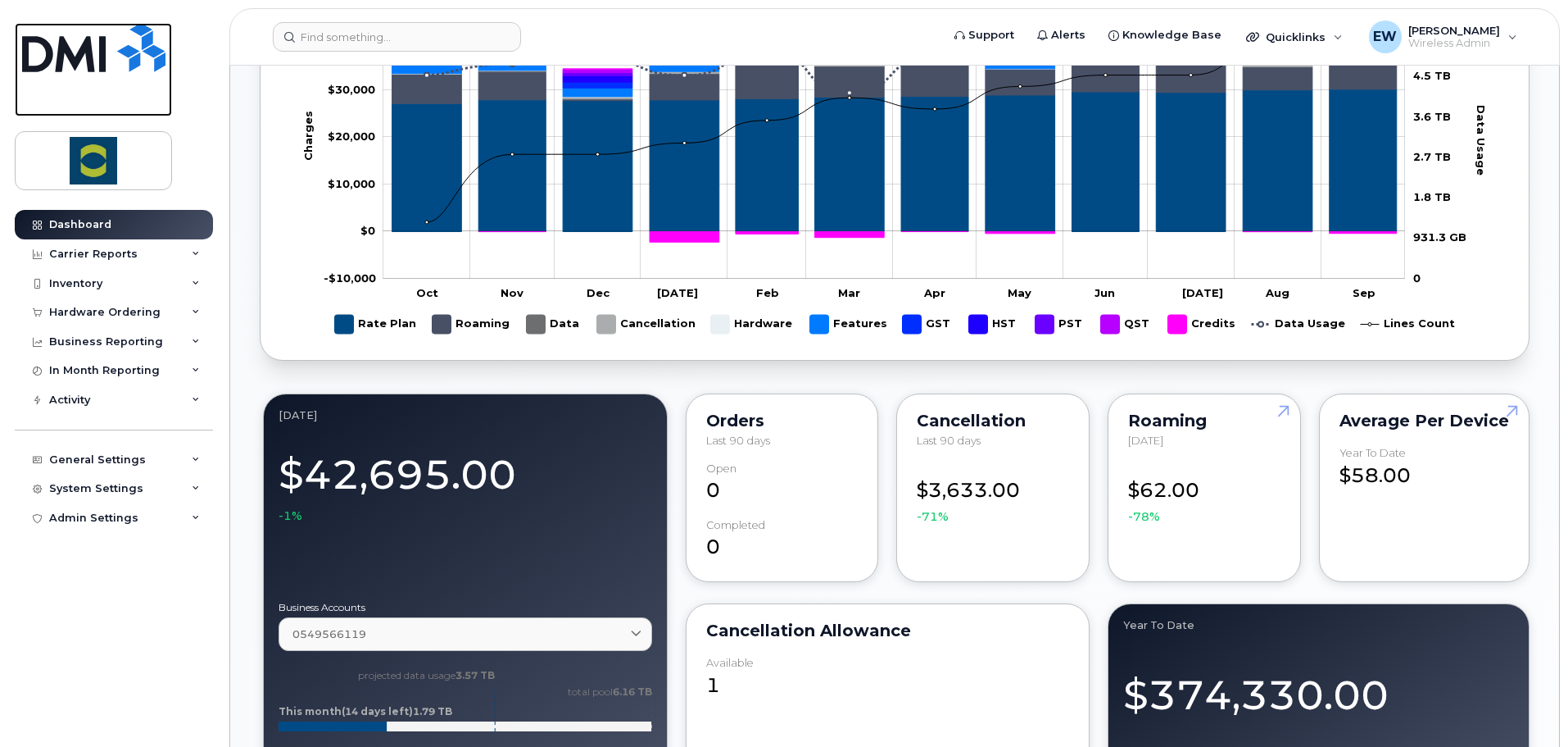
drag, startPoint x: 75, startPoint y: 62, endPoint x: 652, endPoint y: 199, distance: 593.0
click at [75, 62] on img at bounding box center [93, 47] width 143 height 49
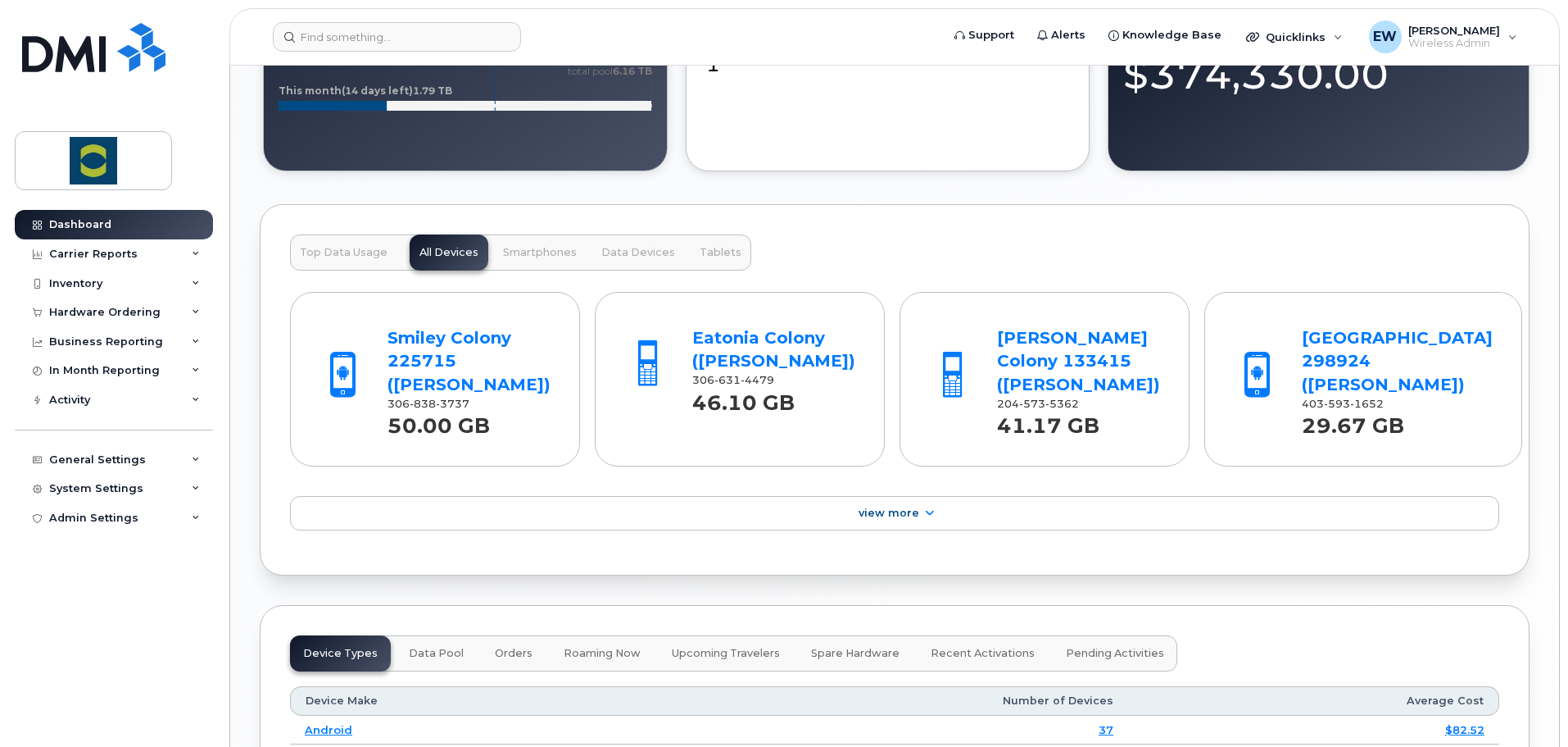
scroll to position [1476, 0]
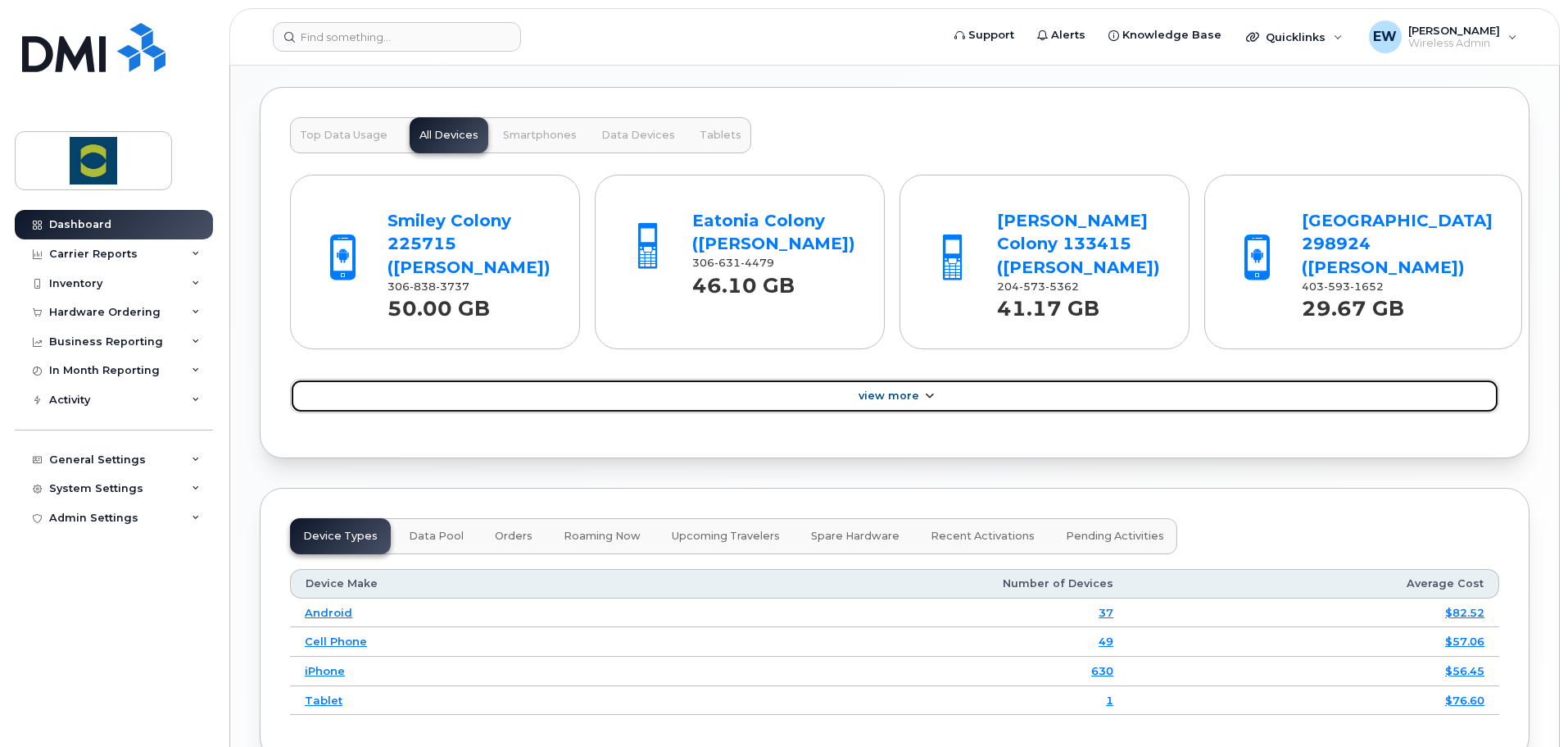
click at [1075, 392] on link "View More" at bounding box center [894, 396] width 1209 height 35
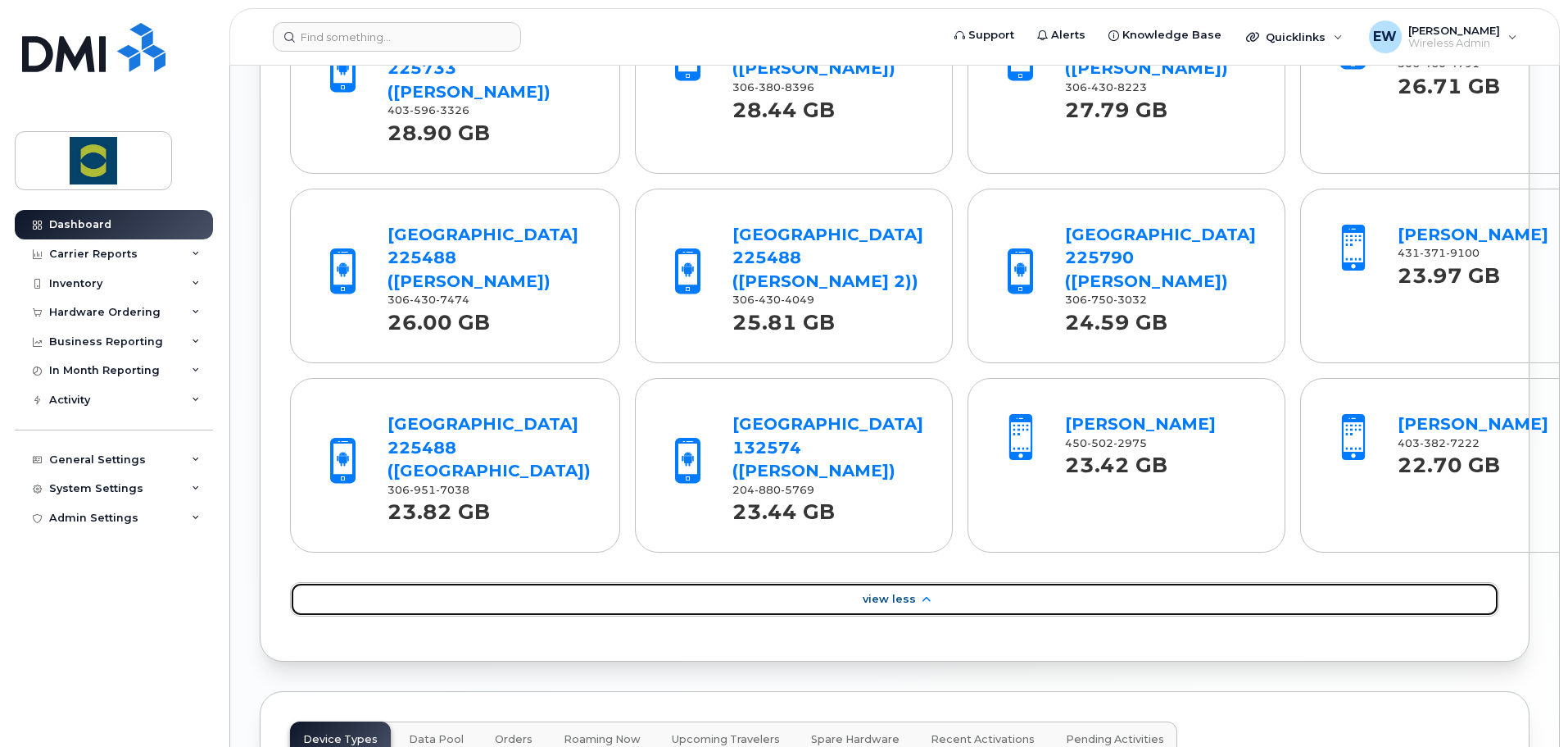
scroll to position [1885, 0]
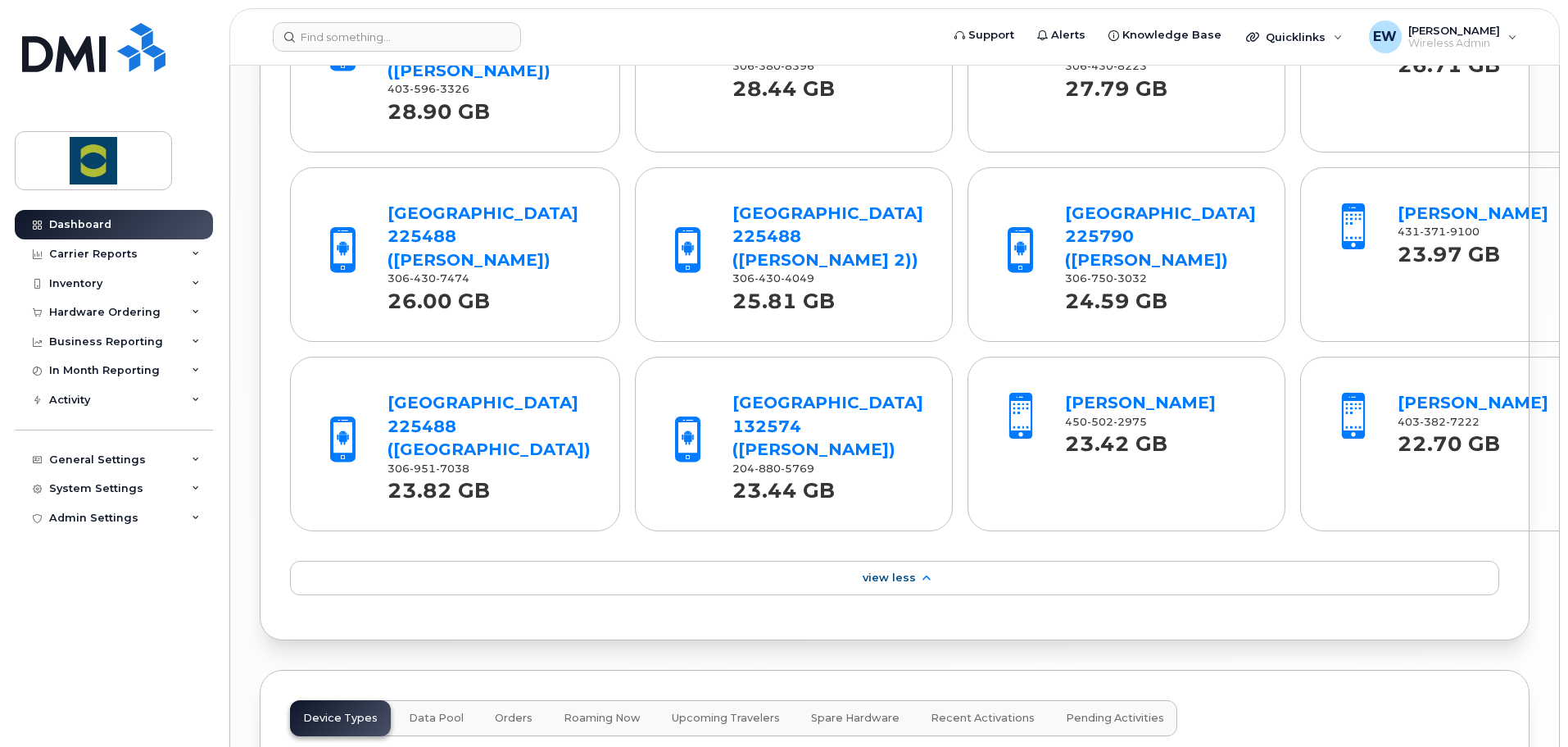
click at [969, 575] on div "[GEOGRAPHIC_DATA] 225715 ([PERSON_NAME]) 306 838 3737 50.00 [GEOGRAPHIC_DATA] (…" at bounding box center [894, 176] width 1209 height 866
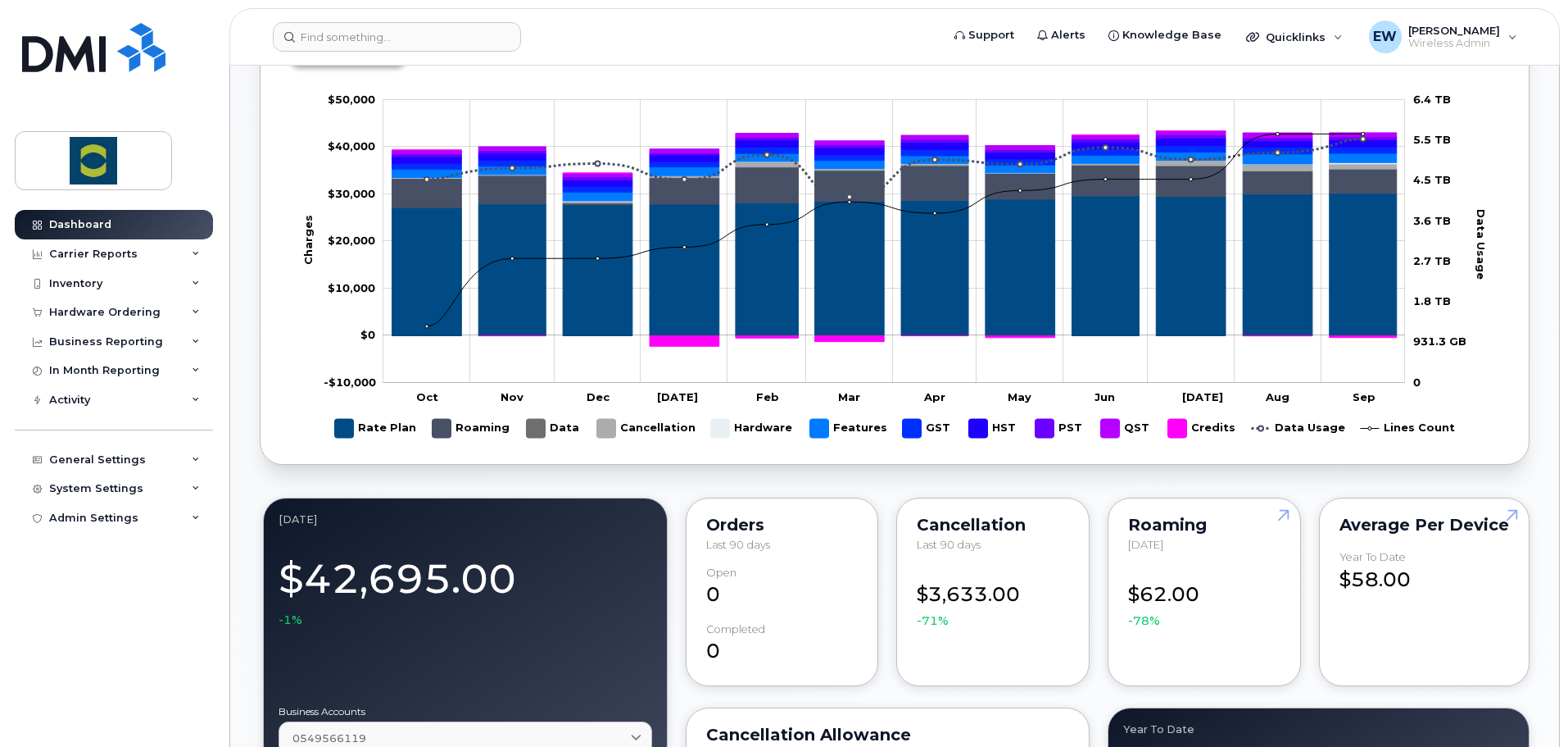
scroll to position [492, 0]
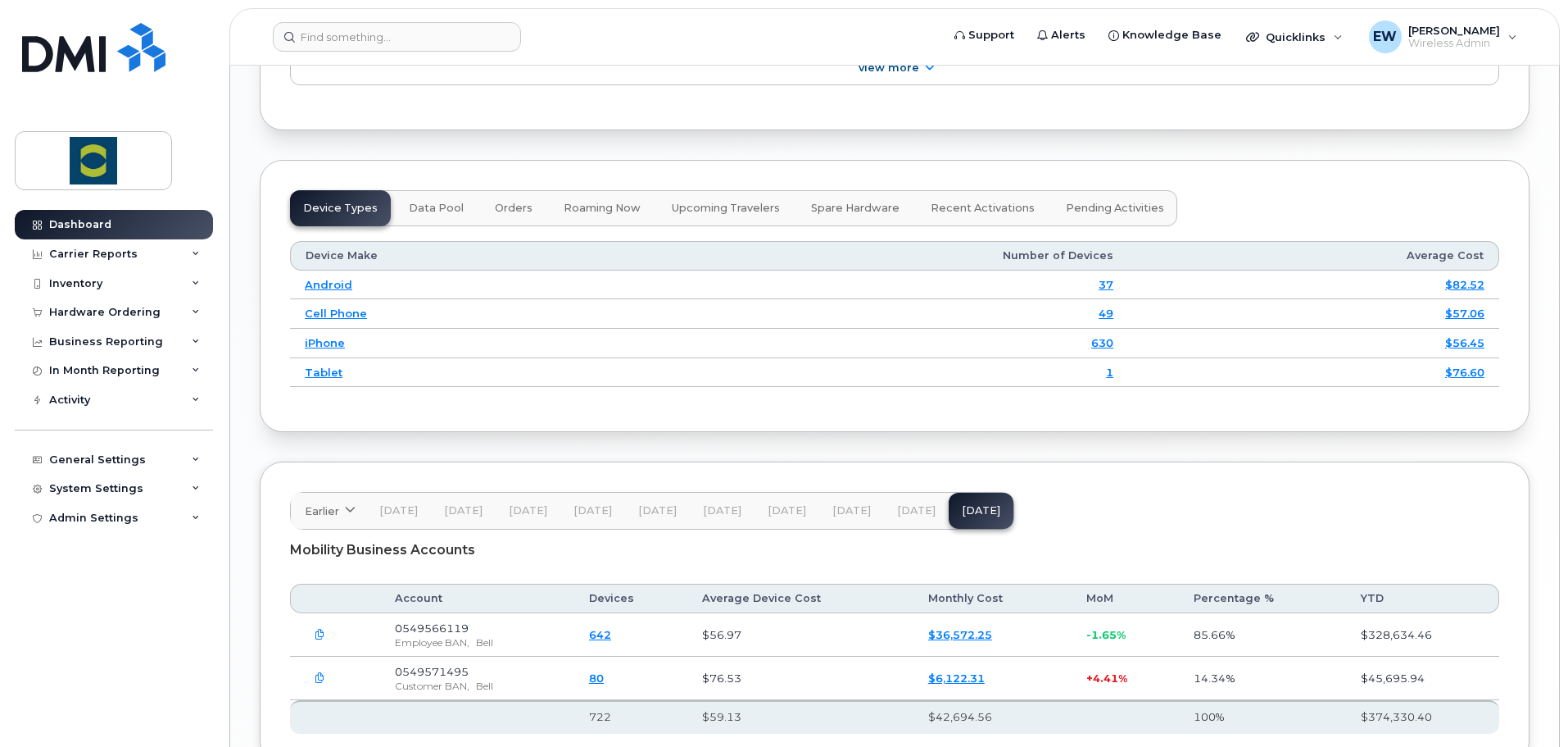
scroll to position [1927, 0]
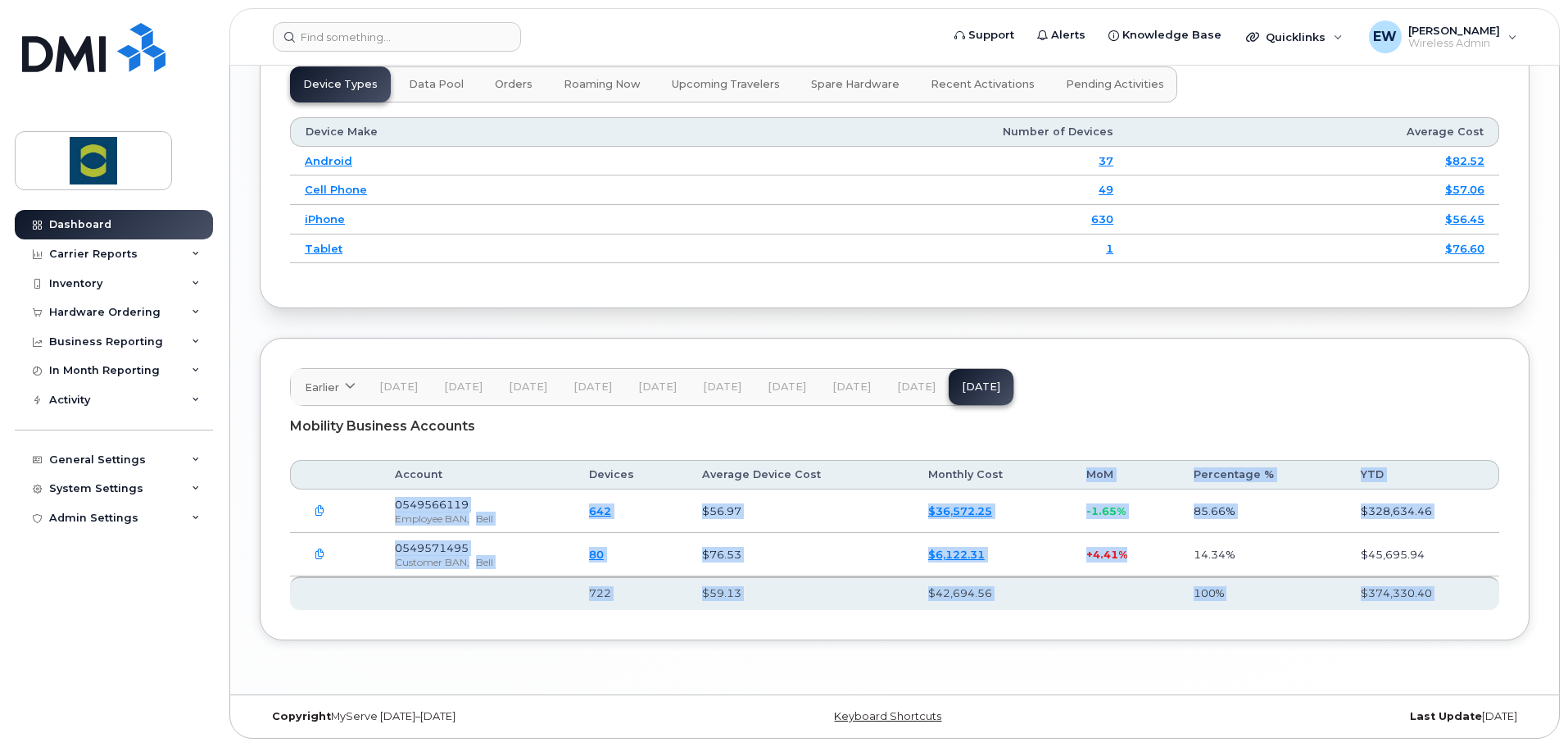
drag, startPoint x: 1126, startPoint y: 554, endPoint x: 1092, endPoint y: 562, distance: 34.9
click at [1080, 483] on table "Account Devices Average Device Cost Monthly Cost MoM Percentage % YTD 722 $59.1…" at bounding box center [894, 535] width 1209 height 150
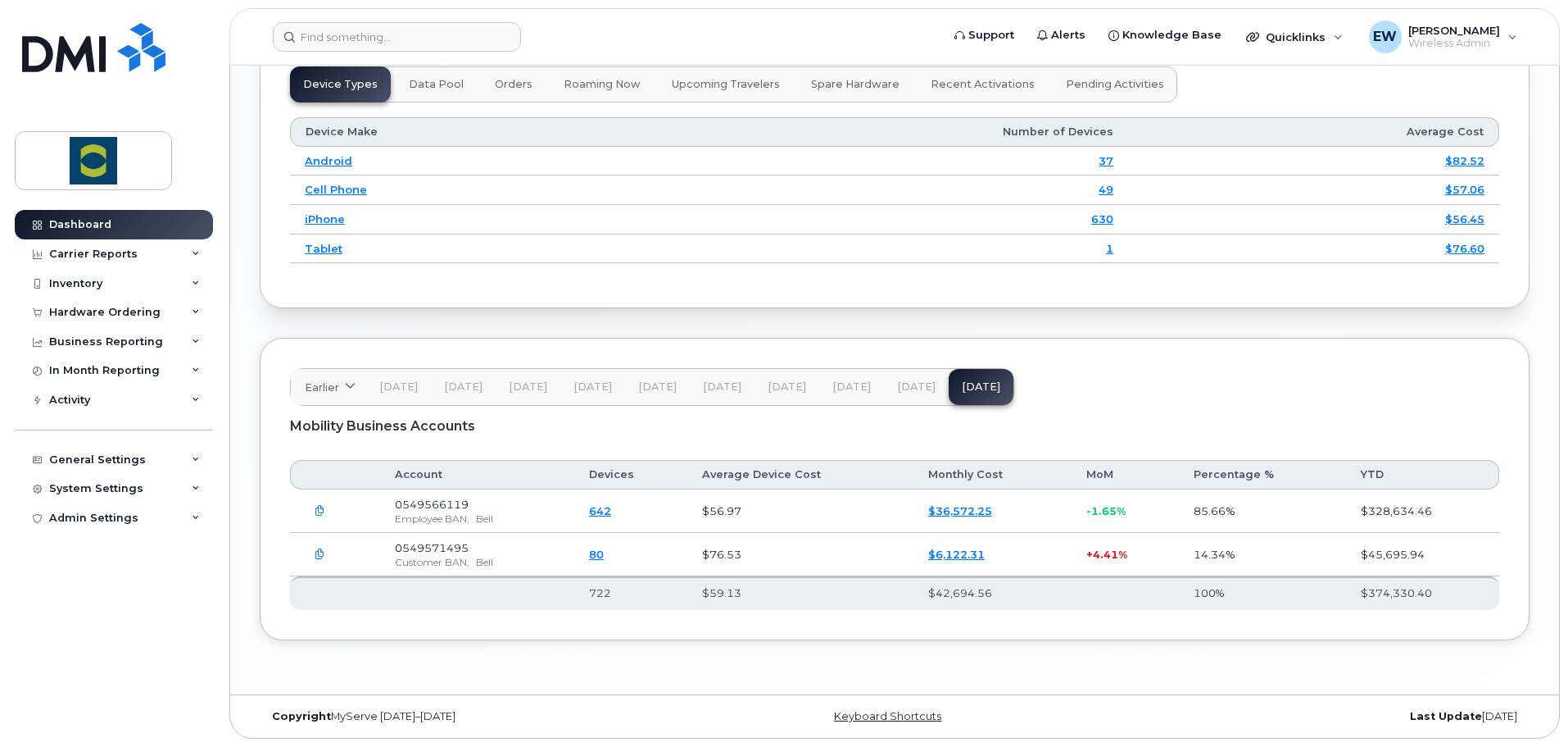
click at [1092, 626] on div "Earlier [DATE] October September August July June May April March February Janu…" at bounding box center [894, 488] width 1269 height 303
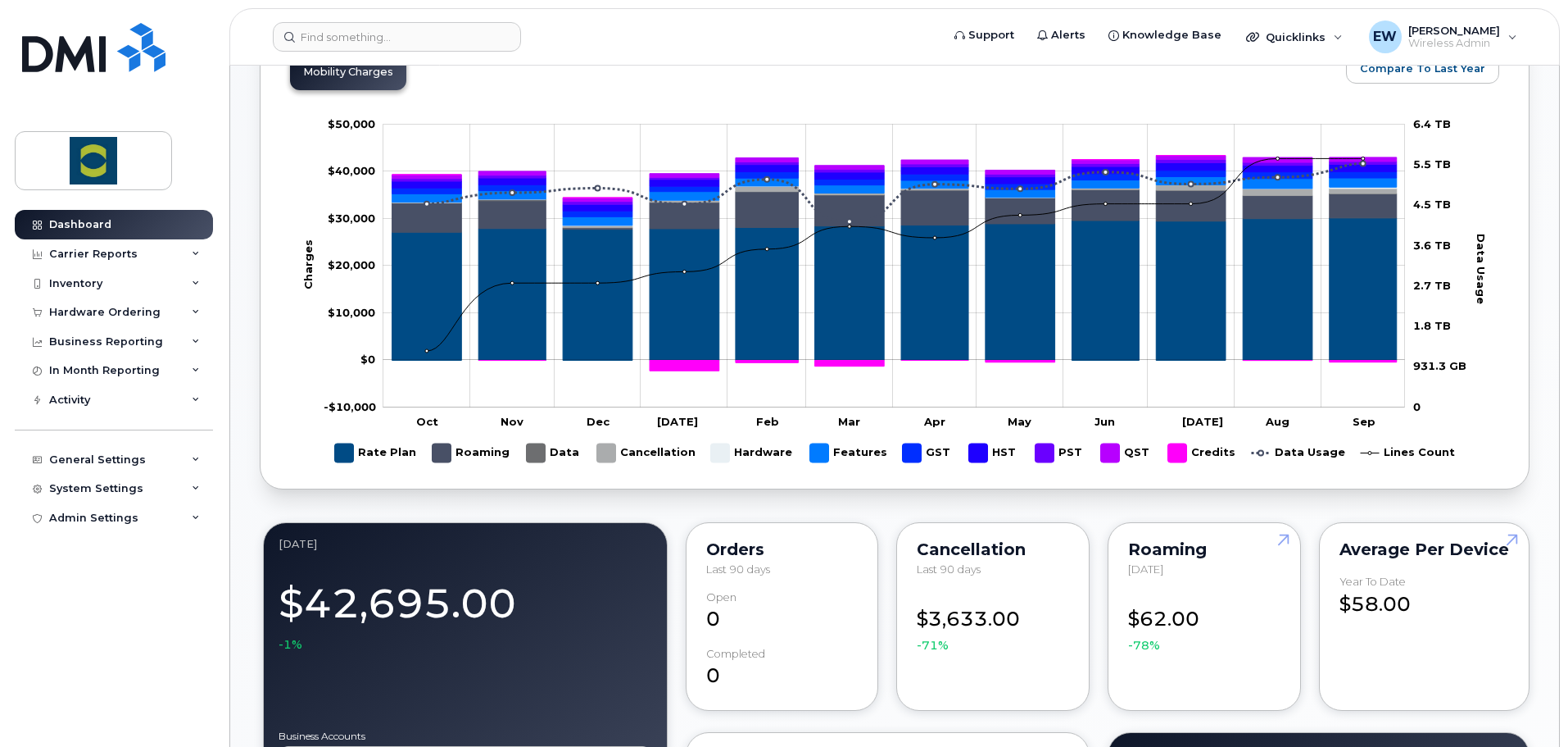
scroll to position [452, 0]
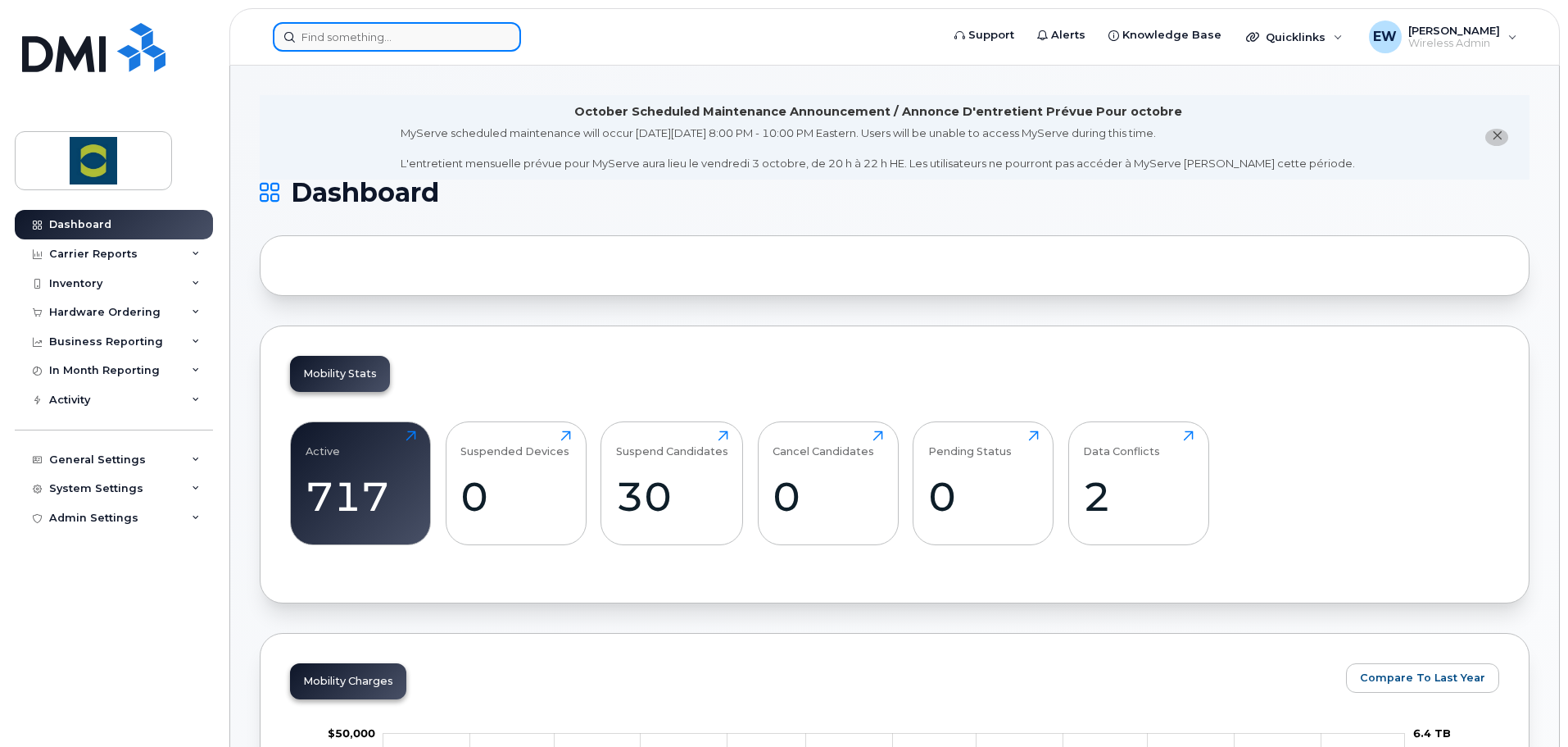
click at [436, 41] on input at bounding box center [397, 37] width 248 height 30
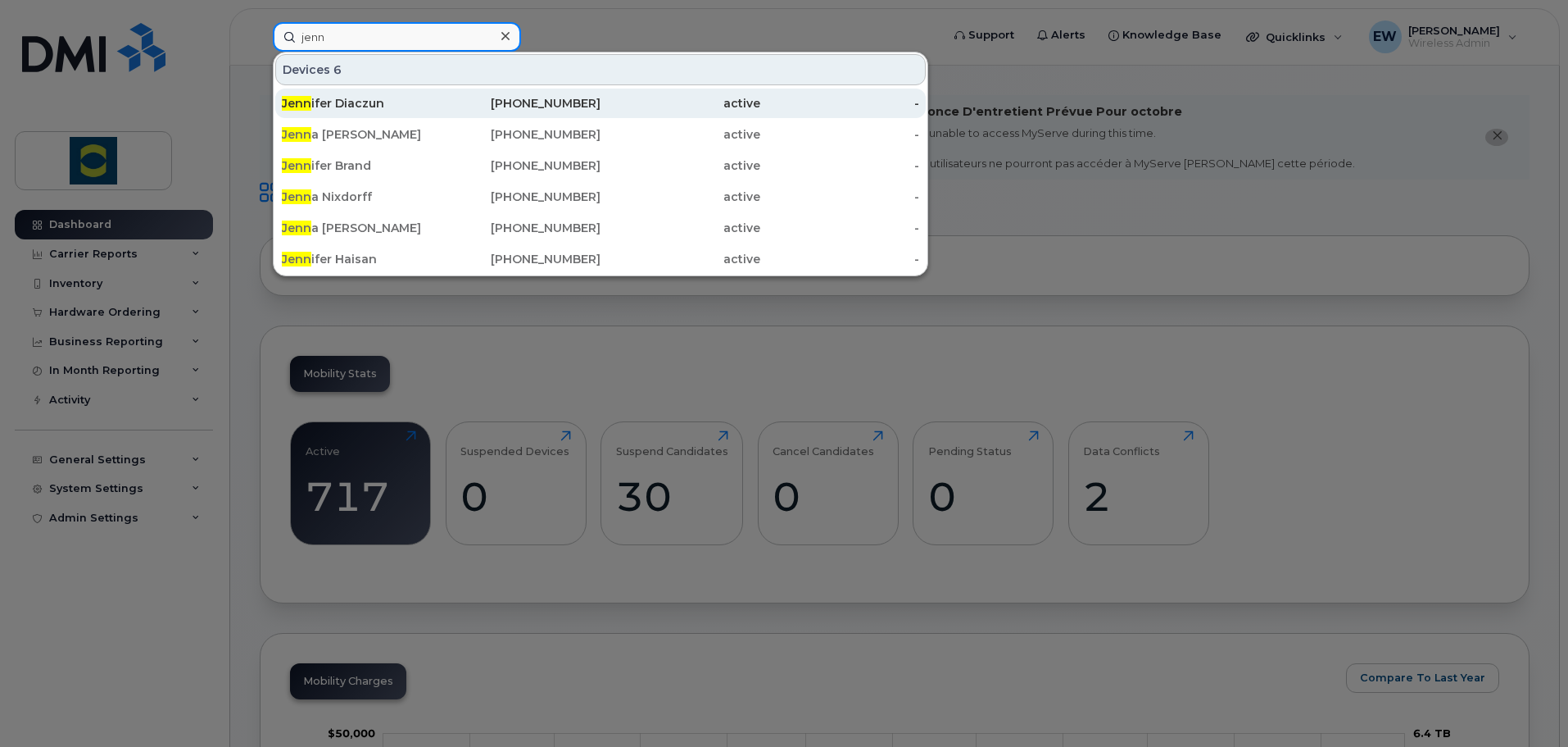
type input "jenn"
click at [381, 113] on div "[PERSON_NAME] [PERSON_NAME]" at bounding box center [361, 103] width 159 height 30
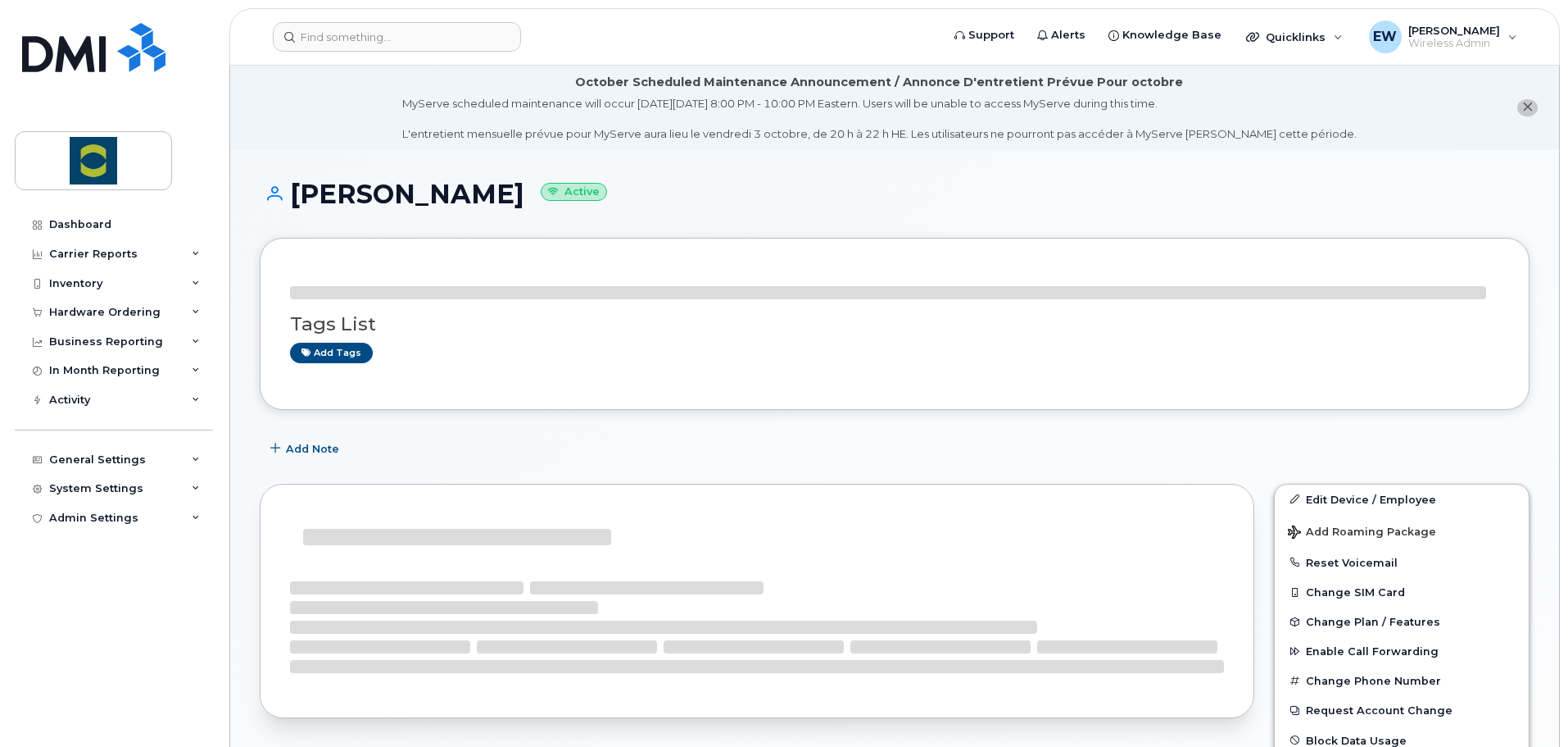
scroll to position [477, 0]
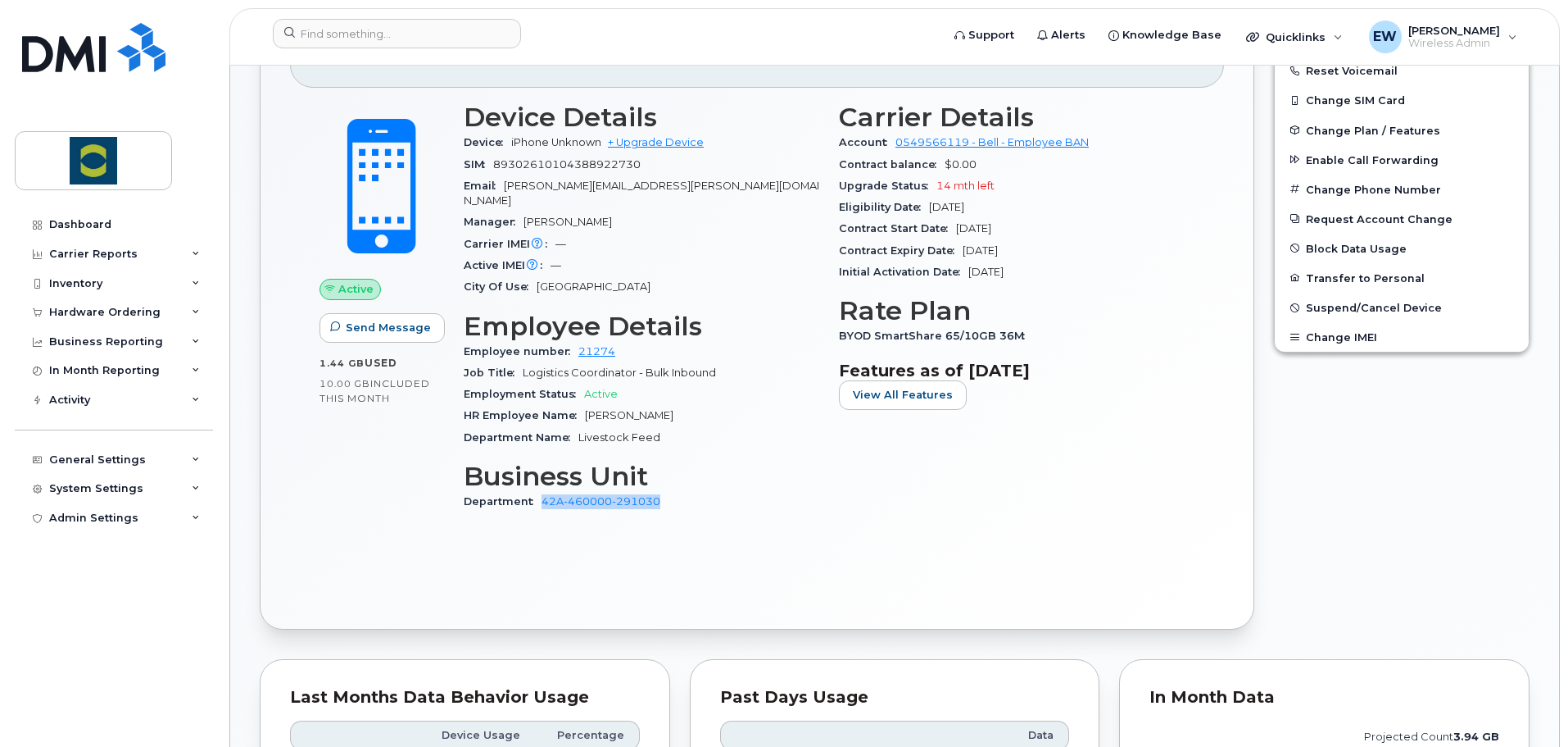
drag, startPoint x: 676, startPoint y: 487, endPoint x: 544, endPoint y: 495, distance: 132.2
click at [544, 495] on div "Department 42A-460000-291030" at bounding box center [642, 502] width 355 height 21
copy link "42A-460000-291030"
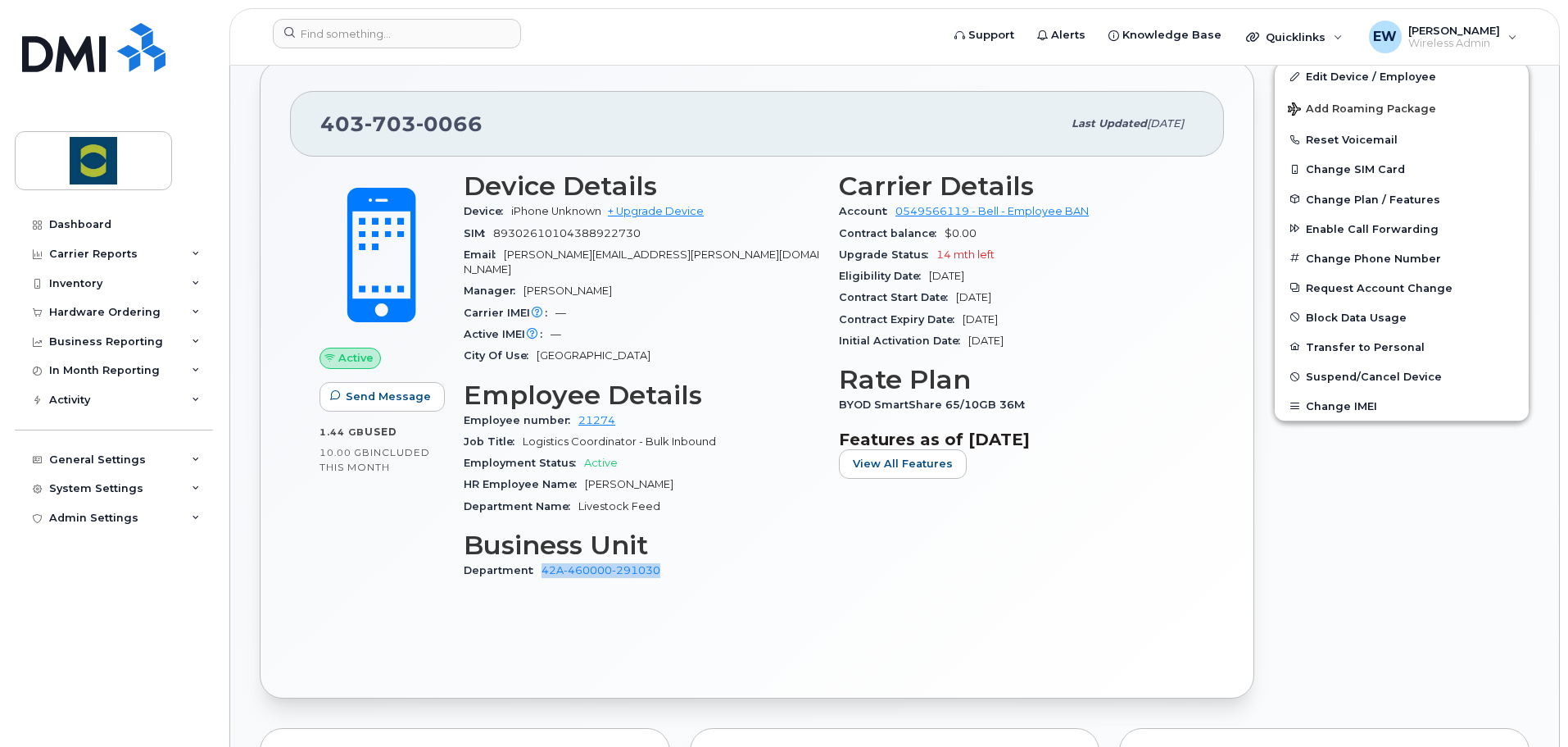
scroll to position [0, 0]
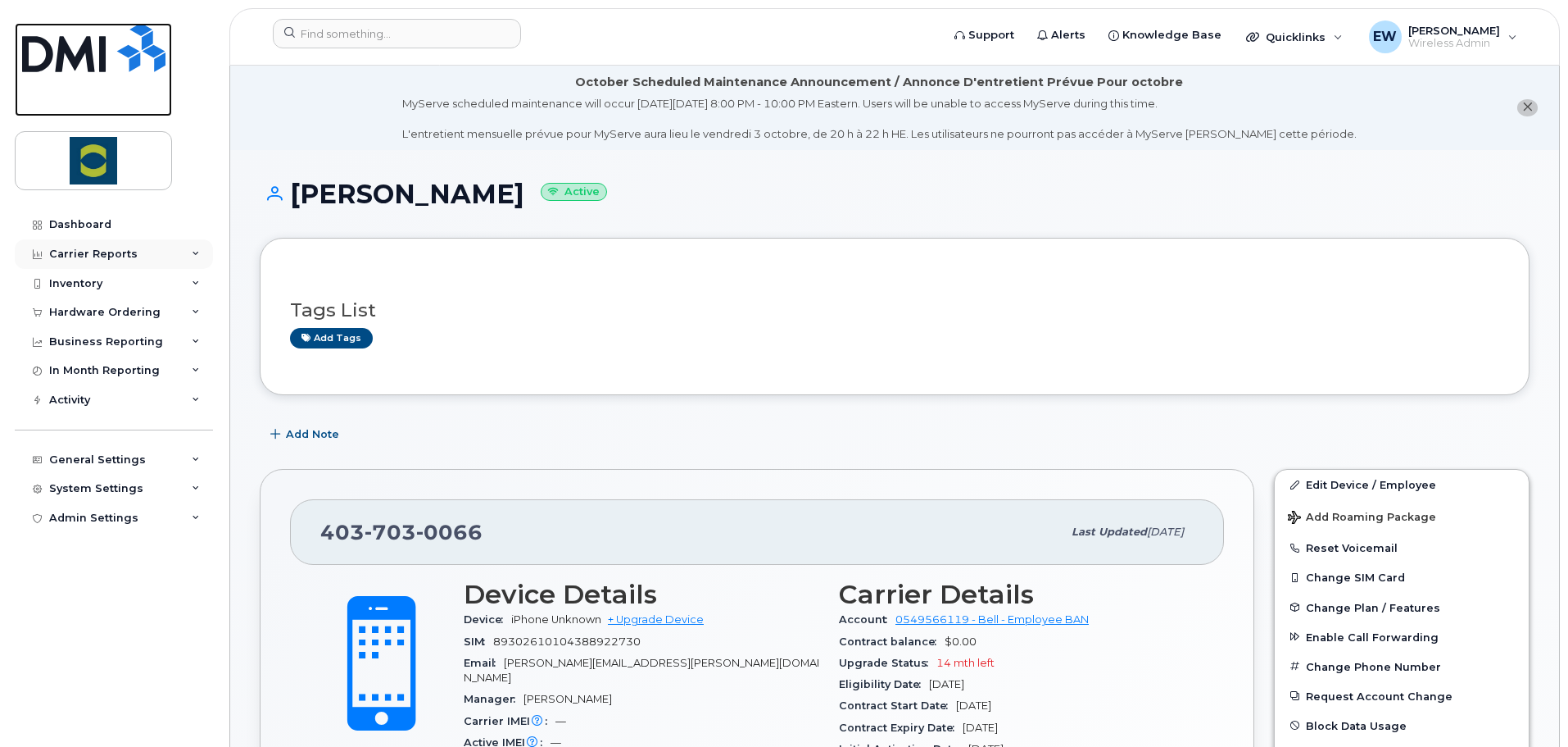
drag, startPoint x: 141, startPoint y: 78, endPoint x: 202, endPoint y: 238, distance: 171.2
click at [141, 78] on link at bounding box center [93, 69] width 158 height 93
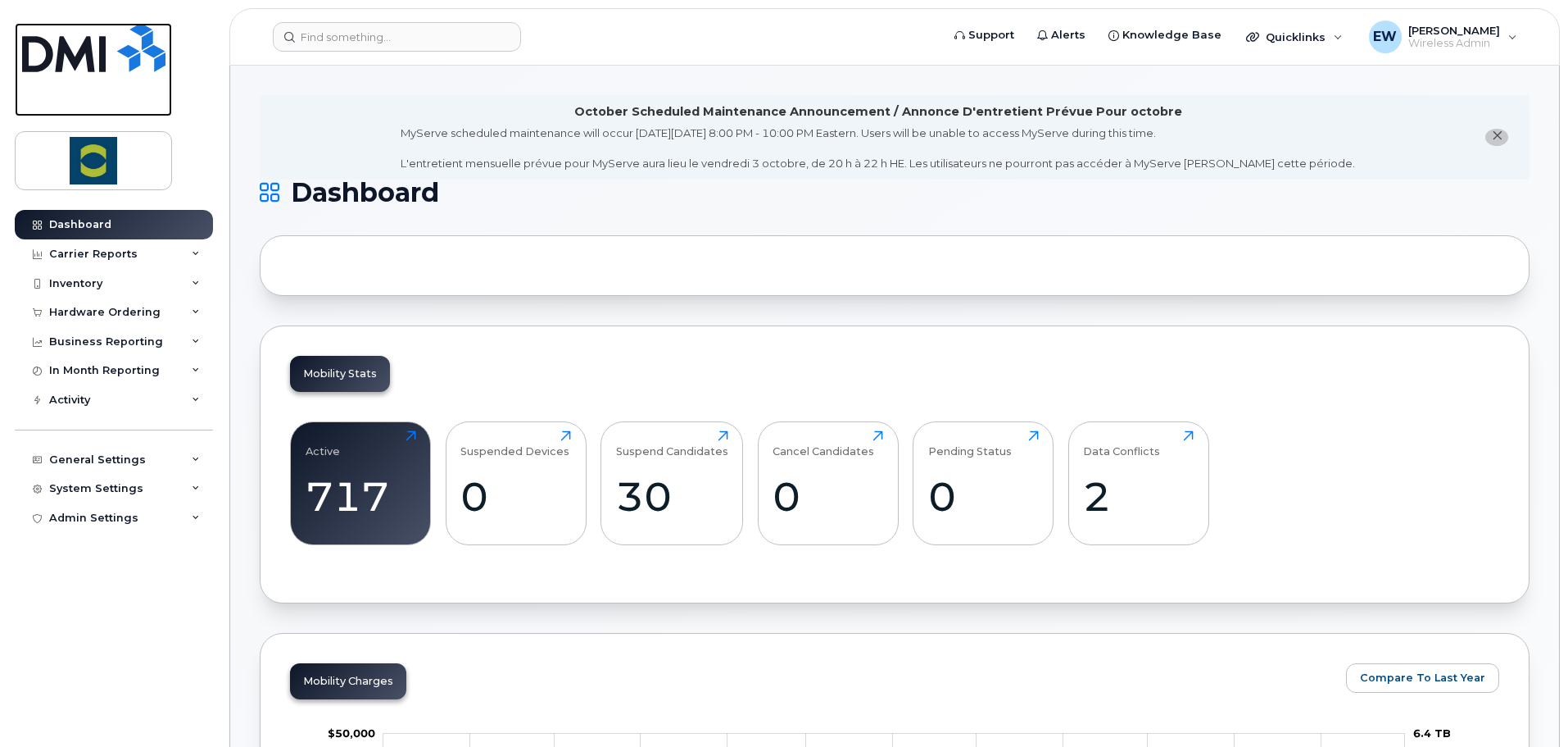
click at [82, 40] on img at bounding box center [93, 47] width 143 height 49
drag, startPoint x: 470, startPoint y: 302, endPoint x: 492, endPoint y: 331, distance: 36.4
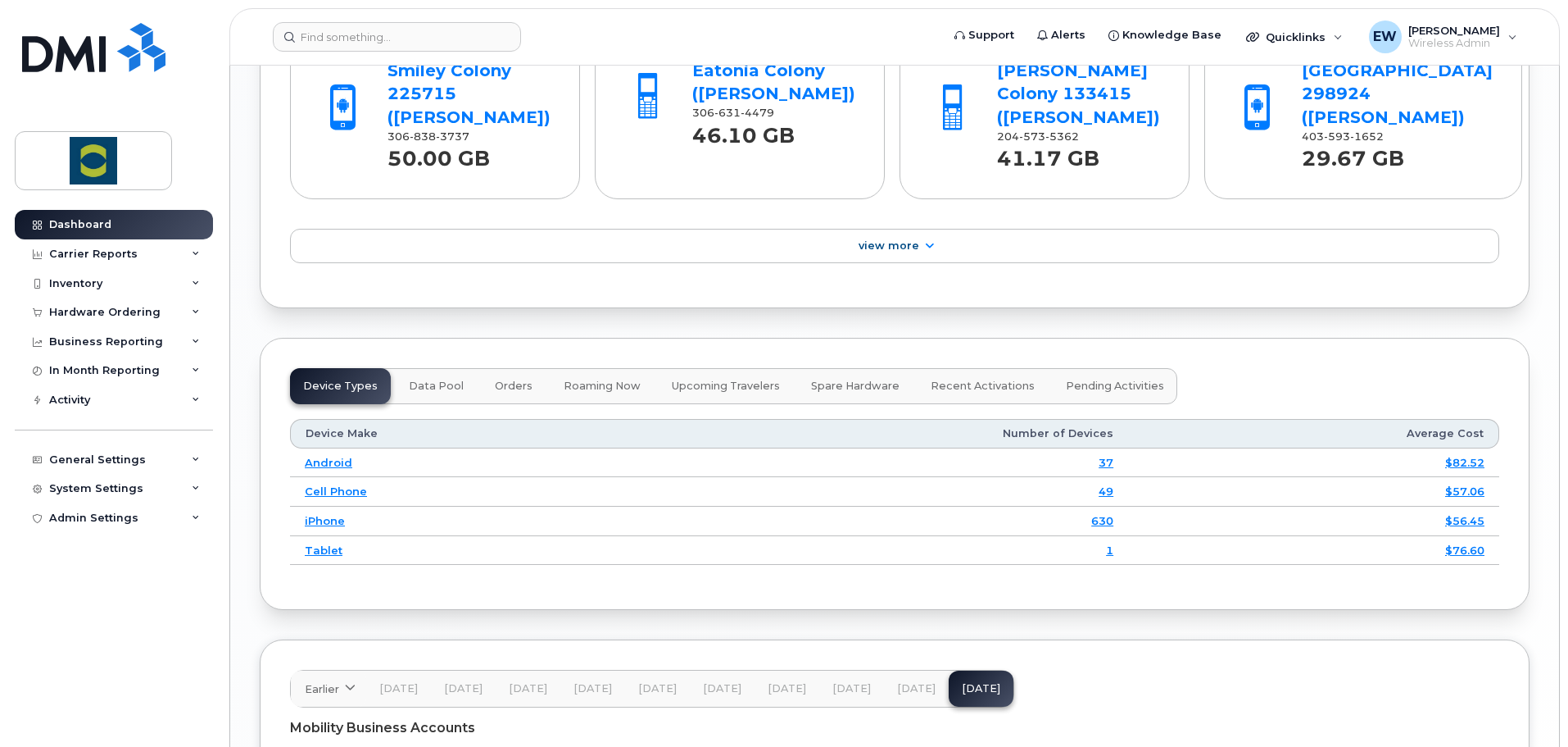
scroll to position [1927, 0]
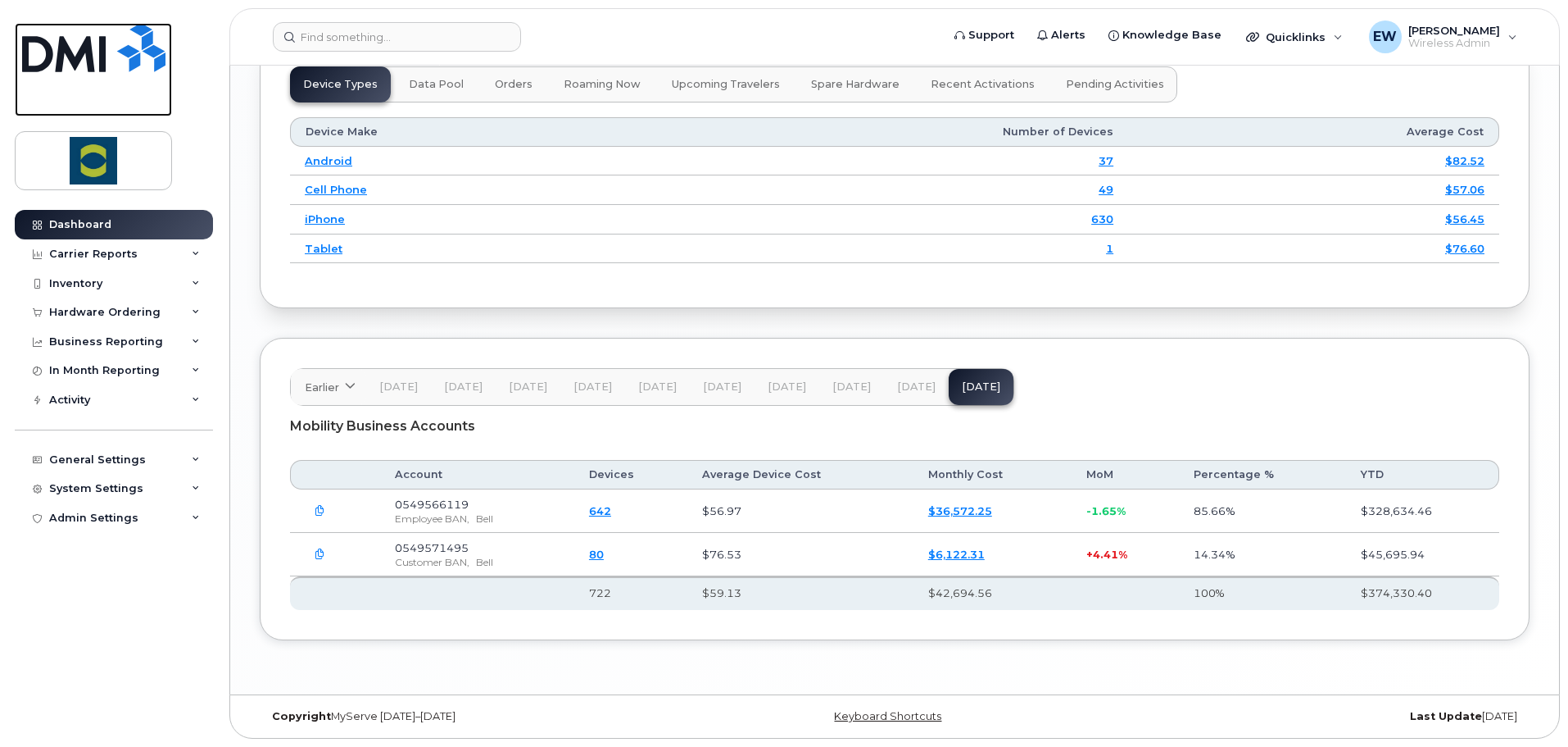
drag, startPoint x: 97, startPoint y: 56, endPoint x: 1491, endPoint y: 744, distance: 1554.5
click at [97, 56] on img at bounding box center [93, 47] width 143 height 49
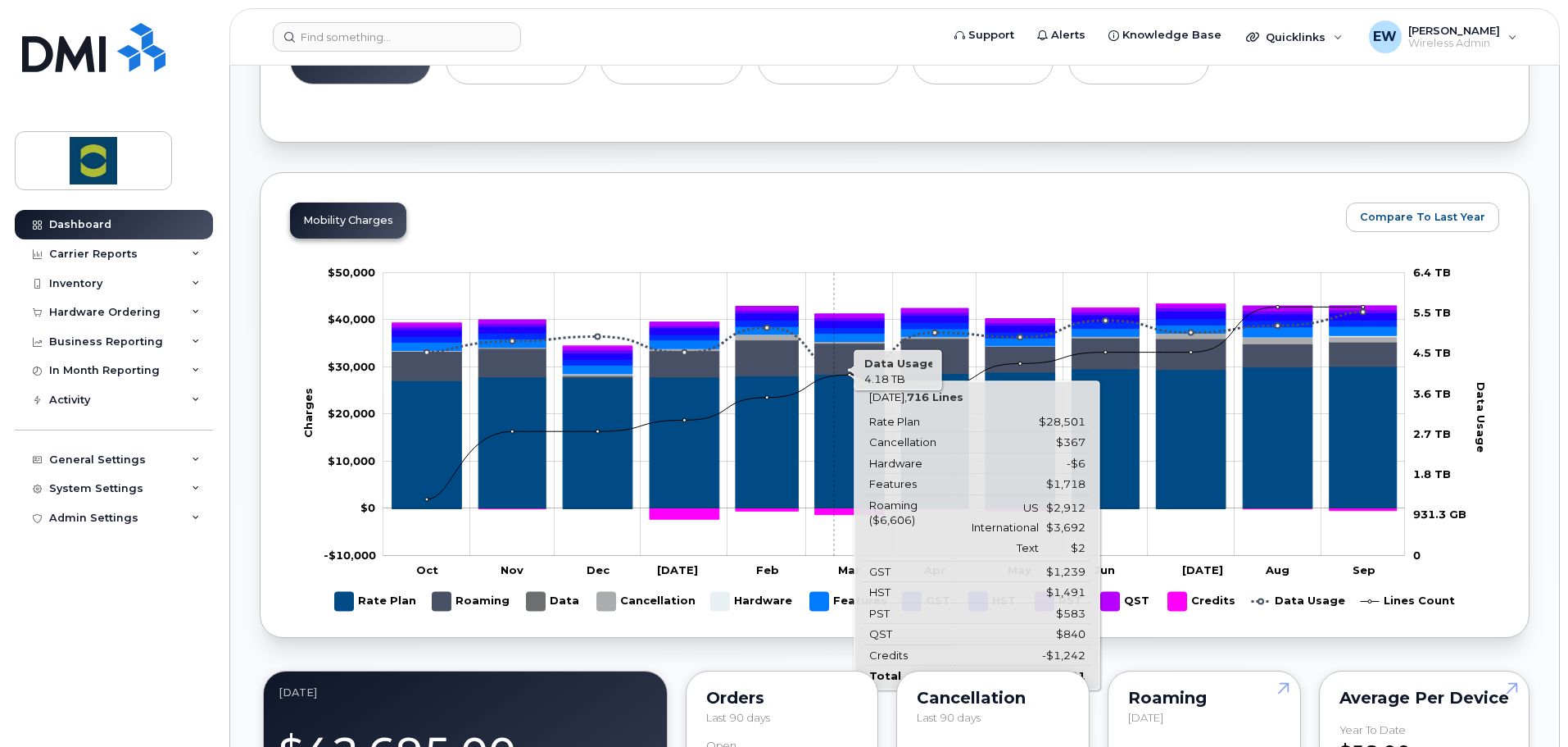
scroll to position [246, 0]
